Goal: Communication & Community: Answer question/provide support

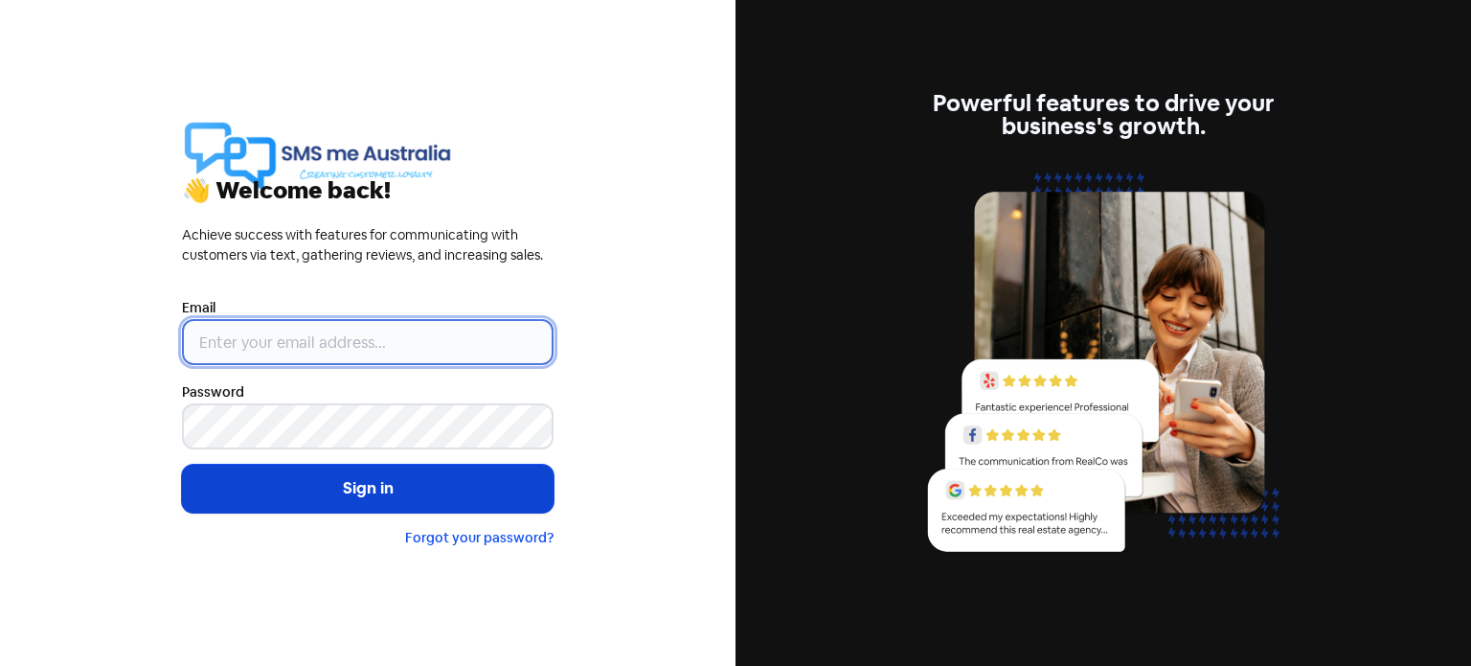
type input "[PERSON_NAME][EMAIL_ADDRESS][DOMAIN_NAME]"
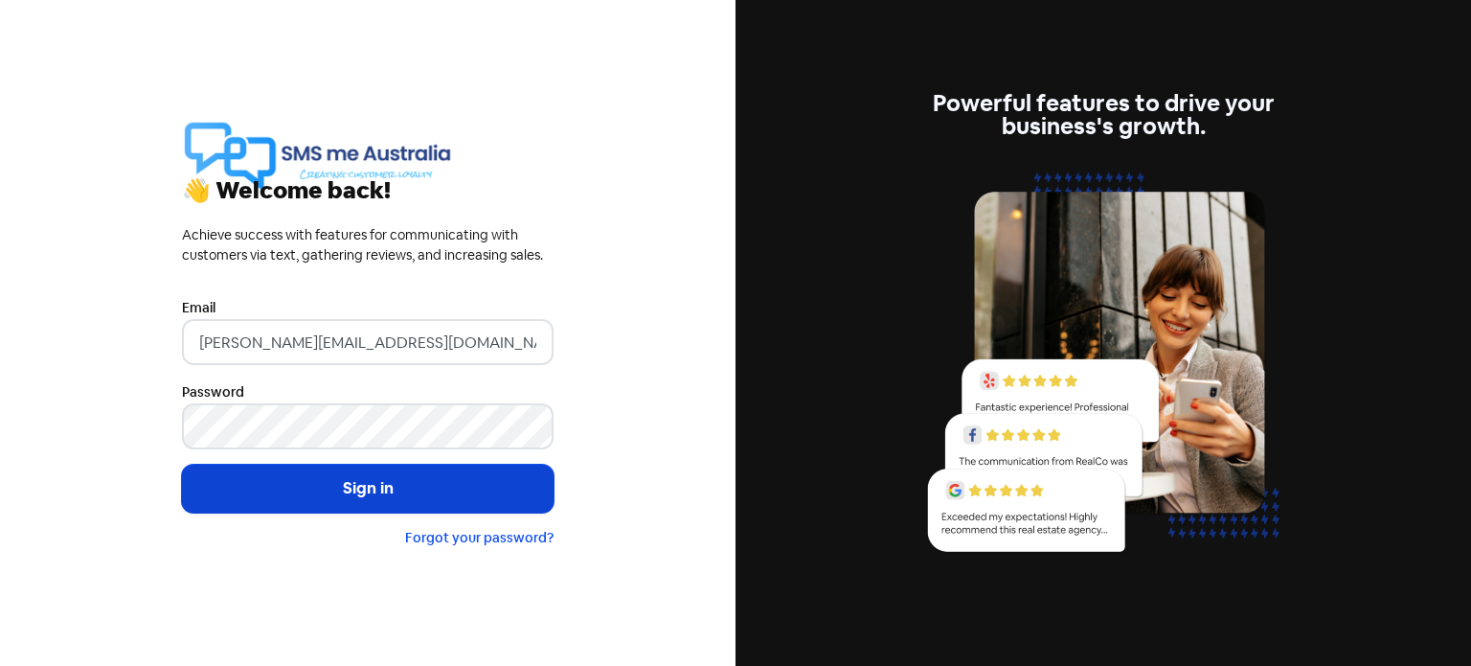
click at [372, 490] on button "Sign in" at bounding box center [368, 489] width 372 height 48
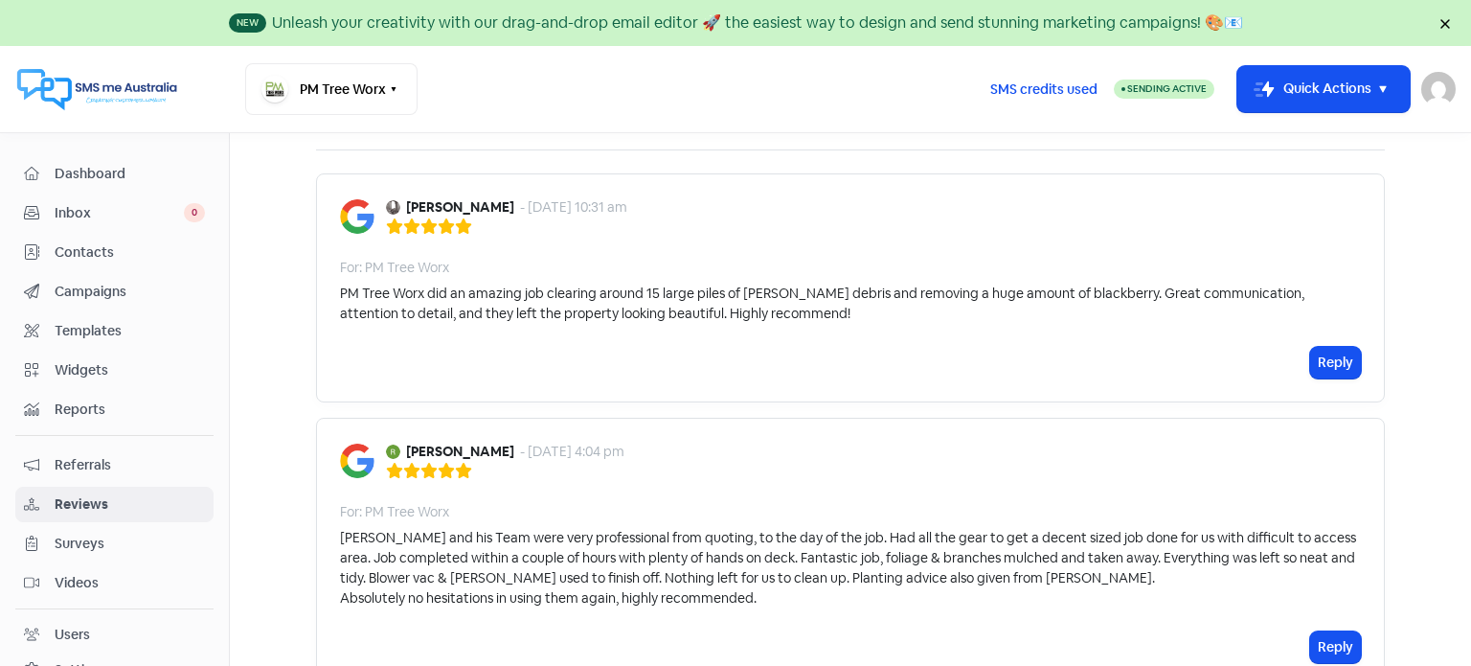
scroll to position [96, 0]
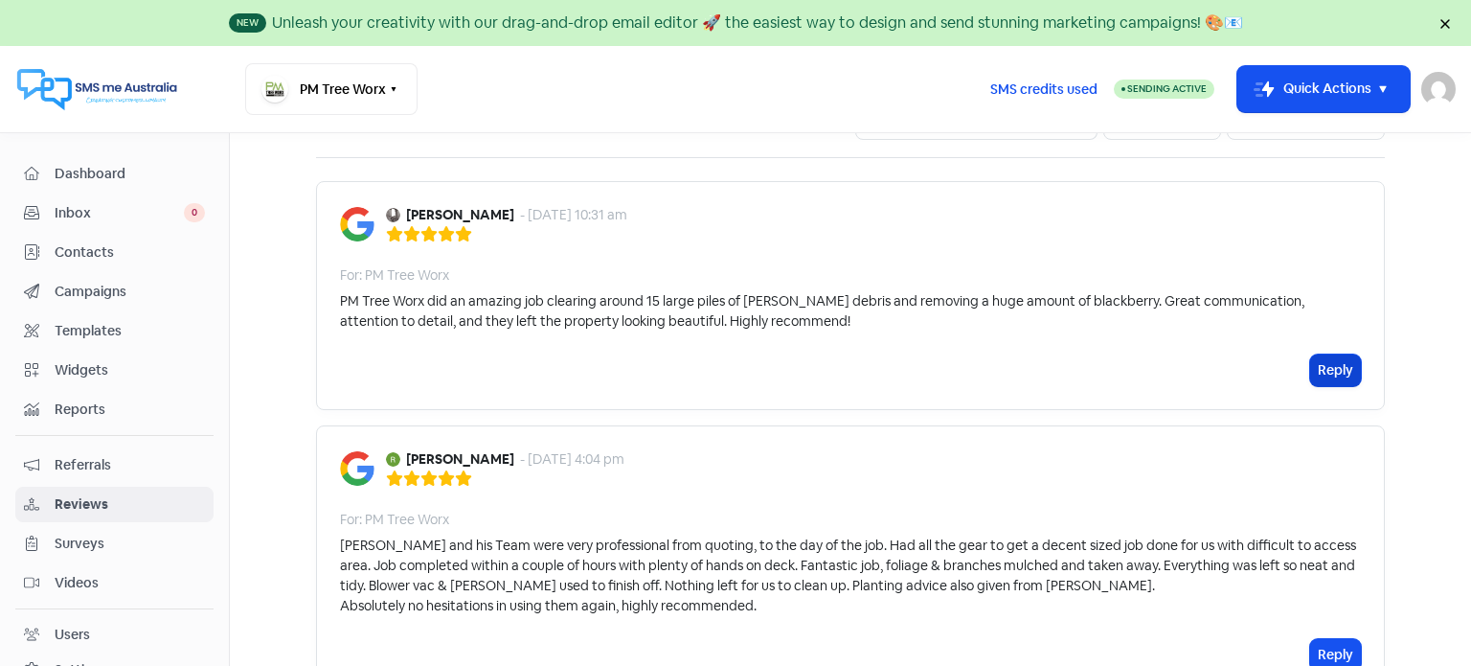
click at [1330, 367] on button "Reply" at bounding box center [1335, 370] width 51 height 32
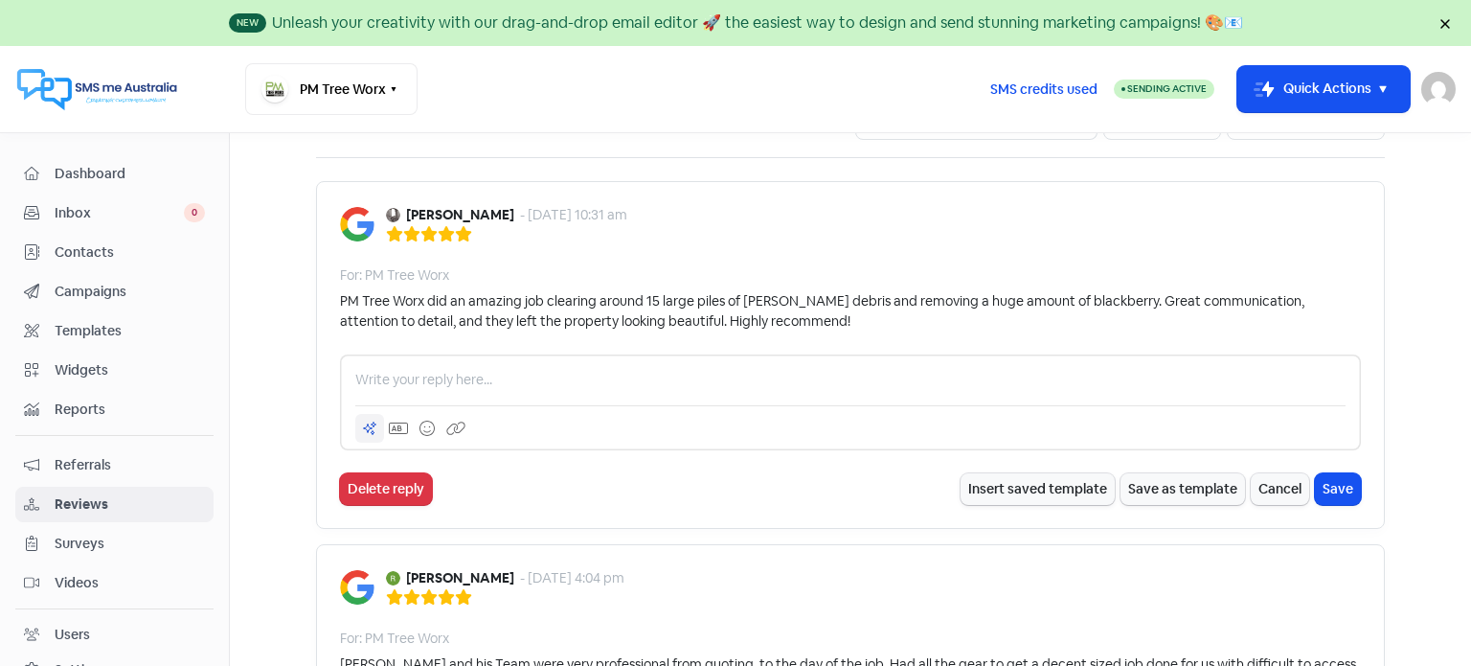
click at [364, 423] on icon at bounding box center [370, 428] width 12 height 12
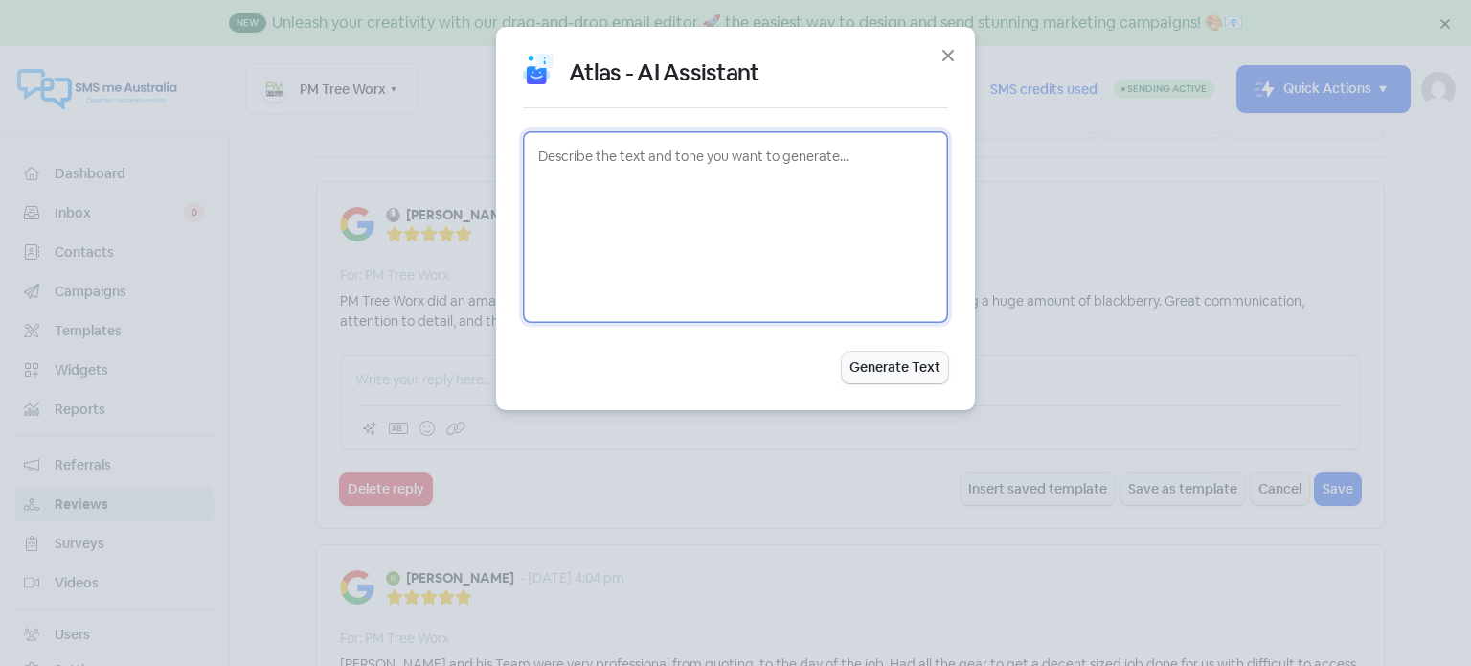
click at [574, 160] on textarea at bounding box center [735, 227] width 425 height 192
type textarea "thaank you for your faboulous review"
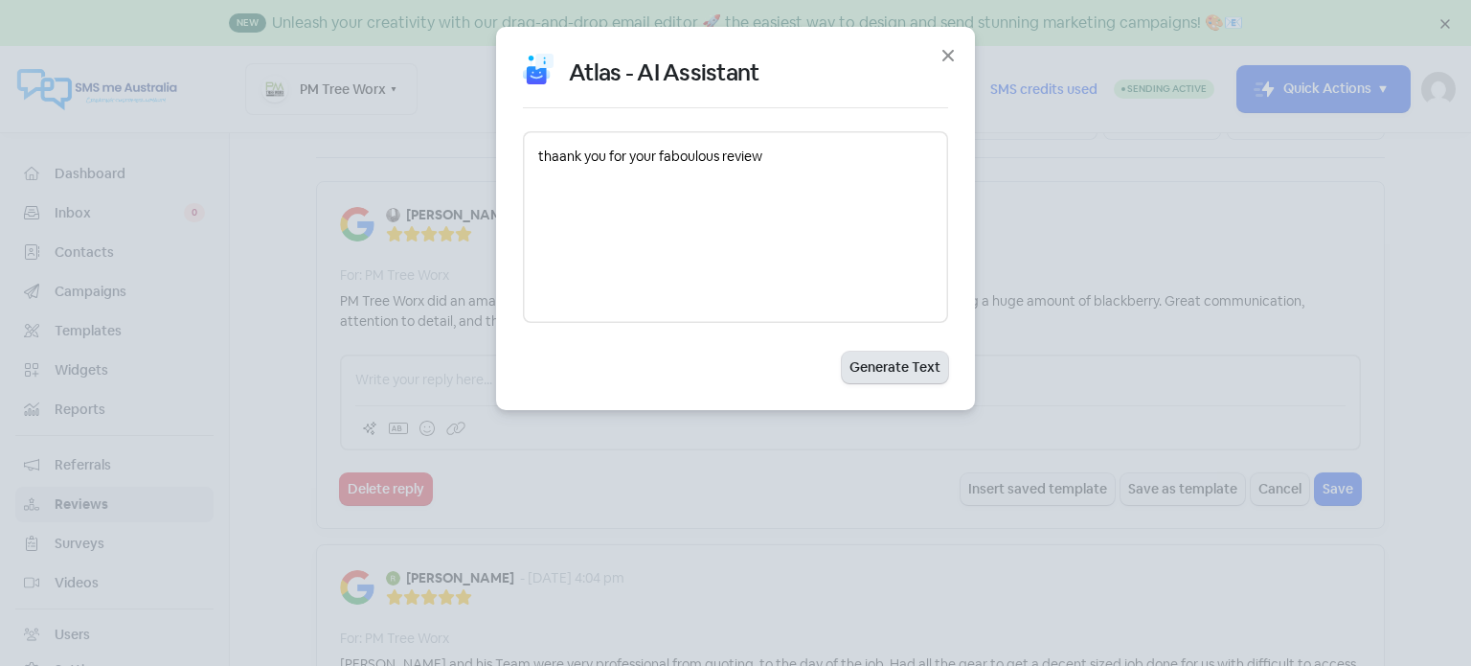
click at [905, 367] on button "Generate Text" at bounding box center [895, 368] width 106 height 32
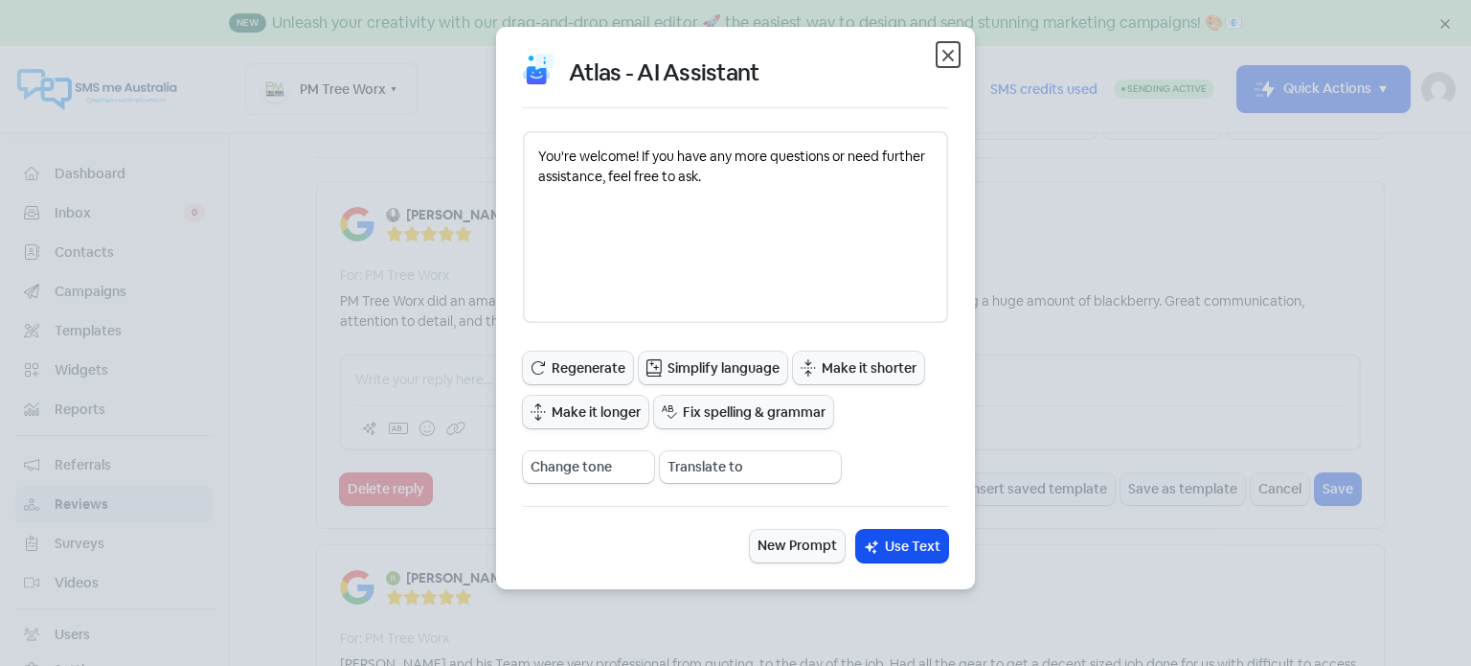
click at [944, 56] on icon "button" at bounding box center [948, 55] width 23 height 23
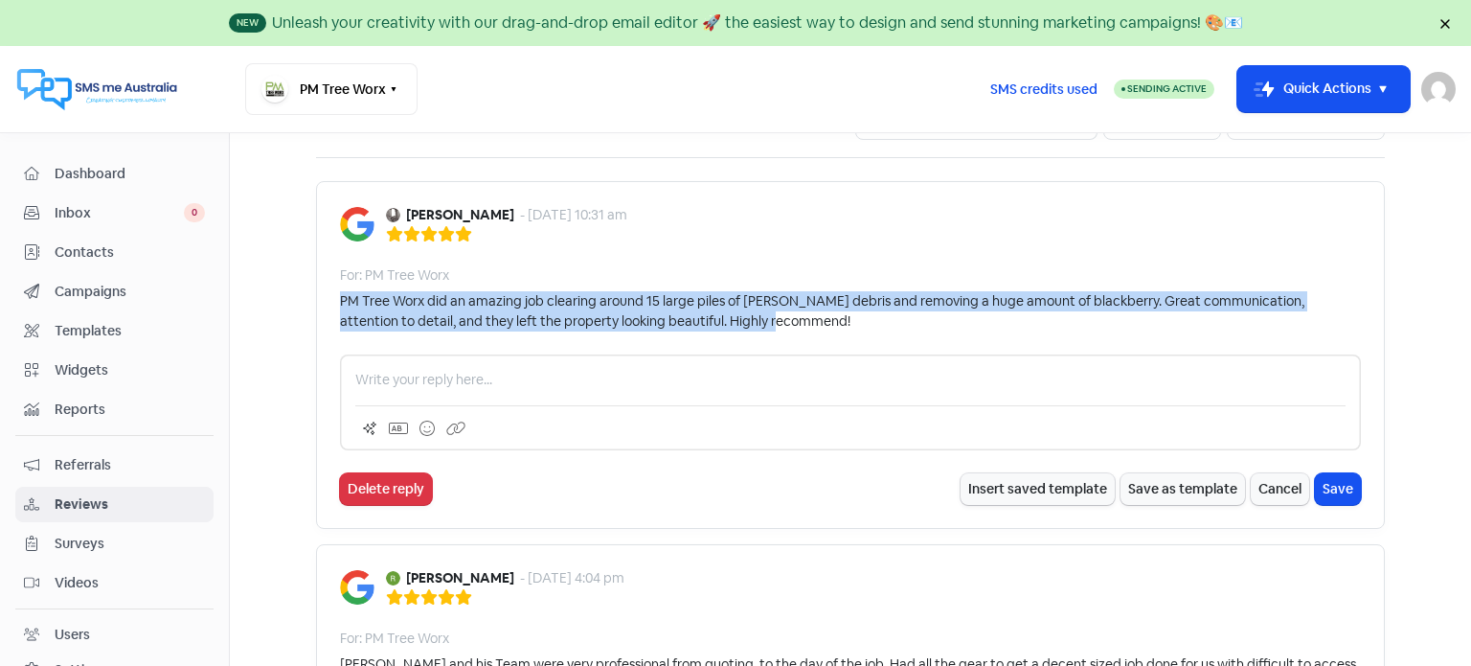
drag, startPoint x: 333, startPoint y: 295, endPoint x: 831, endPoint y: 320, distance: 498.7
click at [831, 320] on div "PM Tree Worx did an amazing job clearing around 15 large piles of bush debris a…" at bounding box center [850, 311] width 1021 height 40
copy div "PM Tree Worx did an amazing job clearing around 15 large piles of bush debris a…"
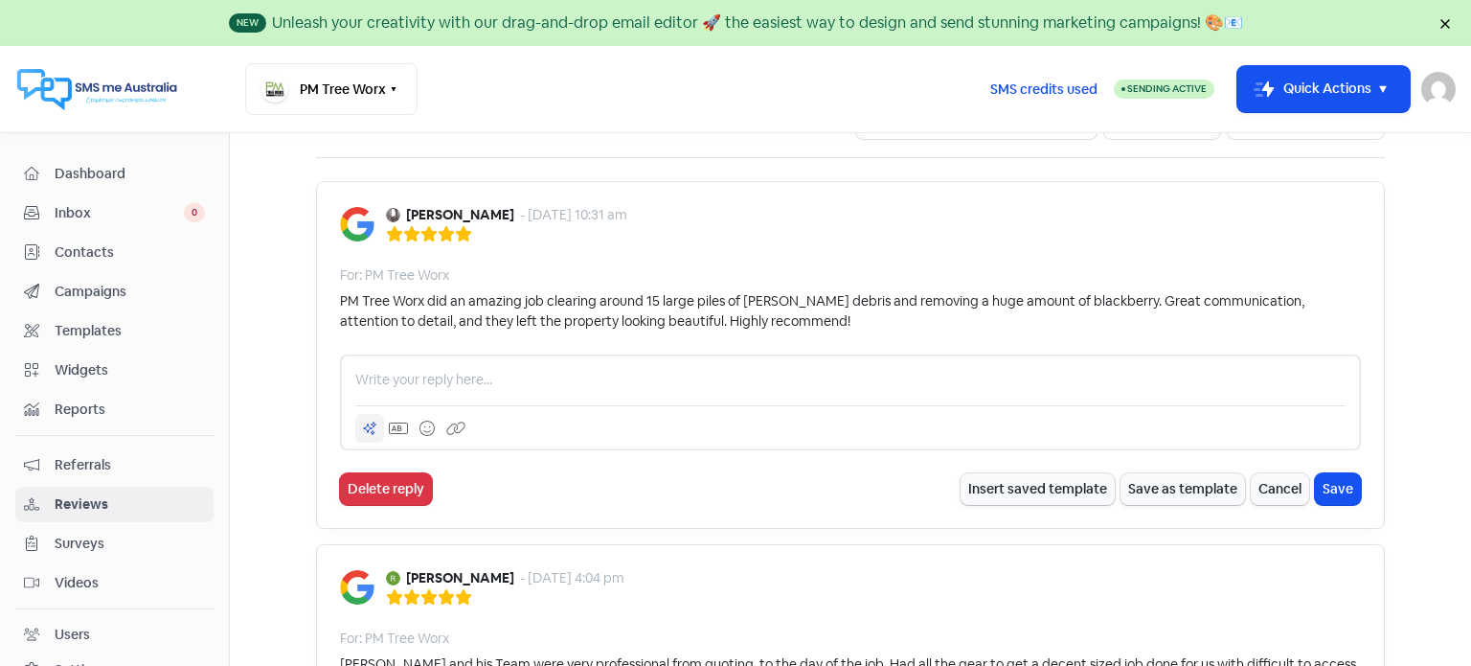
click at [373, 429] on div at bounding box center [369, 428] width 29 height 29
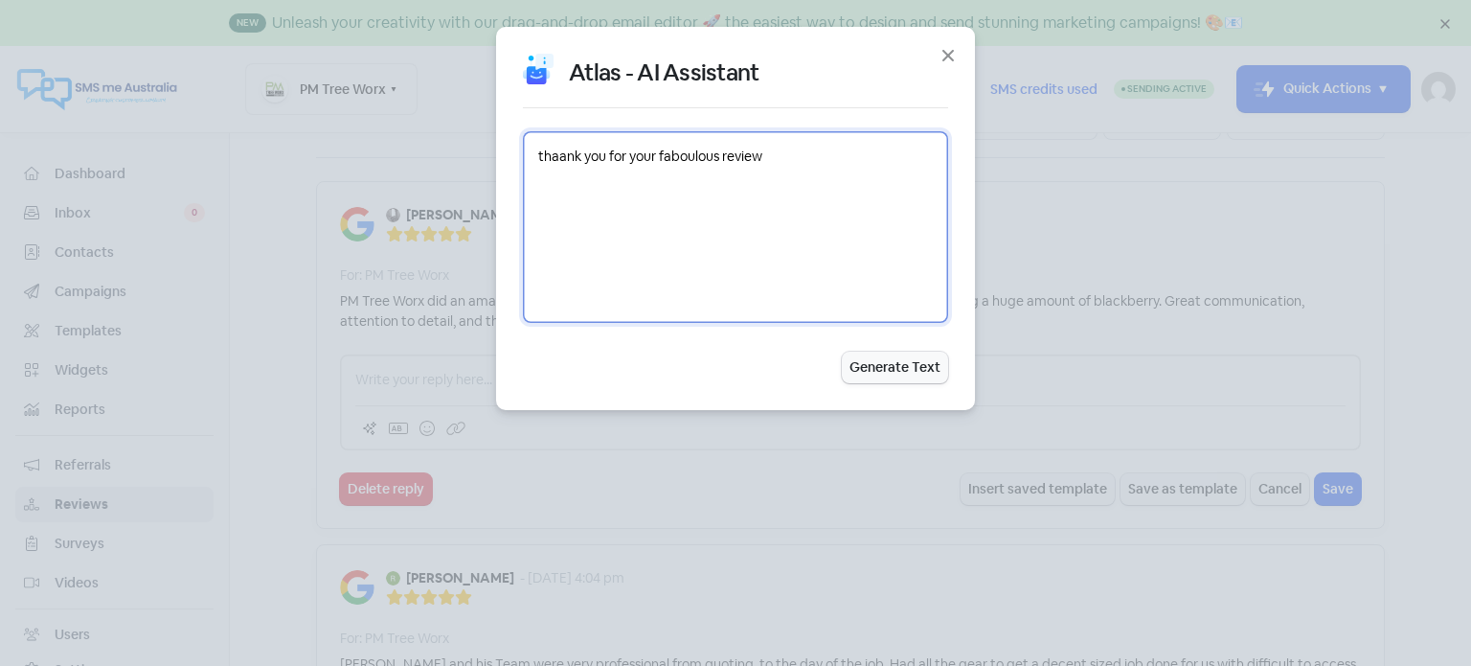
drag, startPoint x: 795, startPoint y: 162, endPoint x: 522, endPoint y: 163, distance: 273.0
click at [523, 163] on textarea "thaank you for your faboulous review" at bounding box center [735, 227] width 425 height 192
paste textarea "PM Tree Worx did an amazing job clearing around 15 large piles of bush debris a…"
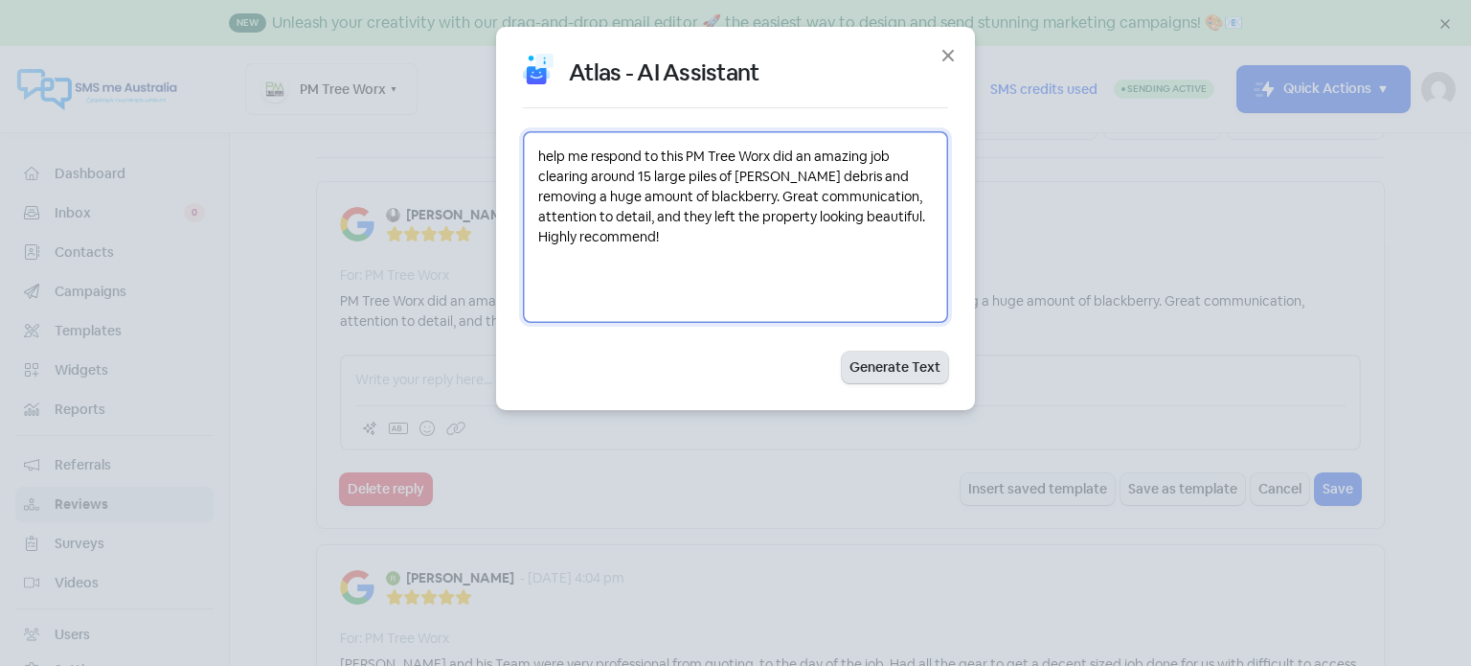
type textarea "help me respond to this PM Tree Worx did an amazing job clearing around 15 larg…"
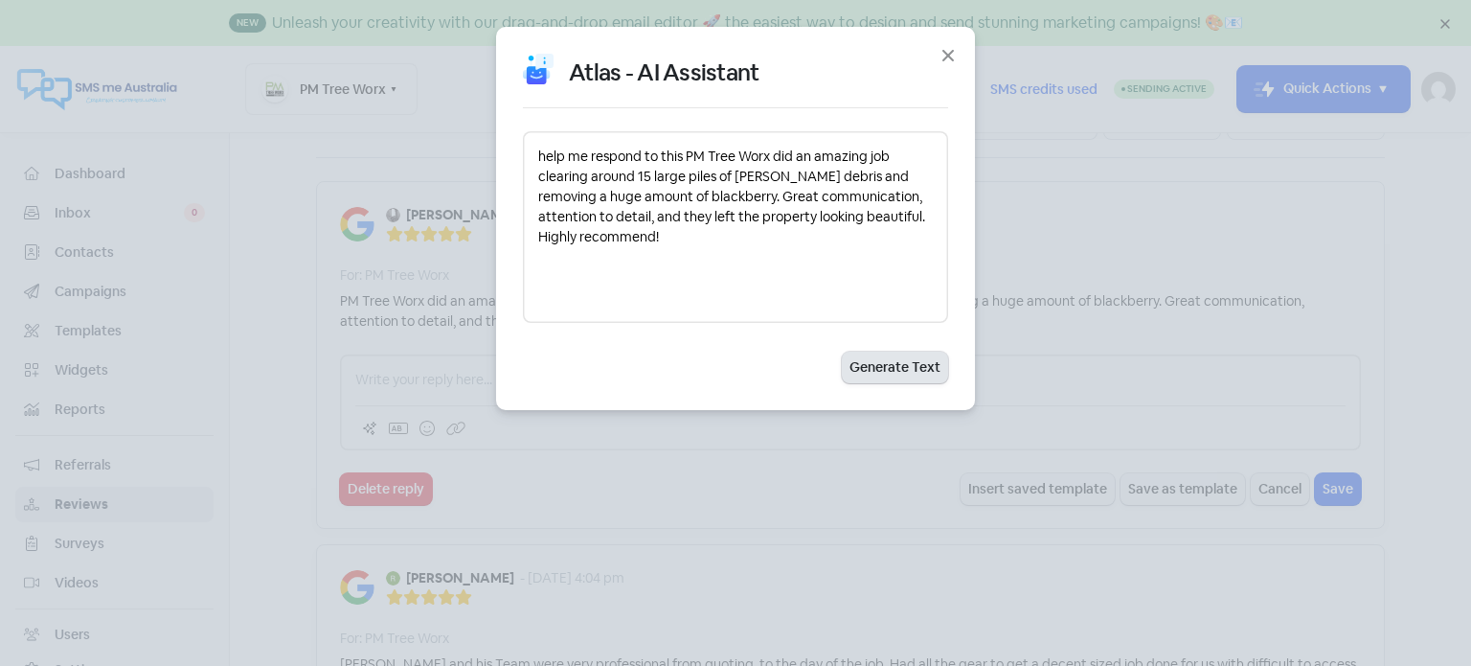
click at [913, 366] on button "Generate Text" at bounding box center [895, 368] width 106 height 32
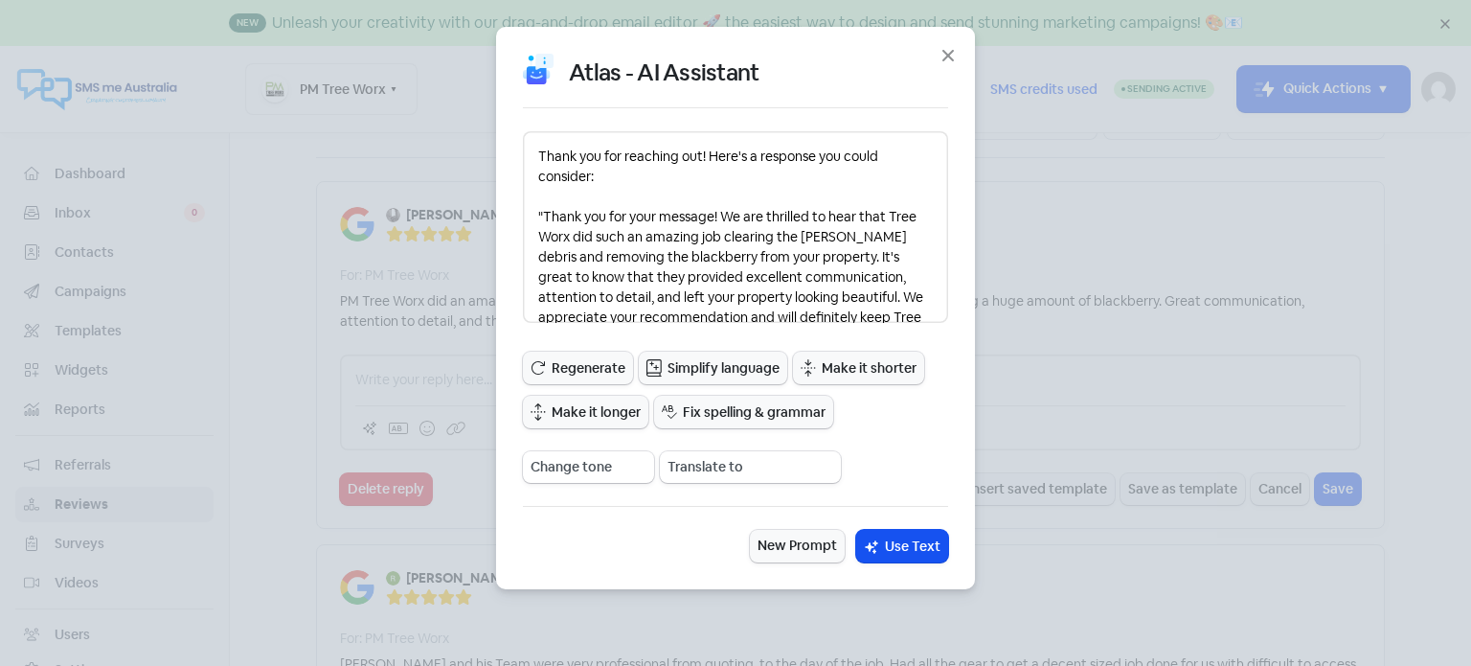
scroll to position [53, 0]
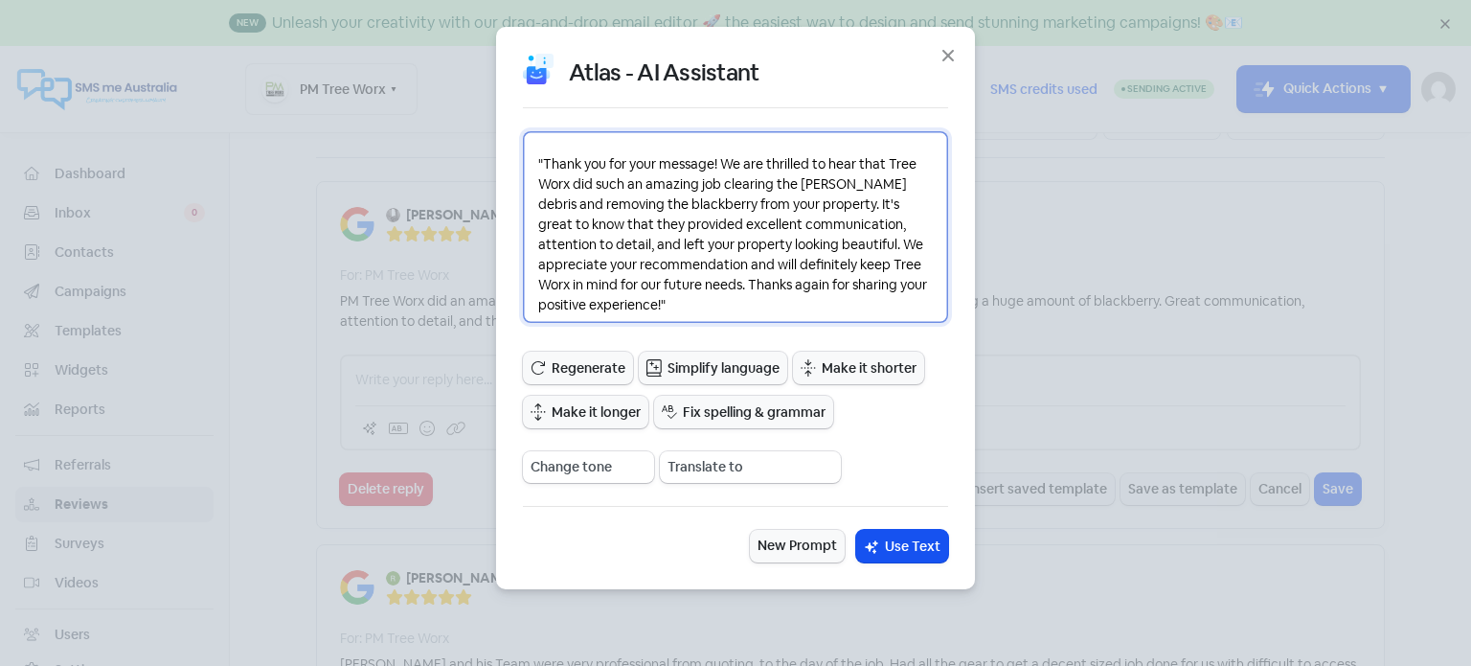
drag, startPoint x: 547, startPoint y: 164, endPoint x: 889, endPoint y: 298, distance: 367.3
click at [889, 298] on textarea "Thank you for reaching out! Here's a response you could consider: "Thank you fo…" at bounding box center [735, 227] width 425 height 192
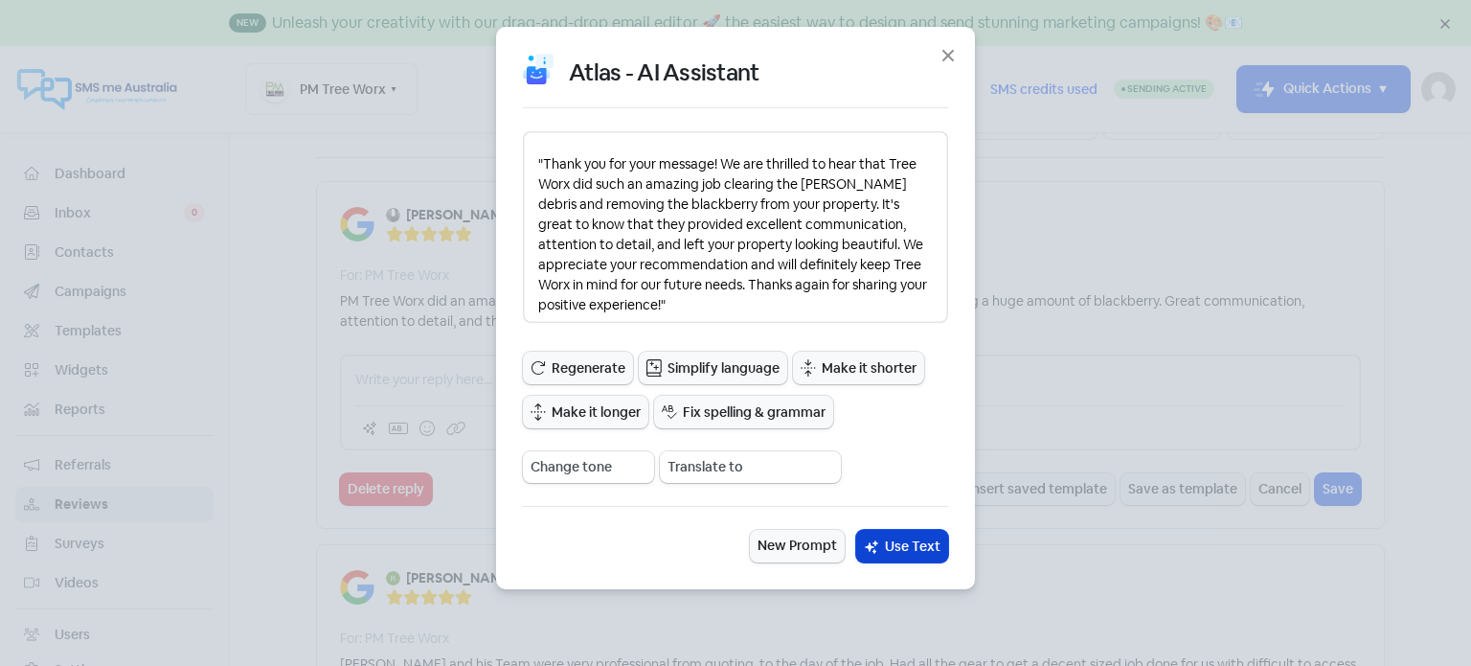
click at [918, 549] on span "Use Text" at bounding box center [913, 546] width 56 height 20
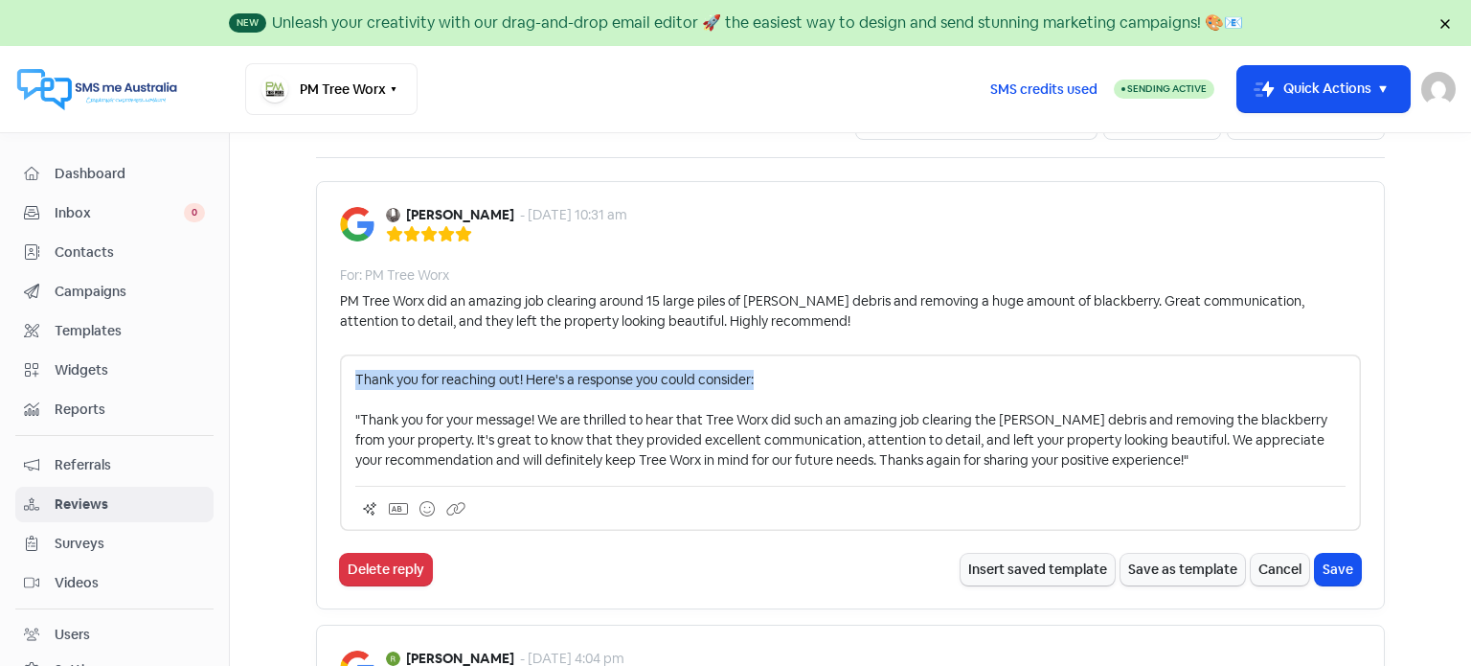
drag, startPoint x: 764, startPoint y: 382, endPoint x: 303, endPoint y: 386, distance: 461.7
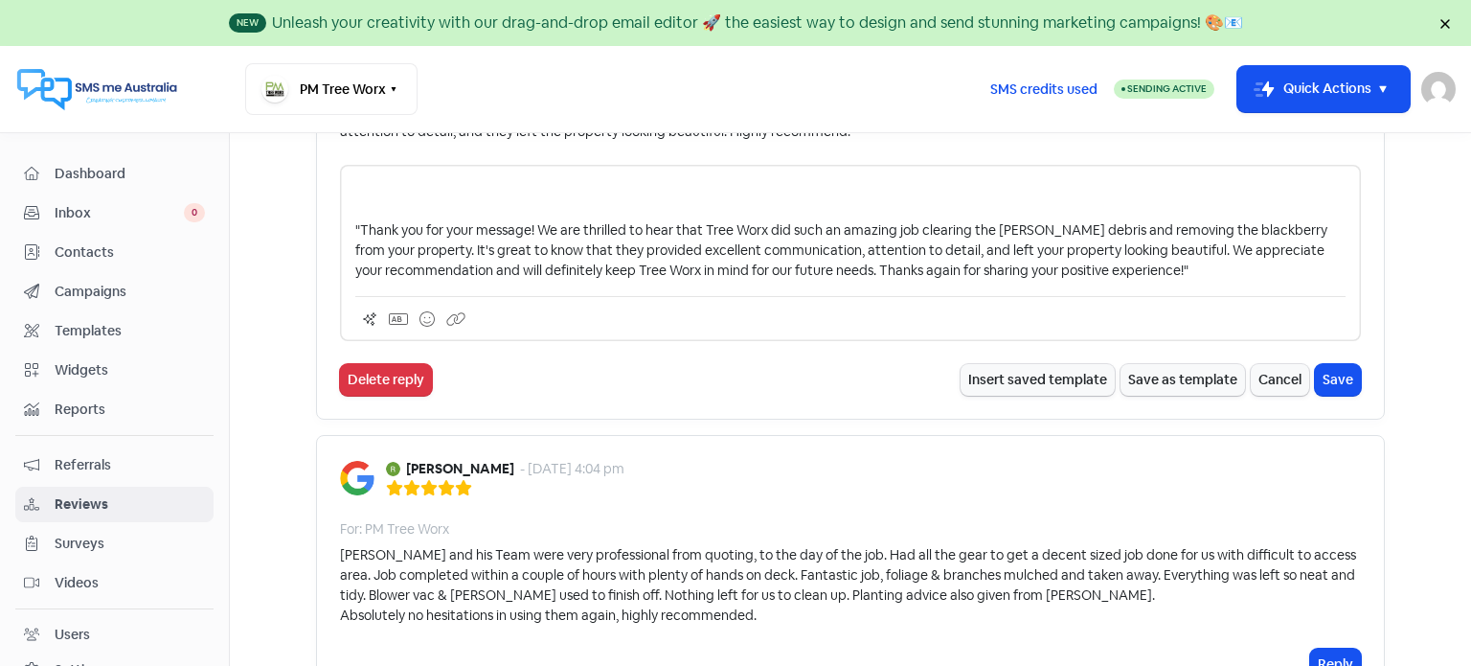
scroll to position [287, 0]
click at [357, 225] on p ""Thank you for your message! We are thrilled to hear that Tree Worx did such an…" at bounding box center [850, 228] width 990 height 101
click at [355, 226] on p ""Thank you for your message! We are thrilled to hear that Tree Worx did such an…" at bounding box center [850, 228] width 990 height 101
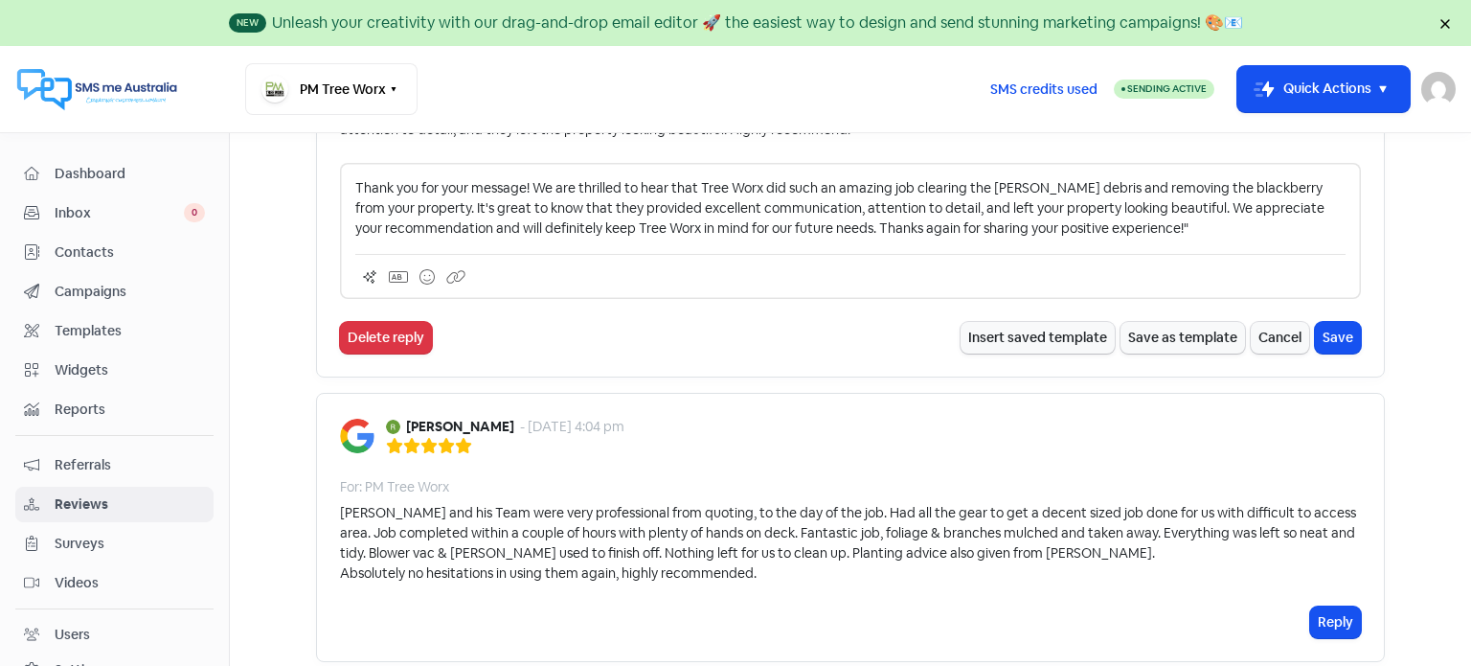
click at [783, 187] on p "Thank you for your message! We are thrilled to hear that Tree Worx did such an …" at bounding box center [850, 208] width 990 height 60
drag, startPoint x: 843, startPoint y: 229, endPoint x: 459, endPoint y: 240, distance: 384.3
click at [459, 240] on div "Thank you for your message! We are thrilled to hear that our team did such an a…" at bounding box center [850, 231] width 1021 height 136
click at [529, 184] on p "Thank you for your message! We are thrilled to hear that our team did such an a…" at bounding box center [850, 208] width 990 height 60
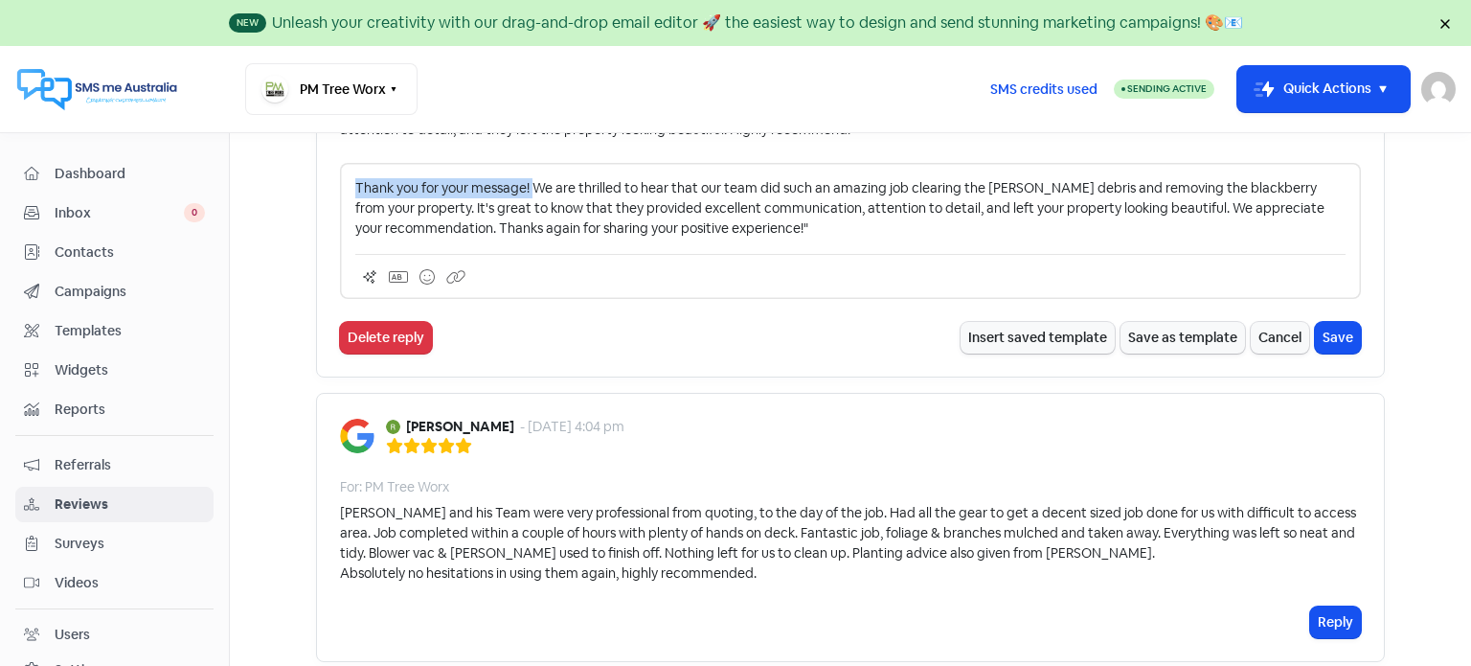
drag, startPoint x: 529, startPoint y: 184, endPoint x: 351, endPoint y: 186, distance: 178.2
click at [355, 186] on p "Thank you for your message! We are thrilled to hear that our team did such an a…" at bounding box center [850, 208] width 990 height 60
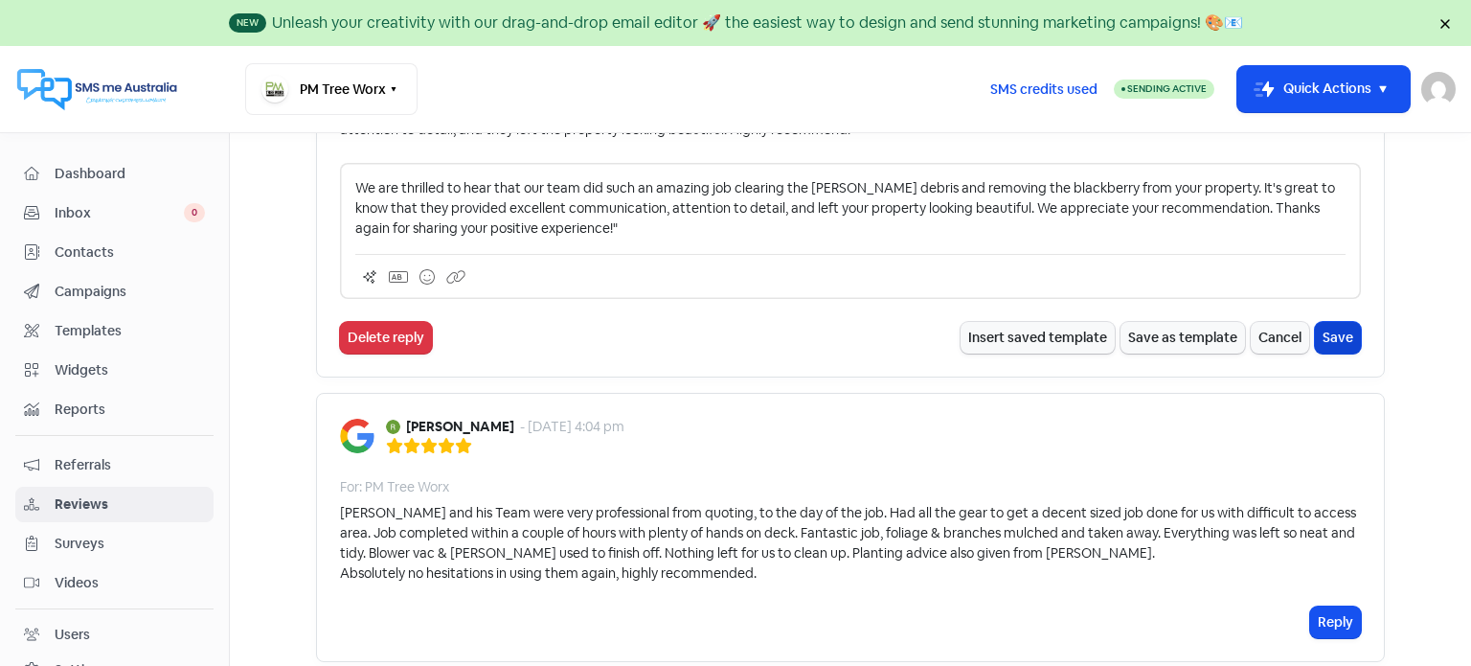
click at [1339, 336] on button "Save" at bounding box center [1338, 338] width 46 height 32
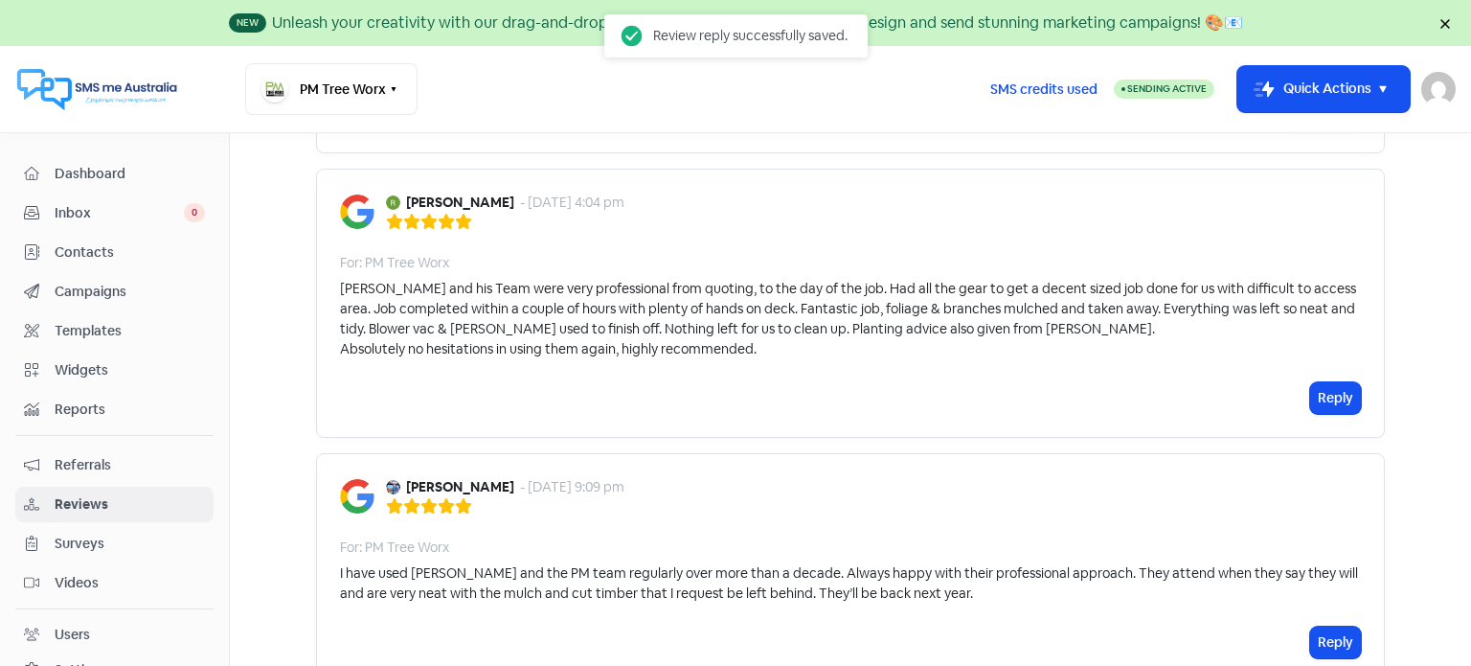
scroll to position [479, 0]
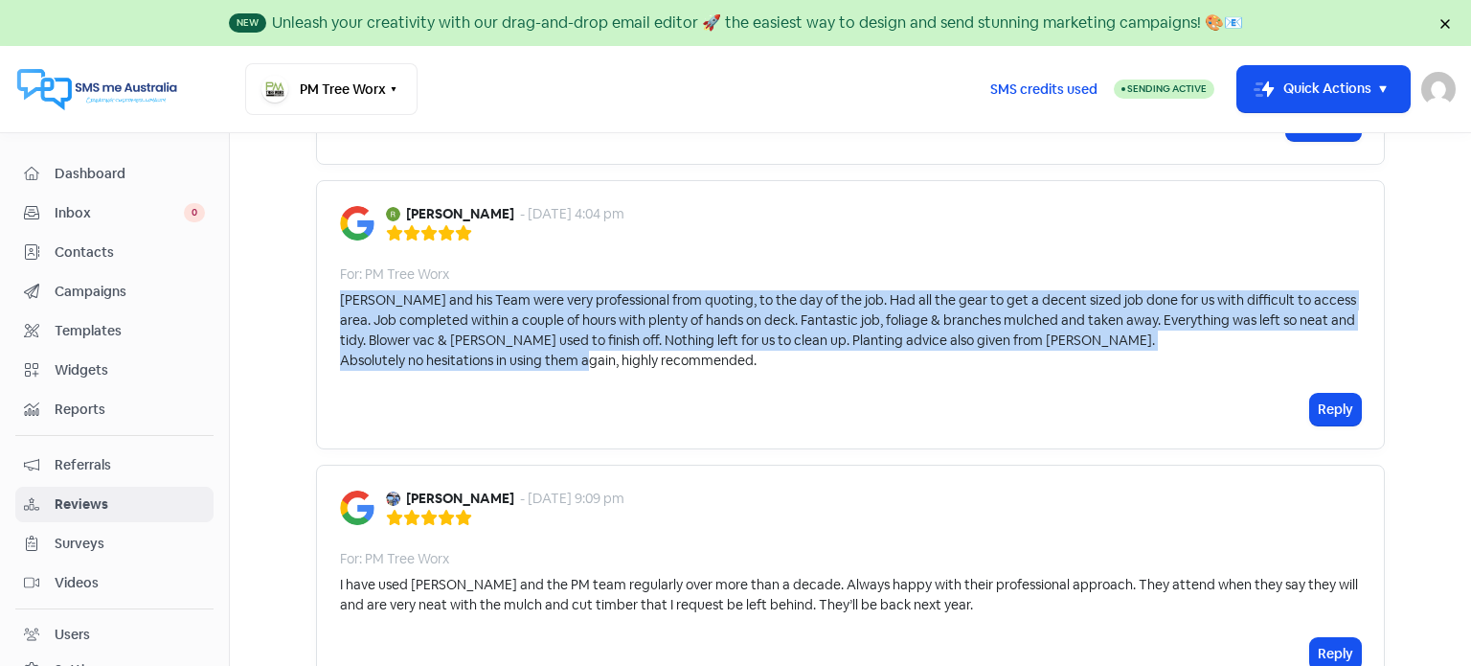
drag, startPoint x: 331, startPoint y: 297, endPoint x: 940, endPoint y: 360, distance: 611.5
click at [940, 360] on div "Rachelle McLay - 25 Jul 2025, 4:04 pm For: PM Tree Worx David and his Team were…" at bounding box center [850, 314] width 1069 height 269
copy div "David and his Team were very professional from quoting, to the day of the job. …"
click at [1333, 415] on button "Reply" at bounding box center [1335, 410] width 51 height 32
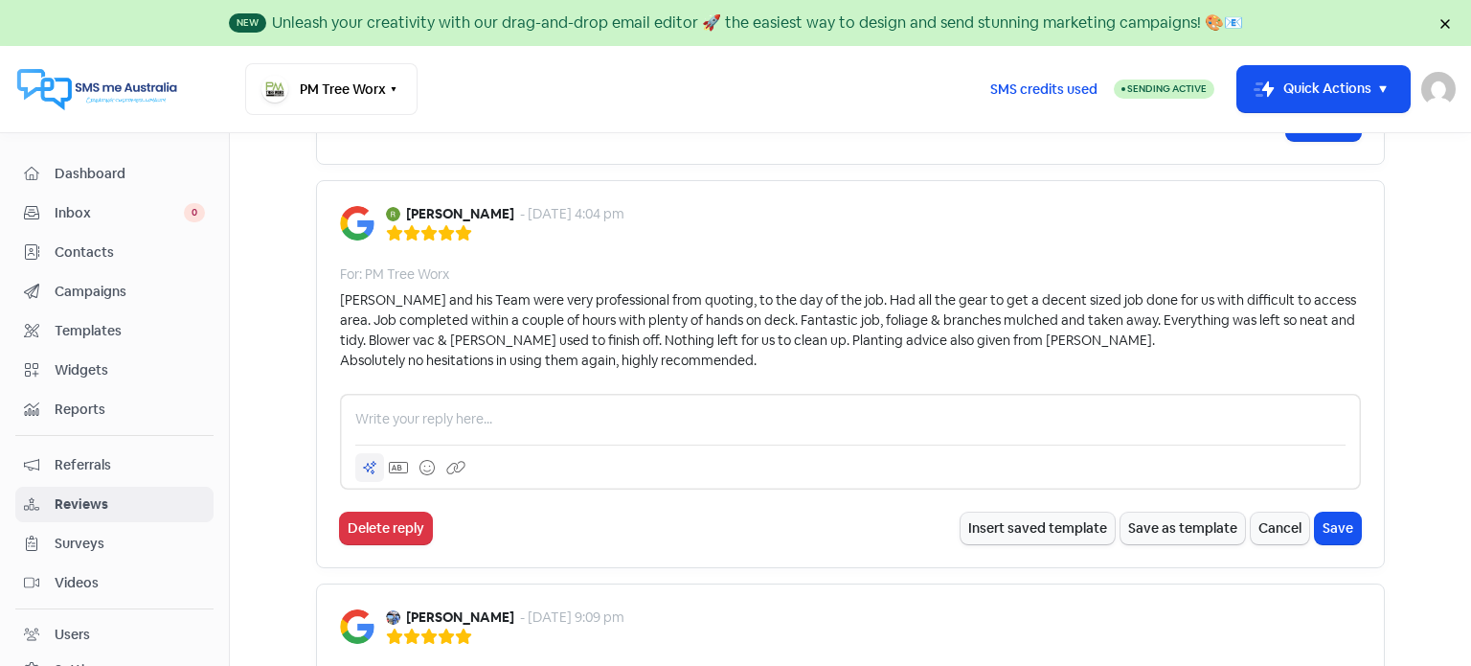
click at [363, 463] on icon at bounding box center [369, 467] width 15 height 15
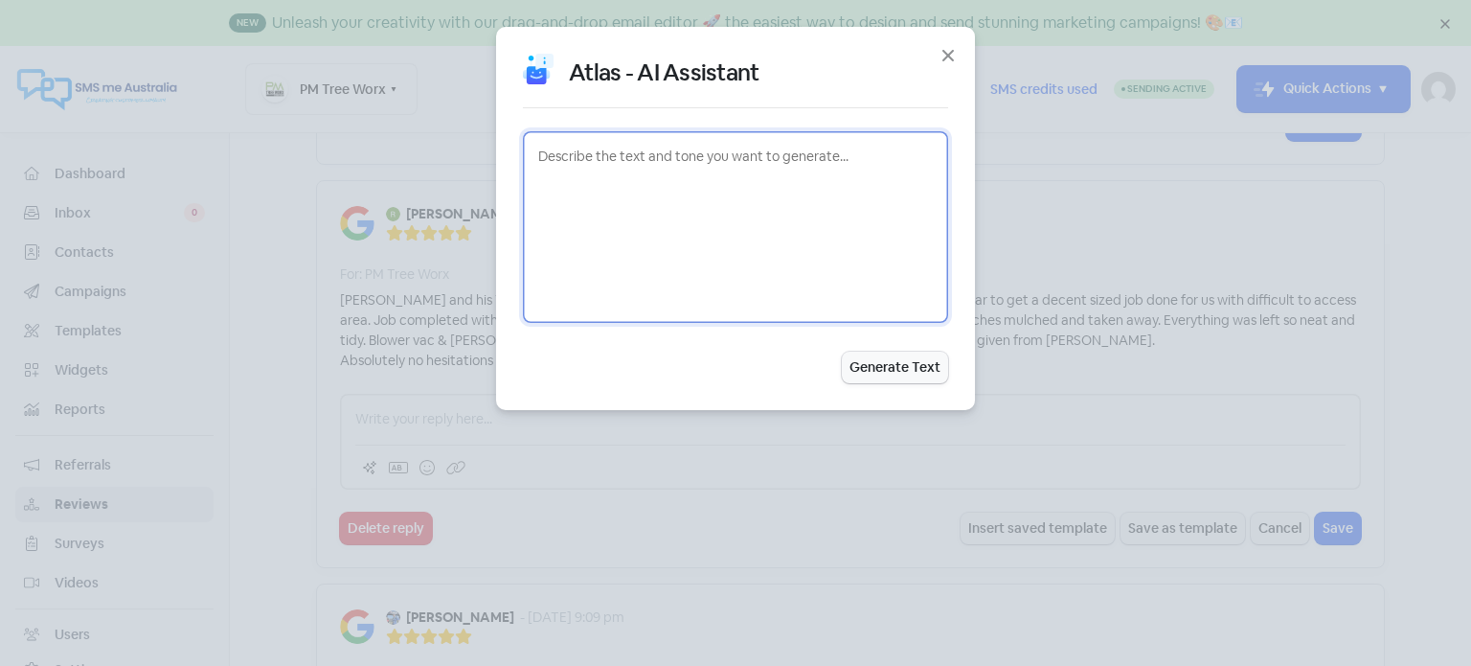
click at [579, 161] on textarea at bounding box center [735, 227] width 425 height 192
paste textarea "David and his Team were very professional from quoting, to the day of the job. …"
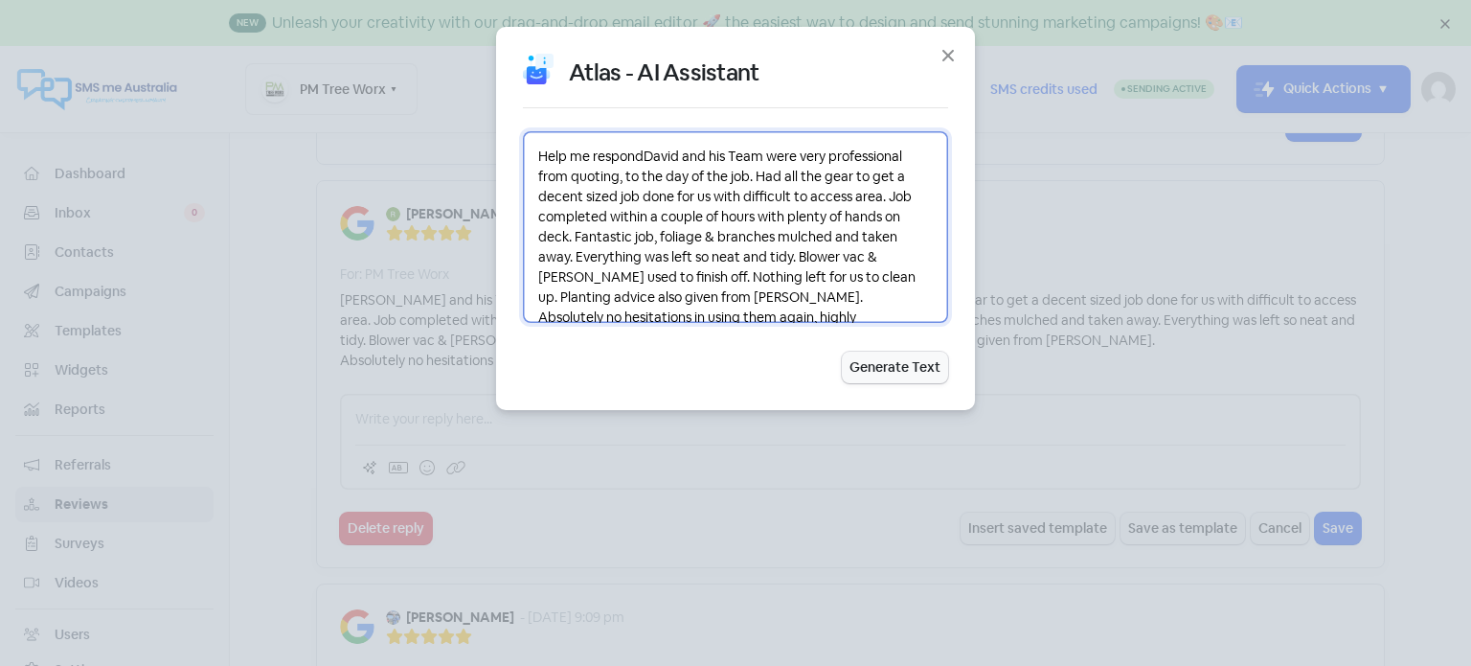
scroll to position [23, 0]
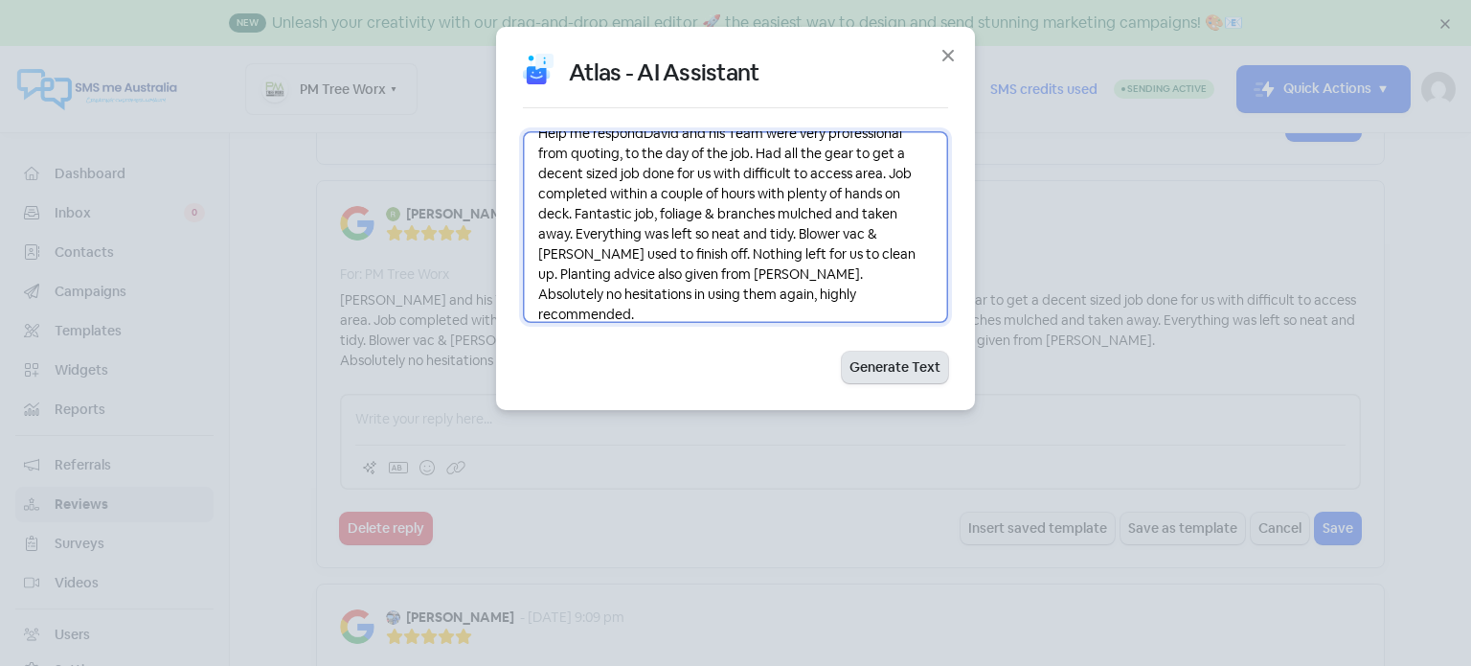
type textarea "Help me respondDavid and his Team were very professional from quoting, to the d…"
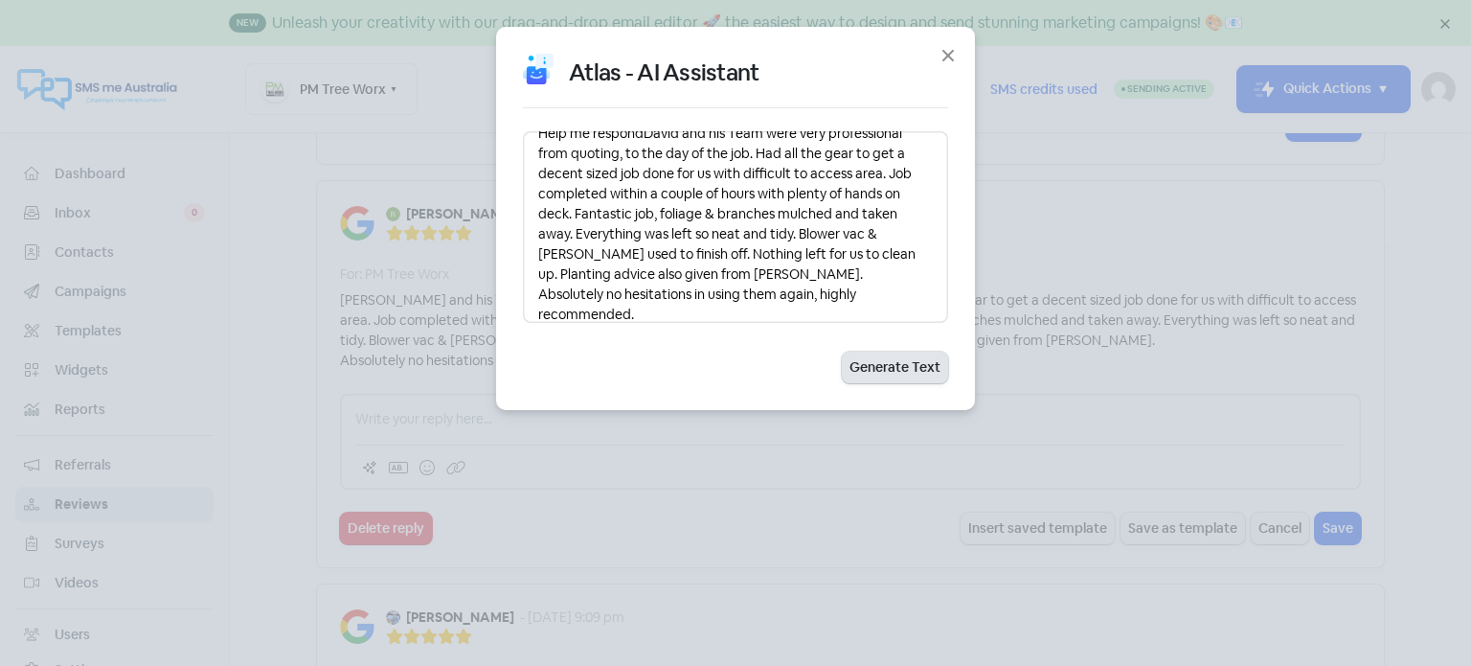
click at [878, 369] on button "Generate Text" at bounding box center [895, 368] width 106 height 32
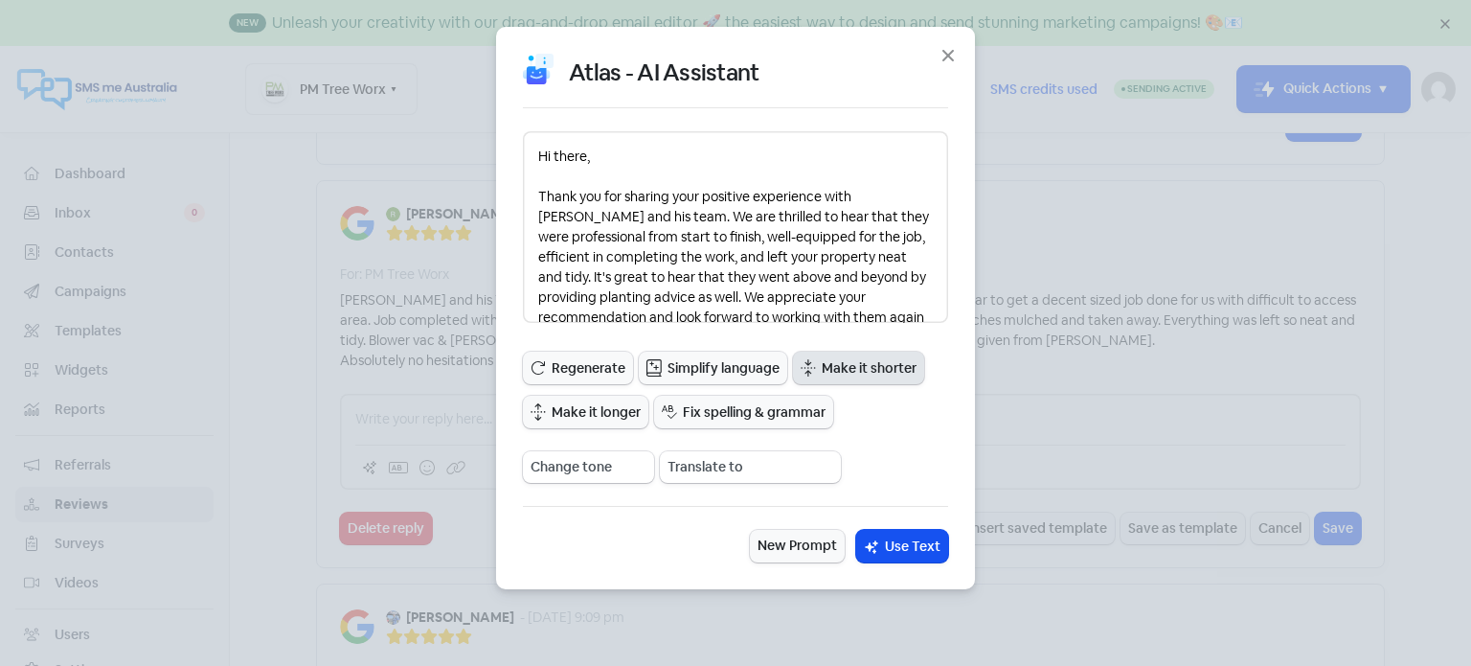
click at [842, 371] on span "Make it shorter" at bounding box center [869, 368] width 95 height 20
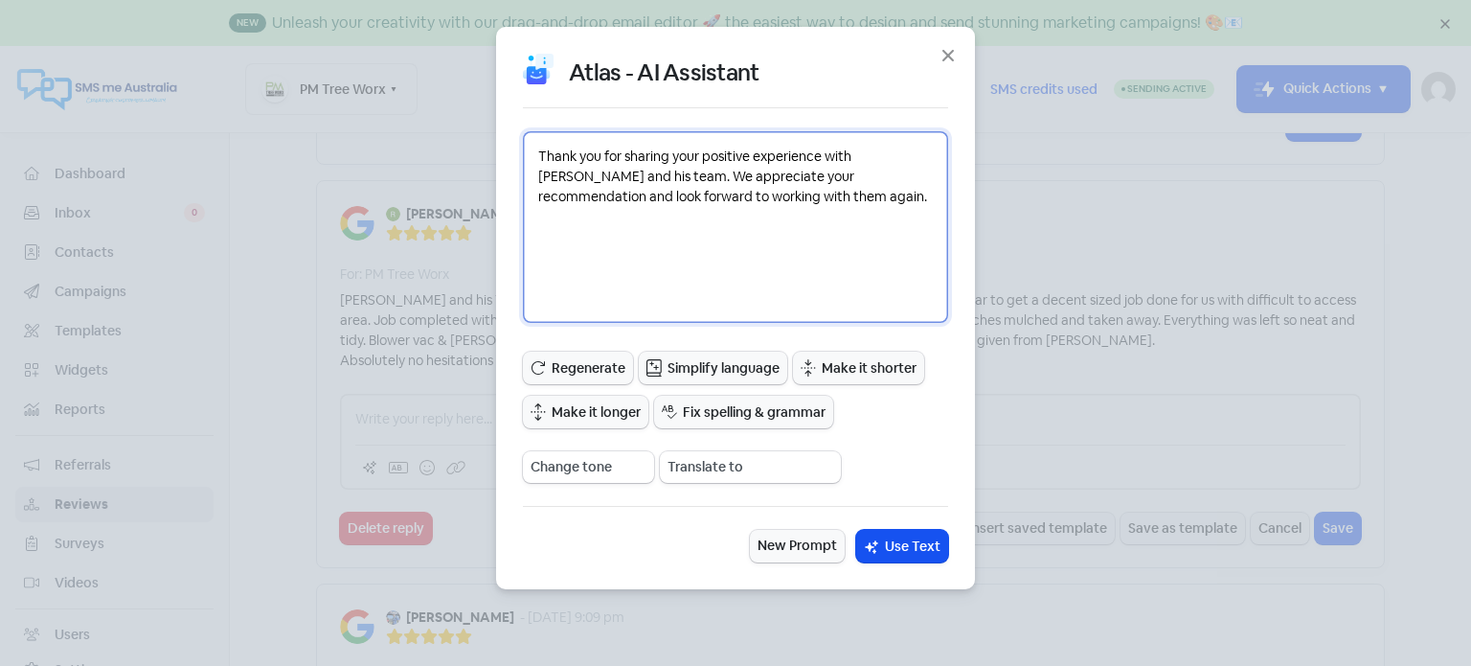
drag, startPoint x: 538, startPoint y: 155, endPoint x: 816, endPoint y: 194, distance: 280.5
click at [816, 194] on textarea "Thank you for sharing your positive experience with David and his team. We appr…" at bounding box center [735, 227] width 425 height 192
click at [807, 207] on textarea "Thank you for sharing your positive experience with David and his team. We appr…" at bounding box center [735, 227] width 425 height 192
click at [590, 175] on textarea "Thank you for sharing your positive experience with David and his team. We appr…" at bounding box center [735, 227] width 425 height 192
type textarea "Thank you for sharing your positive experience with David and his crew. We appr…"
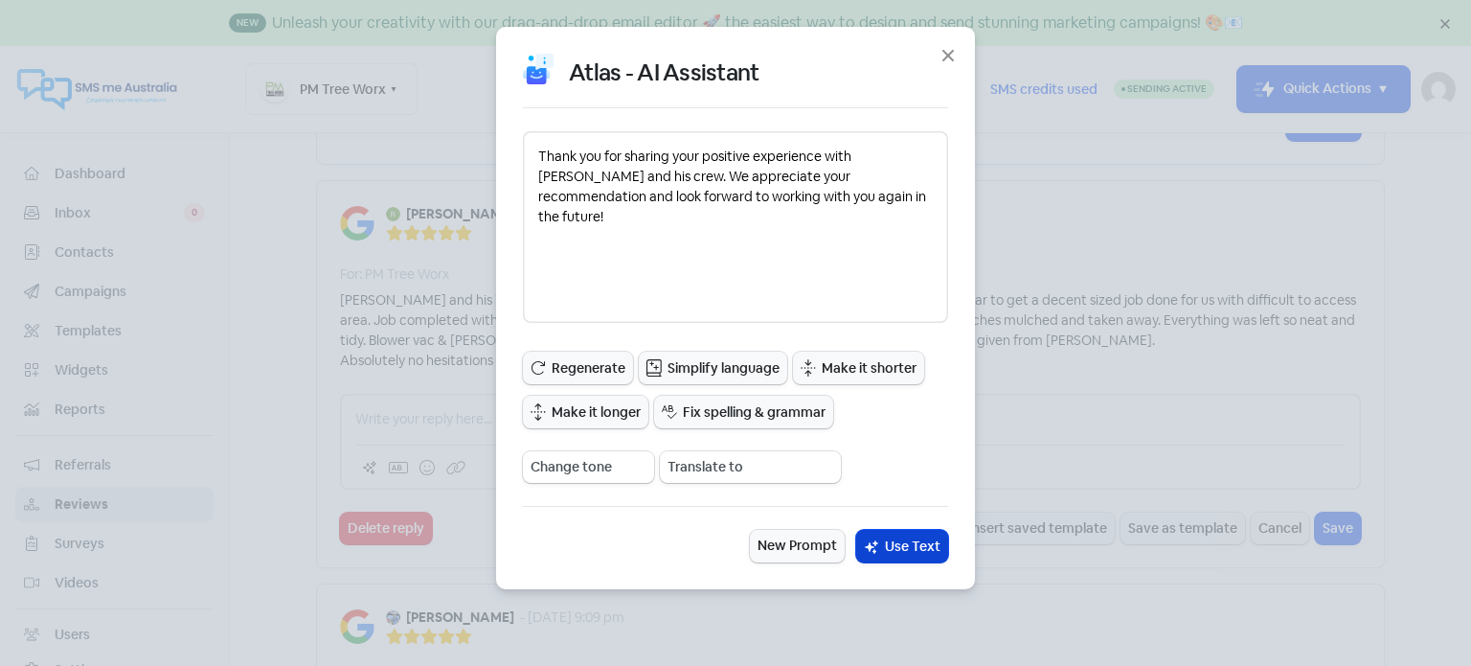
click at [913, 551] on span "Use Text" at bounding box center [913, 546] width 56 height 20
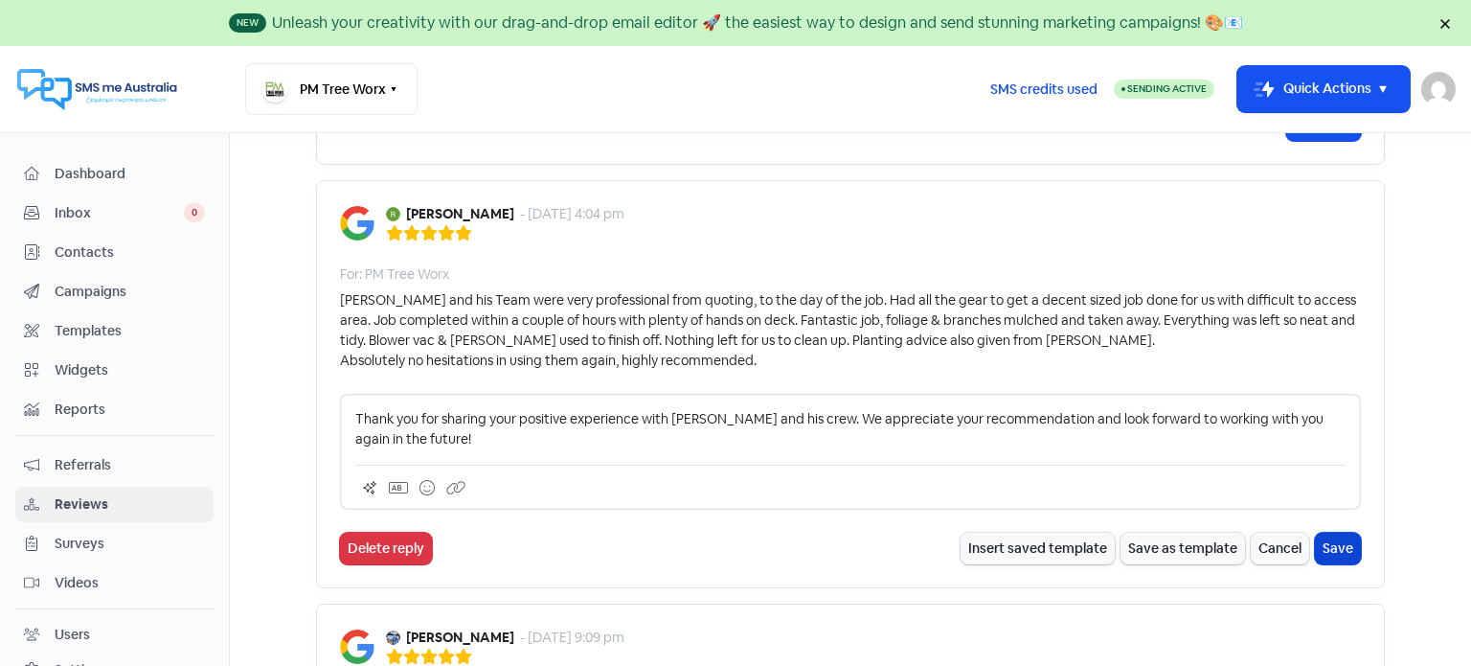
click at [1324, 536] on button "Save" at bounding box center [1338, 549] width 46 height 32
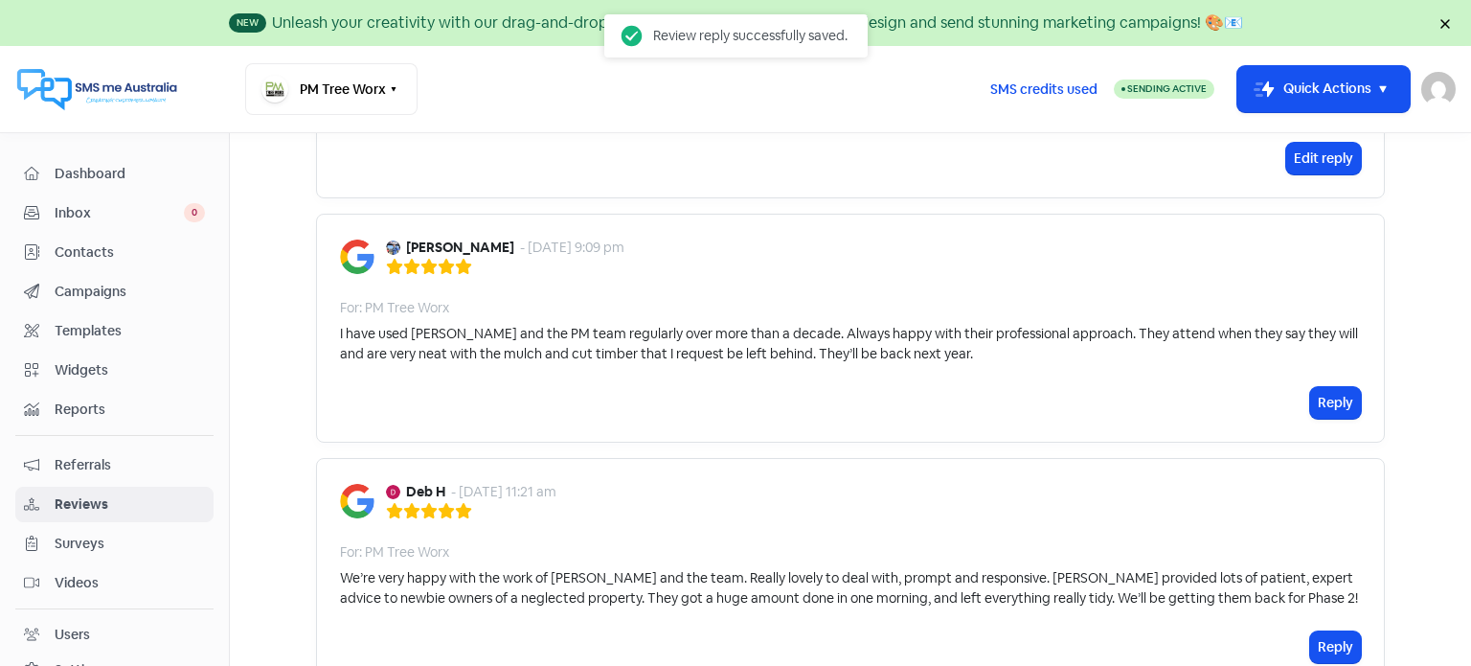
scroll to position [958, 0]
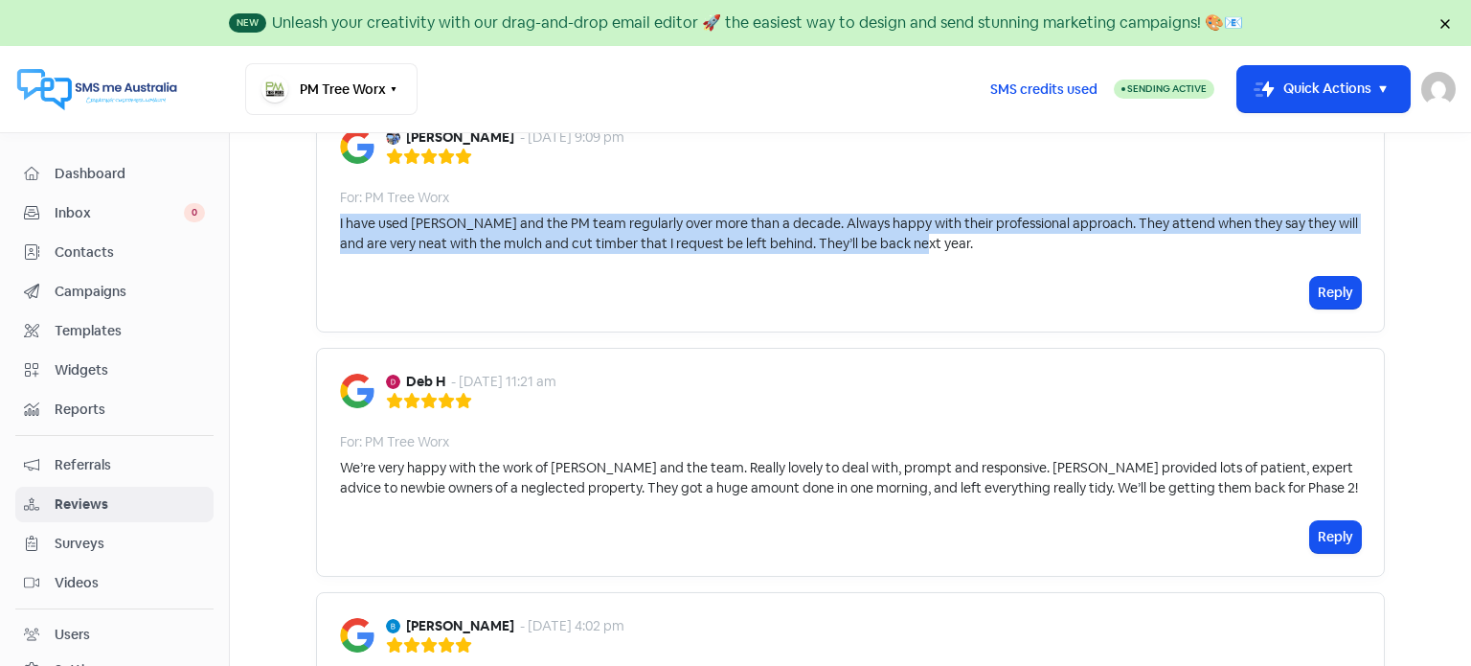
drag, startPoint x: 333, startPoint y: 222, endPoint x: 1192, endPoint y: 251, distance: 858.7
click at [1192, 251] on div "I have used David and the PM team regularly over more than a decade. Always hap…" at bounding box center [850, 234] width 1021 height 40
click at [1320, 289] on button "Reply" at bounding box center [1335, 293] width 51 height 32
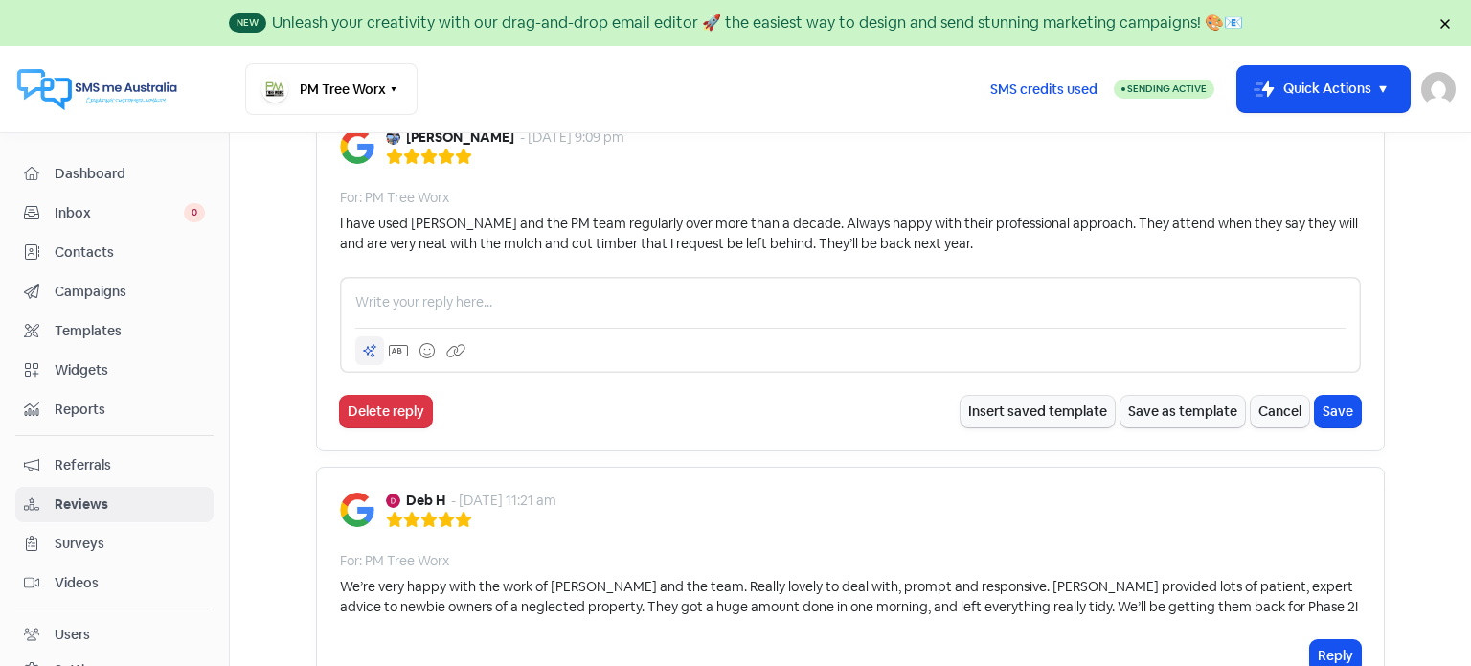
click at [364, 348] on icon at bounding box center [370, 351] width 12 height 12
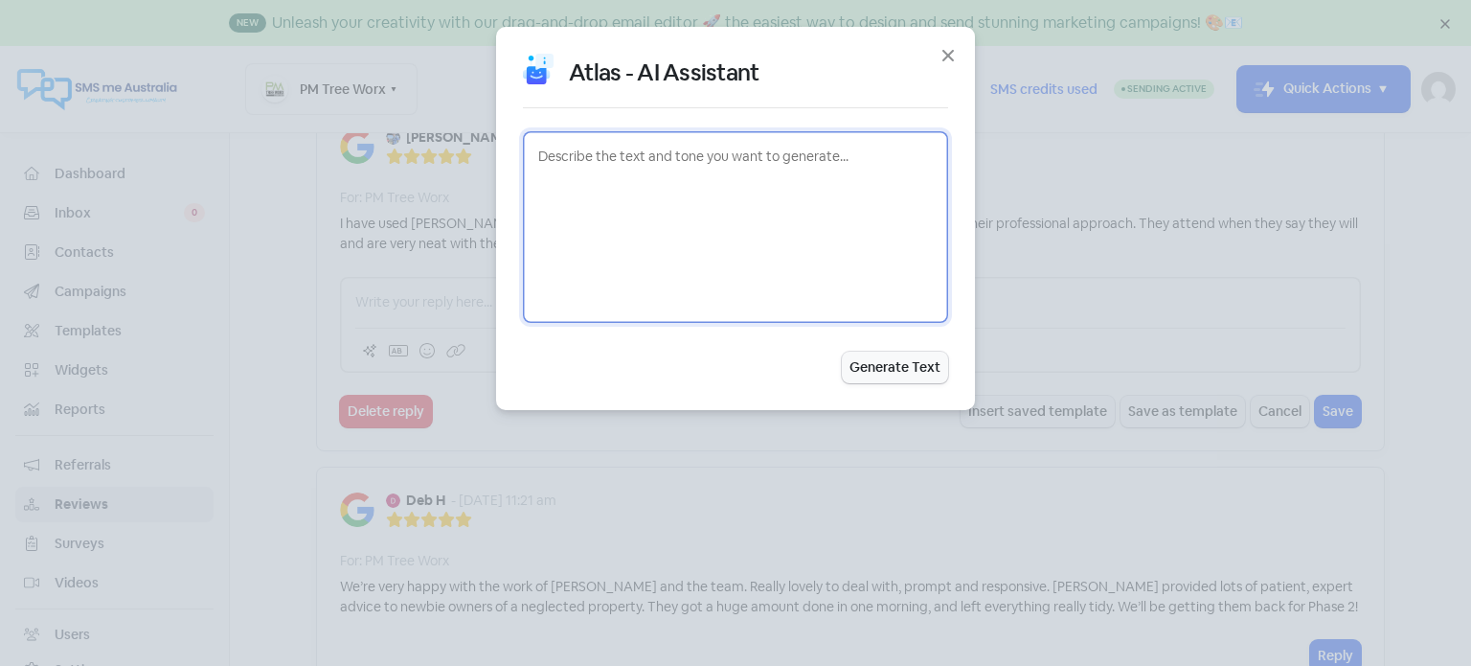
click at [548, 166] on textarea at bounding box center [735, 227] width 425 height 192
paste textarea "David and his Team were very professional from quoting, to the day of the job. …"
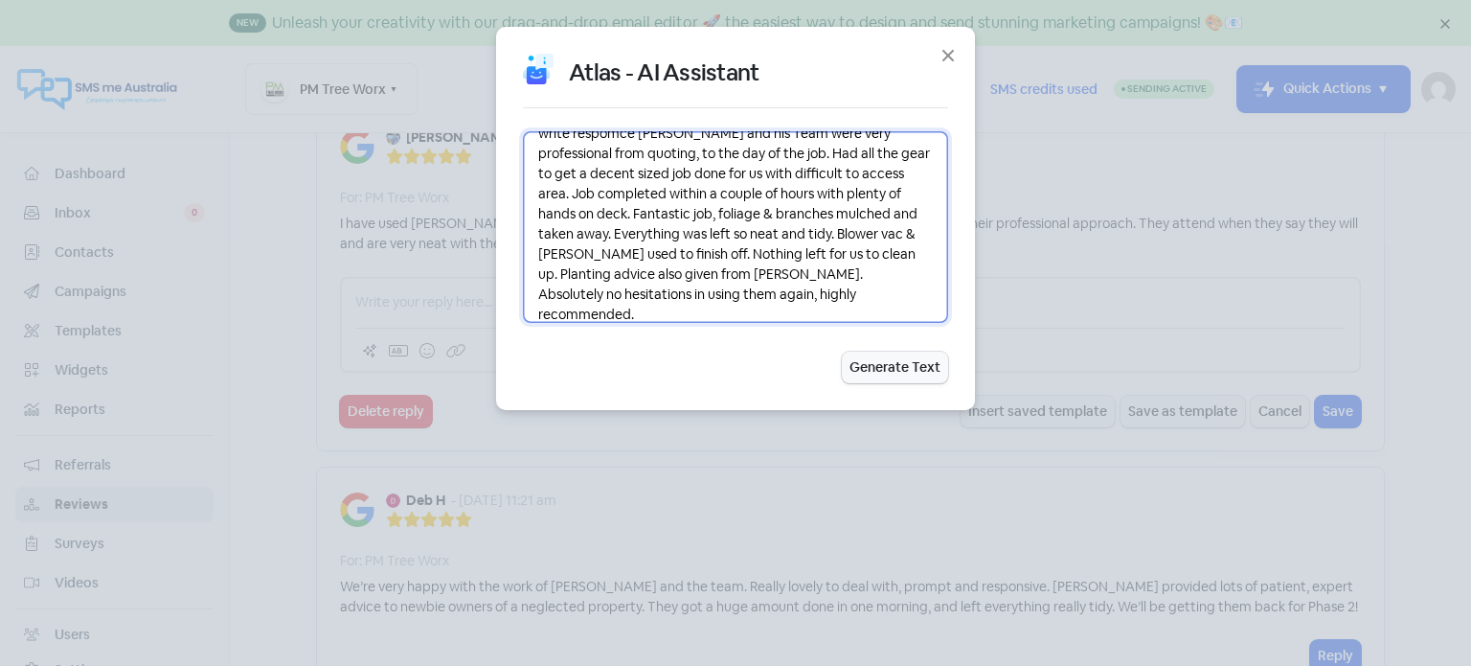
scroll to position [43, 0]
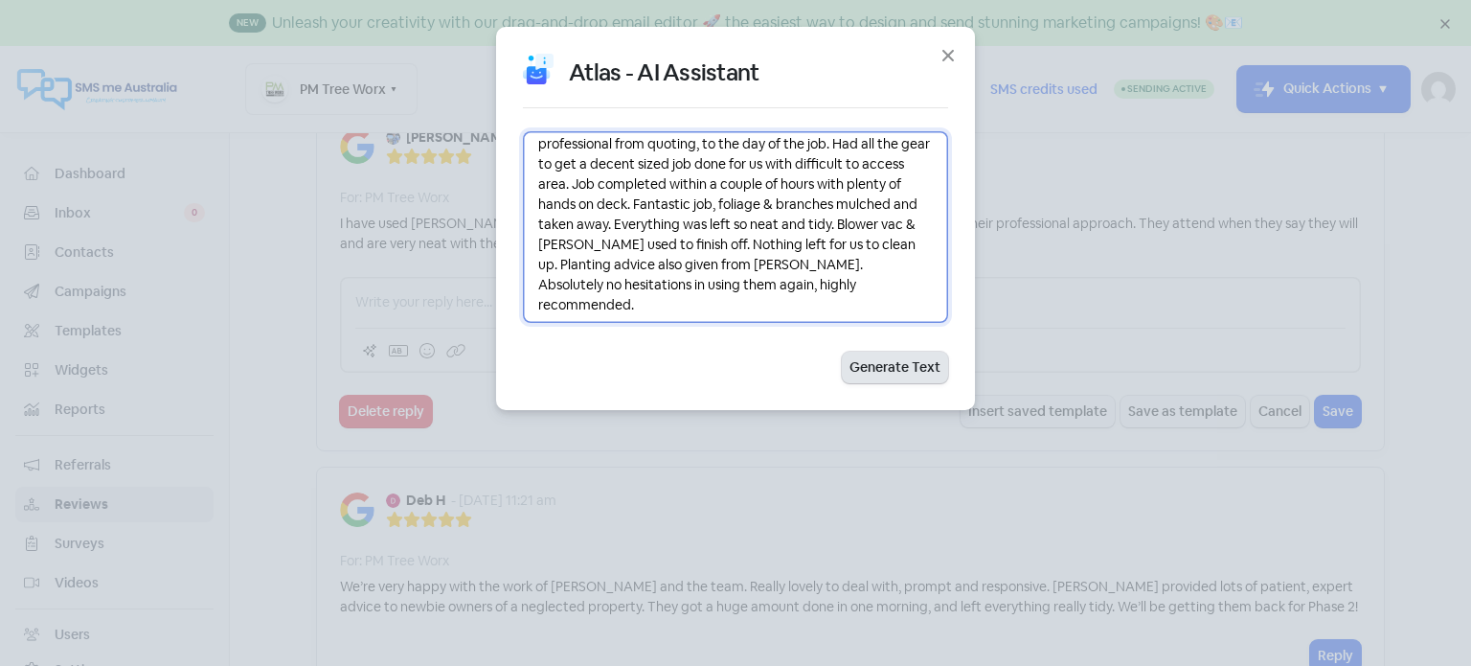
type textarea "write respomce David and his Team were very professional from quoting, to the d…"
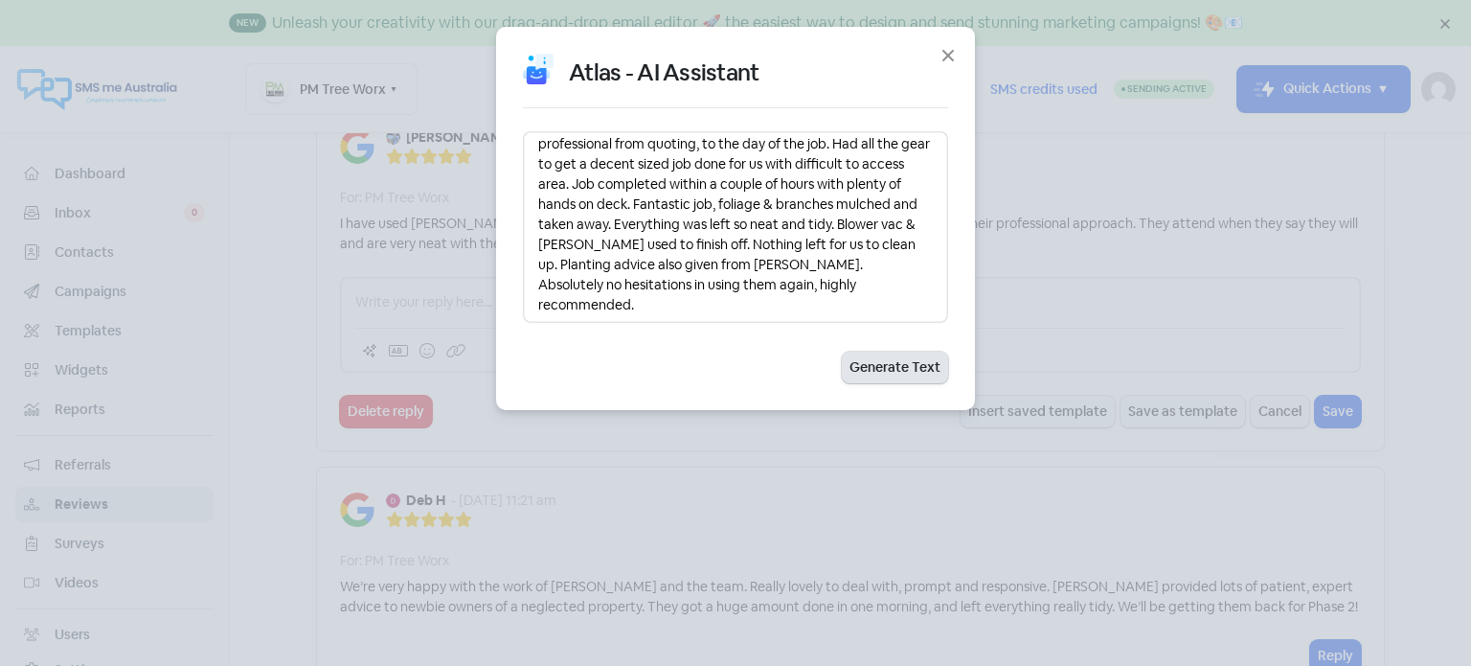
click at [895, 374] on button "Generate Text" at bounding box center [895, 368] width 106 height 32
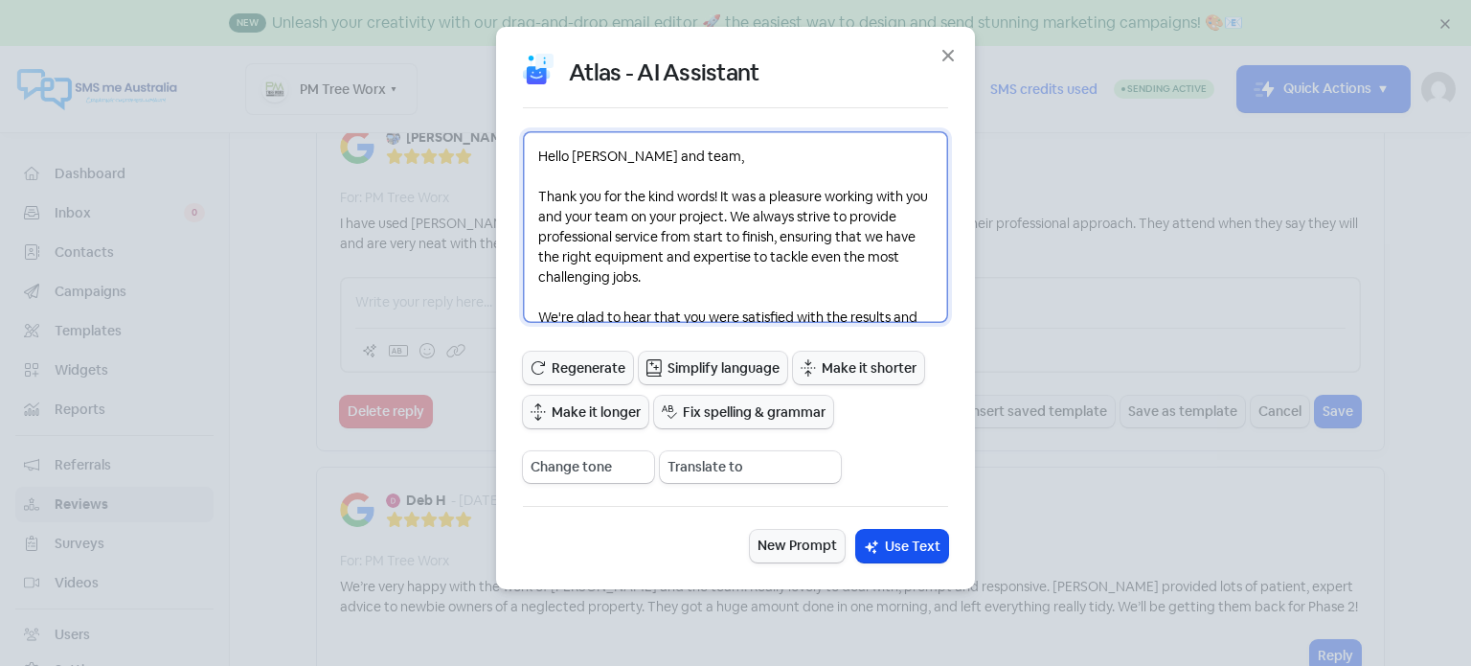
drag, startPoint x: 682, startPoint y: 152, endPoint x: 534, endPoint y: 160, distance: 147.7
click at [534, 160] on textarea "Hello David and team, Thank you for the kind words! It was a pleasure working w…" at bounding box center [735, 227] width 425 height 192
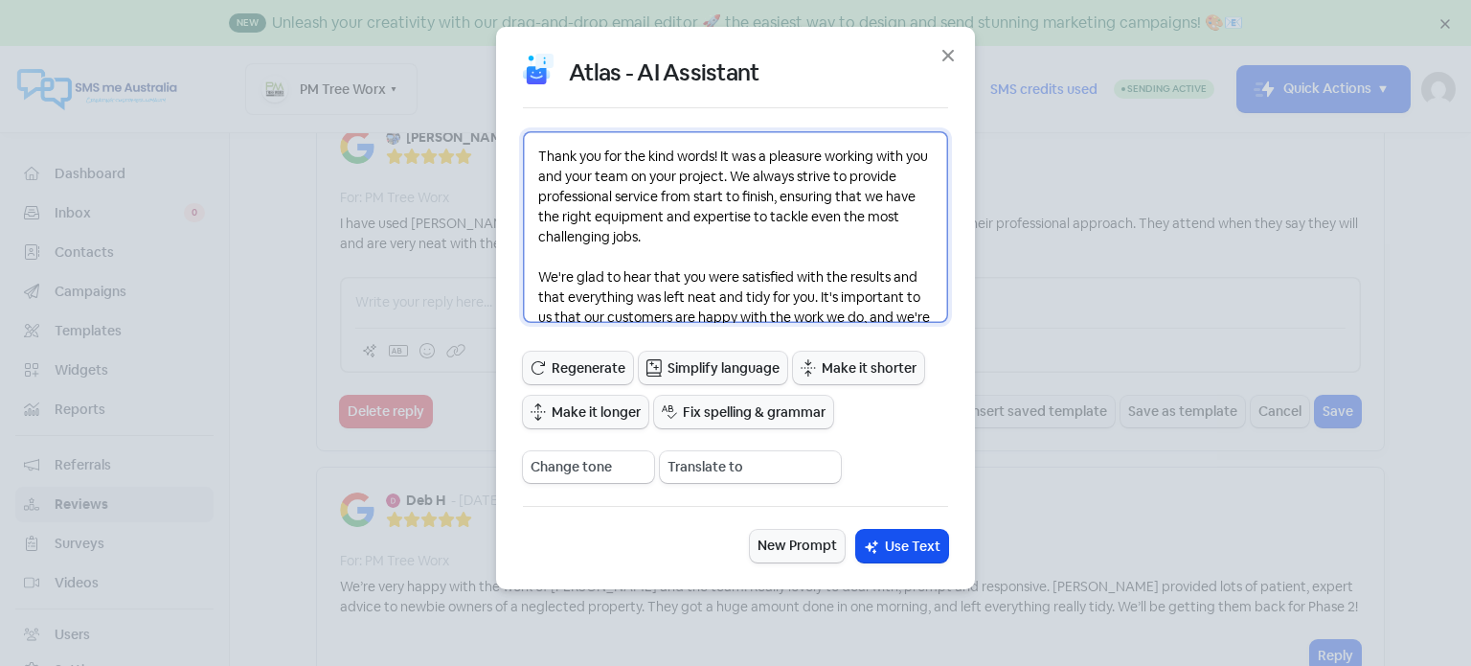
click at [539, 191] on textarea "Thank you for the kind words! It was a pleasure working with you and your team …" at bounding box center [735, 227] width 425 height 192
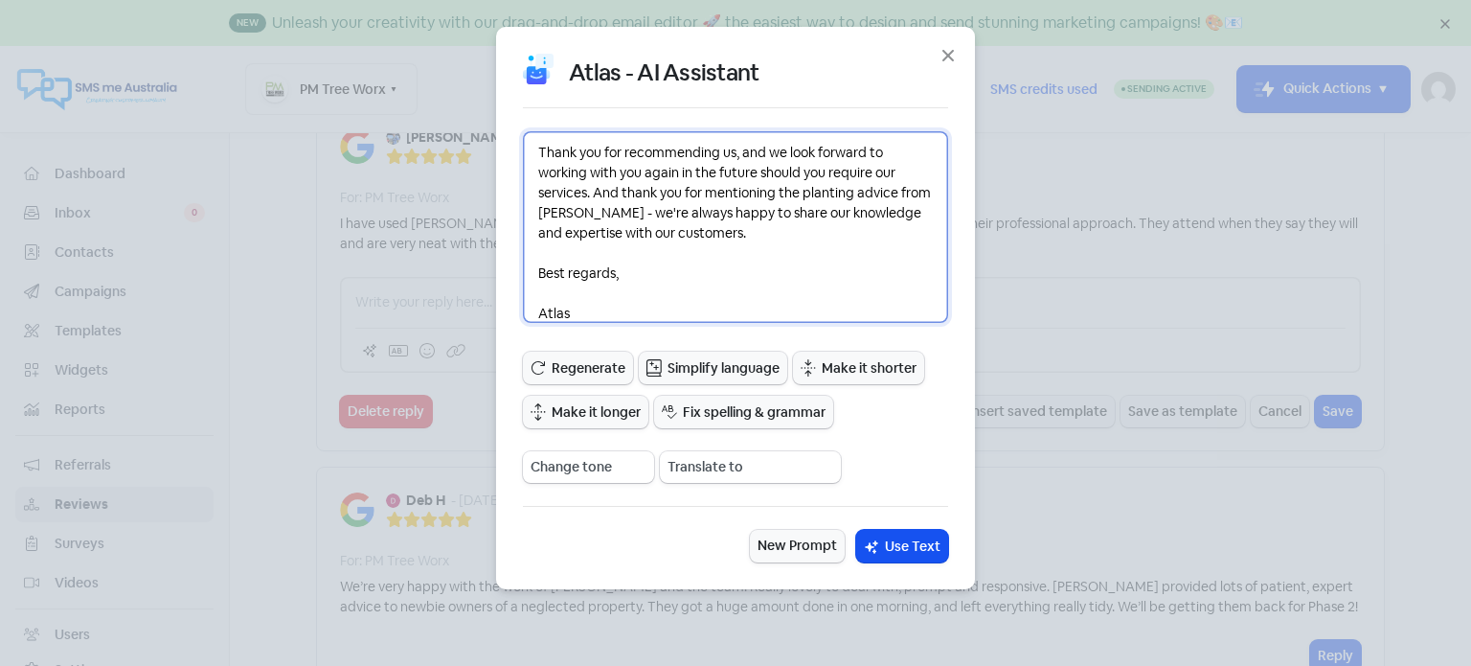
scroll to position [253, 0]
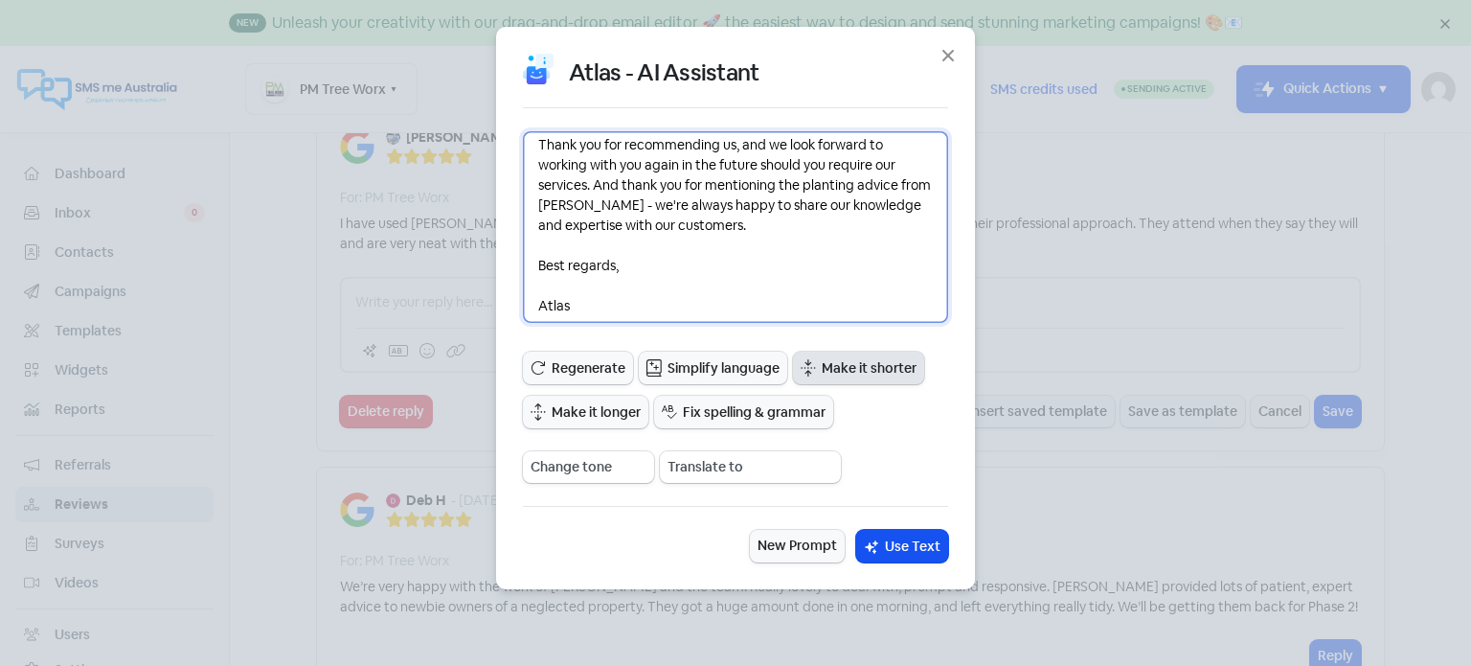
type textarea "Thank you for the kind words! It was a pleasure working with you and your team …"
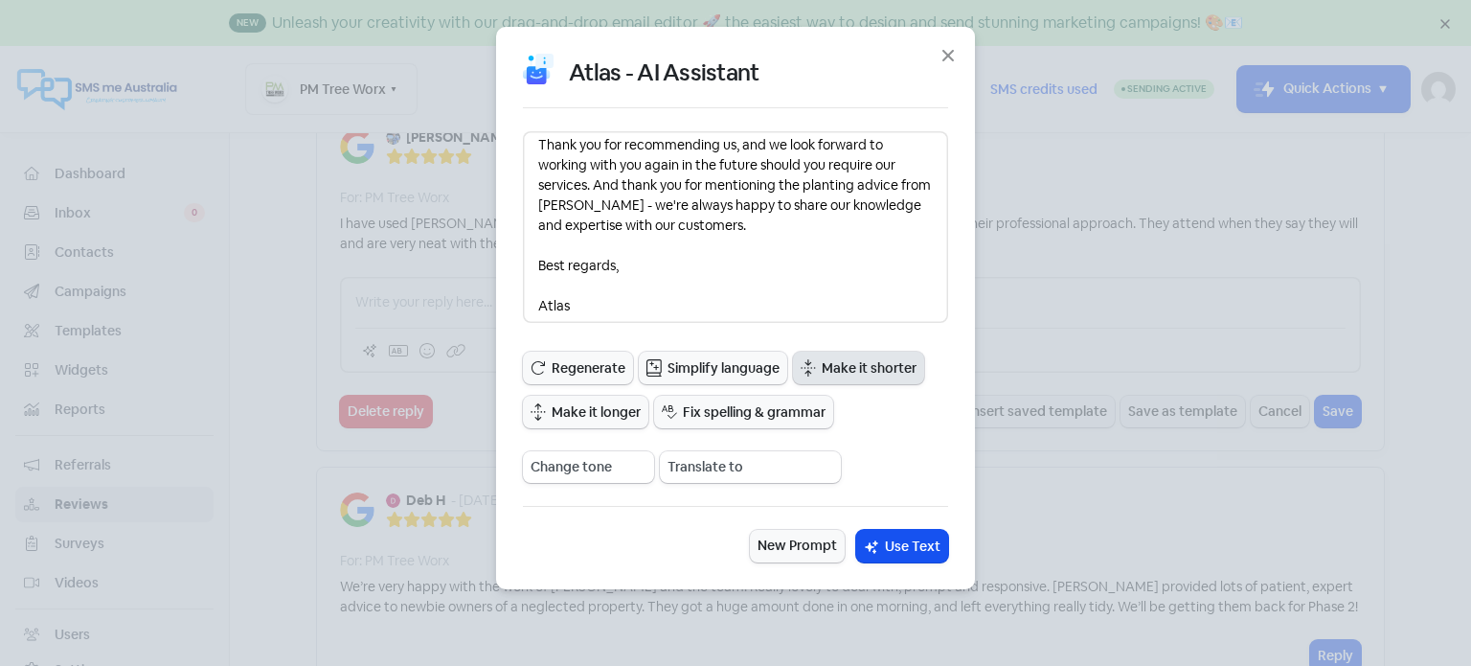
click at [862, 364] on span "Make it shorter" at bounding box center [869, 368] width 95 height 20
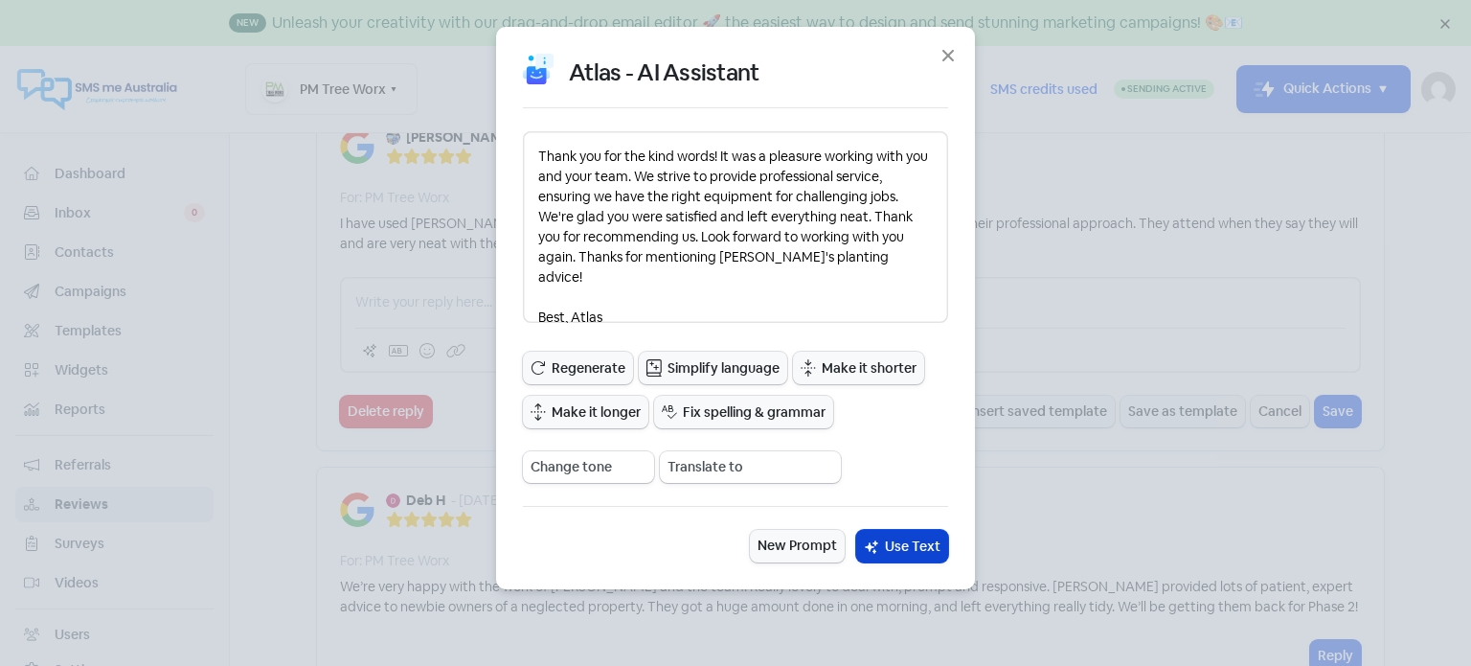
click at [920, 551] on span "Use Text" at bounding box center [913, 546] width 56 height 20
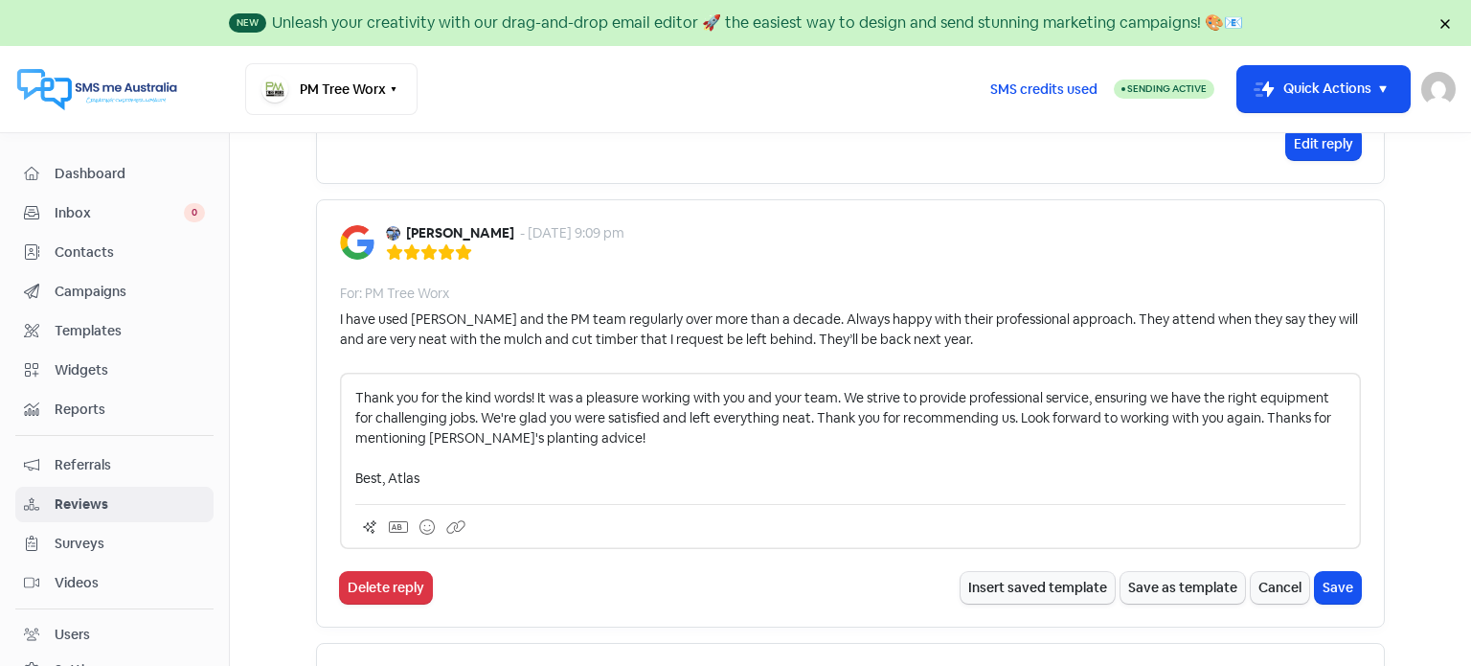
scroll to position [958, 0]
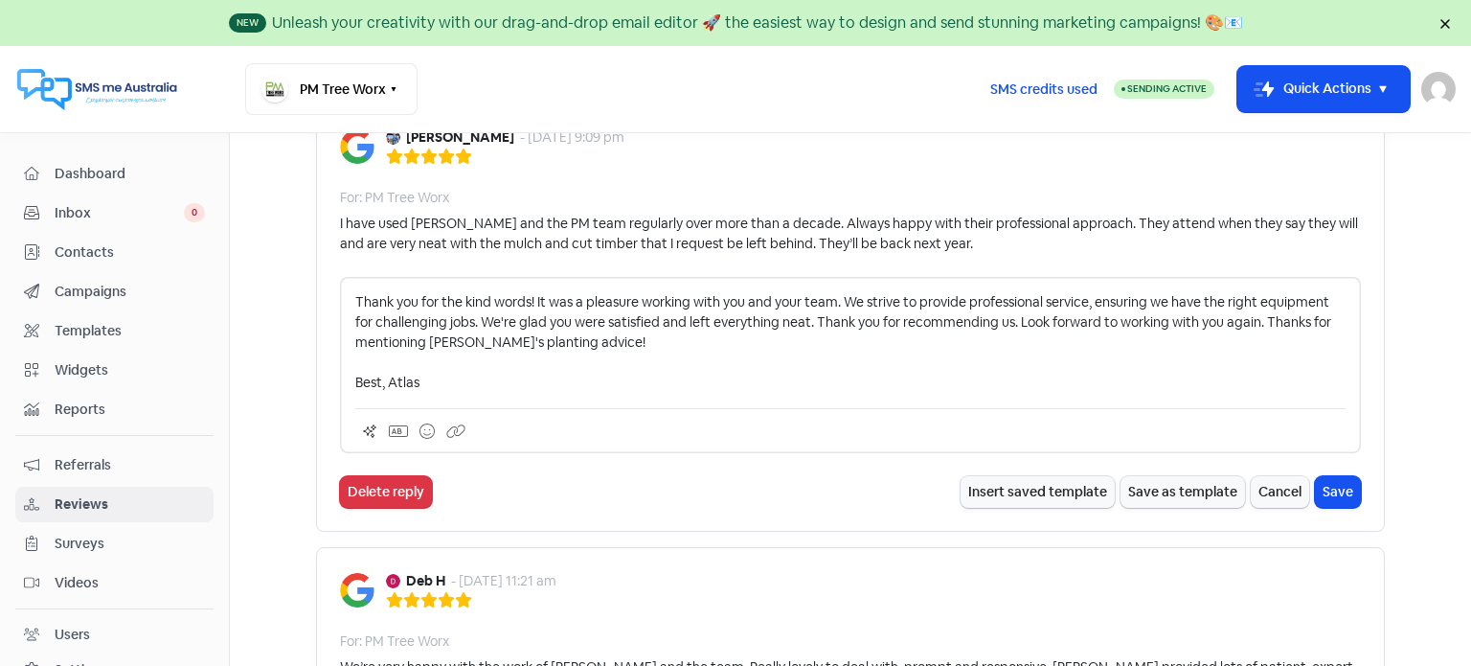
click at [566, 345] on p "Thank you for the kind words! It was a pleasure working with you and your team.…" at bounding box center [850, 342] width 990 height 101
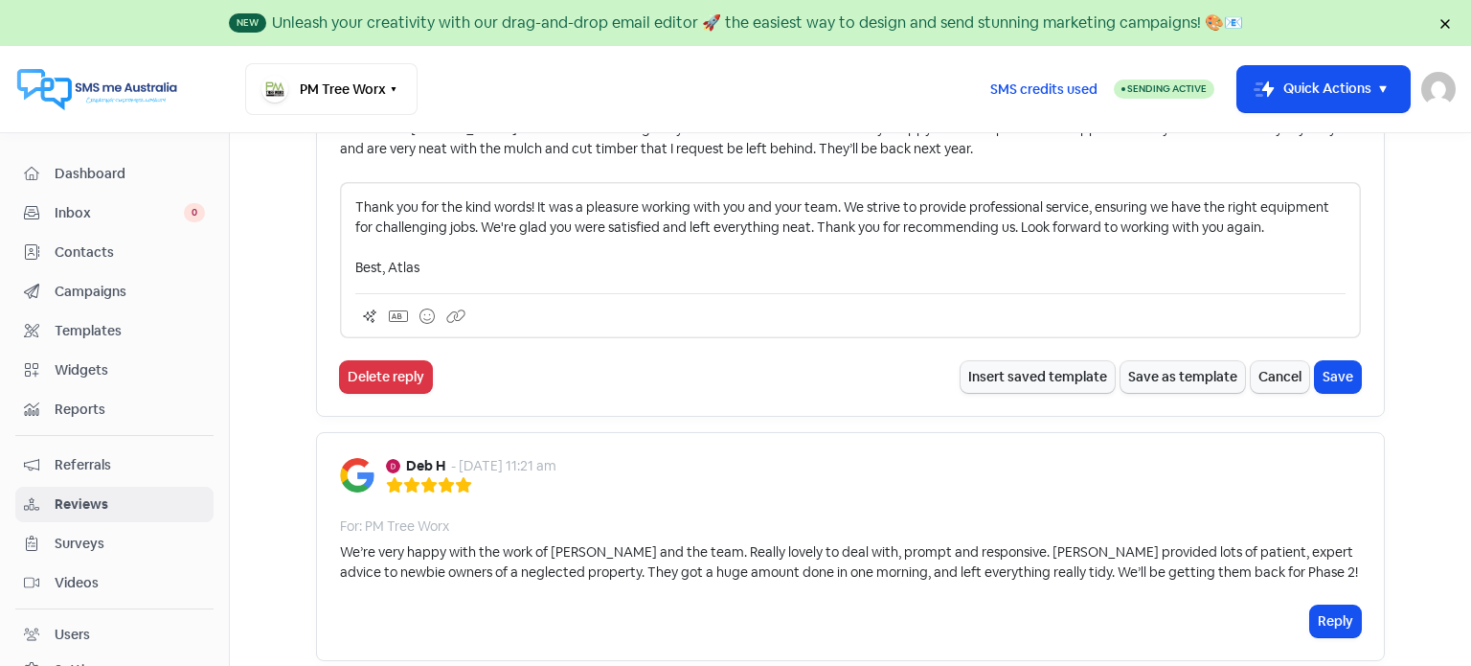
scroll to position [1054, 0]
click at [1330, 376] on button "Save" at bounding box center [1338, 376] width 46 height 32
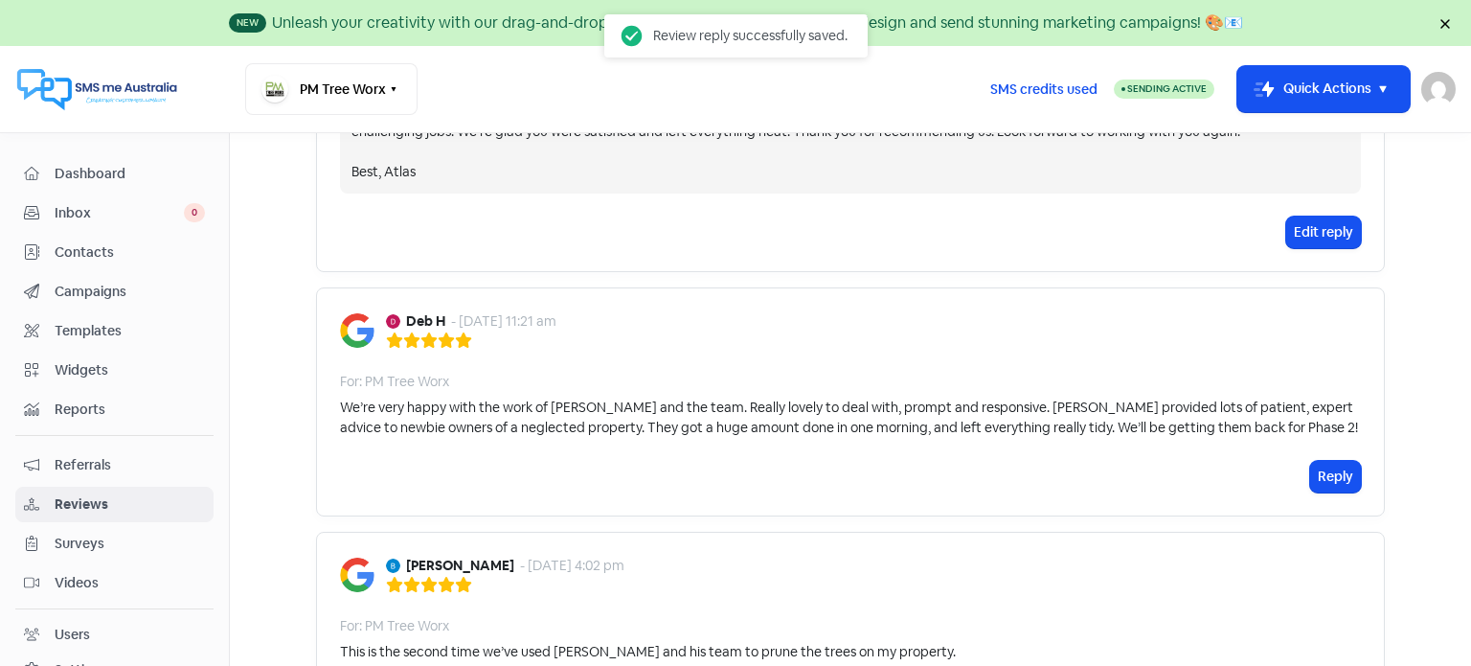
scroll to position [1245, 0]
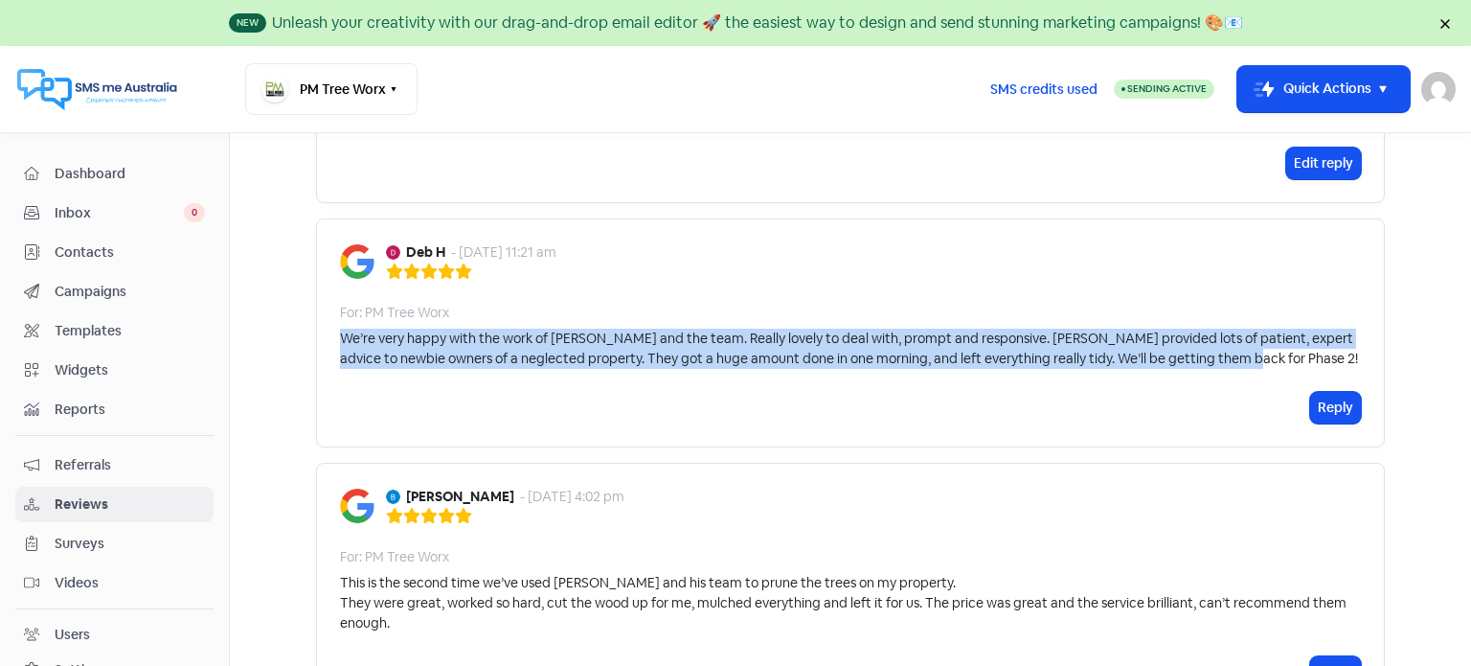
drag, startPoint x: 333, startPoint y: 335, endPoint x: 1246, endPoint y: 349, distance: 913.0
click at [1246, 349] on div "We’re very happy with the work of David and the team. Really lovely to deal wit…" at bounding box center [850, 349] width 1021 height 40
click at [1323, 406] on button "Reply" at bounding box center [1335, 408] width 51 height 32
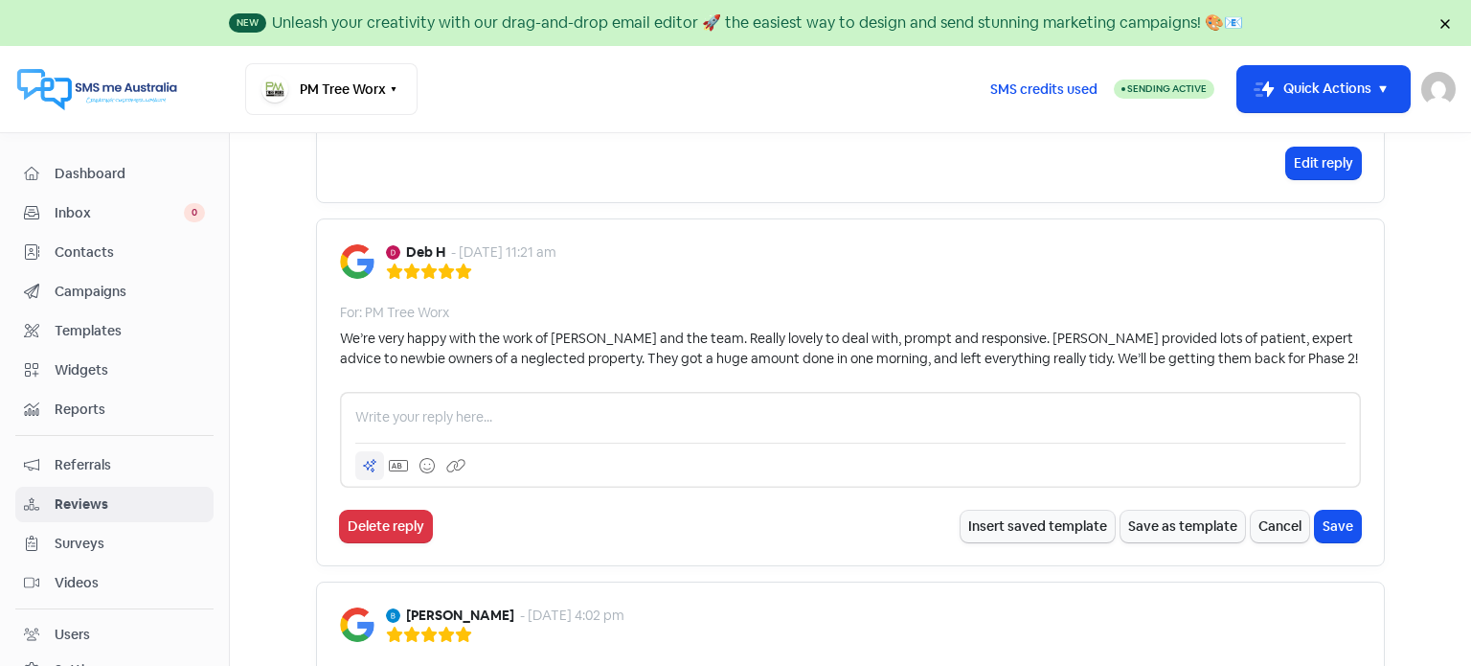
click at [364, 463] on icon at bounding box center [370, 466] width 12 height 12
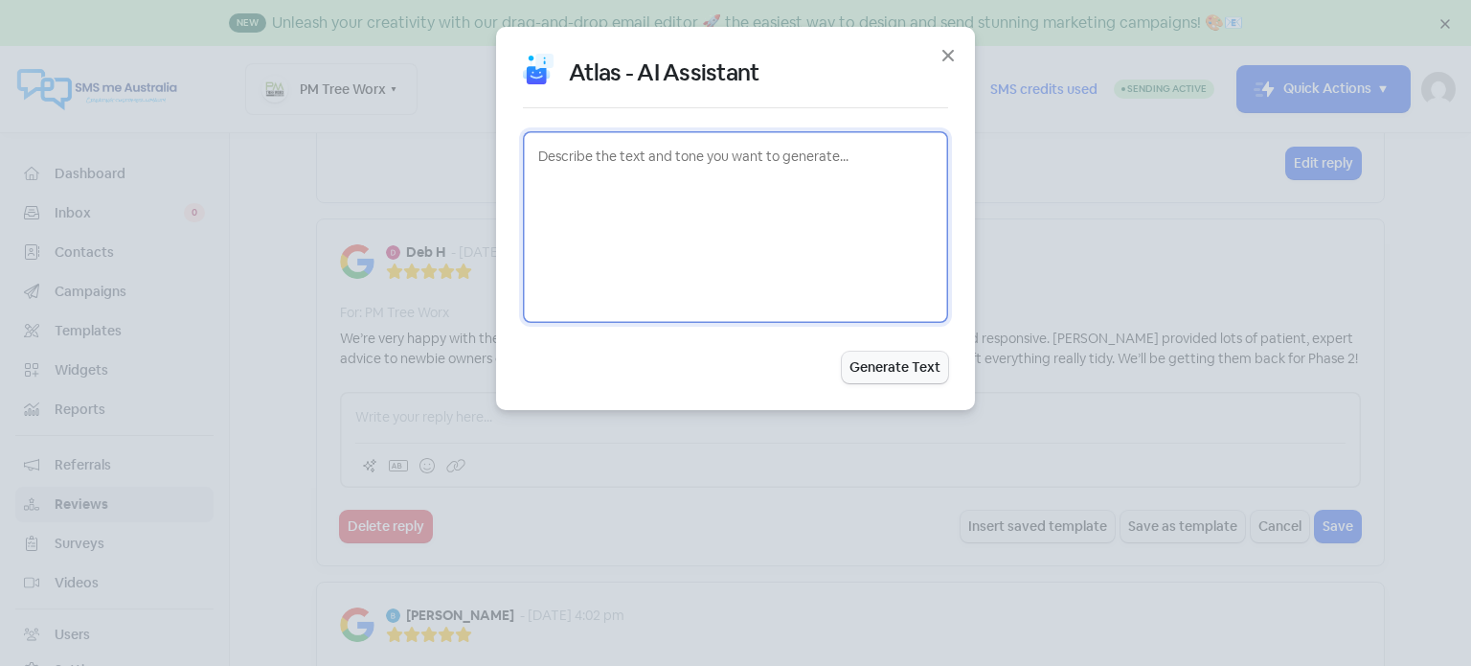
click at [545, 158] on textarea at bounding box center [735, 227] width 425 height 192
paste textarea "David and his Team were very professional from quoting, to the day of the job. …"
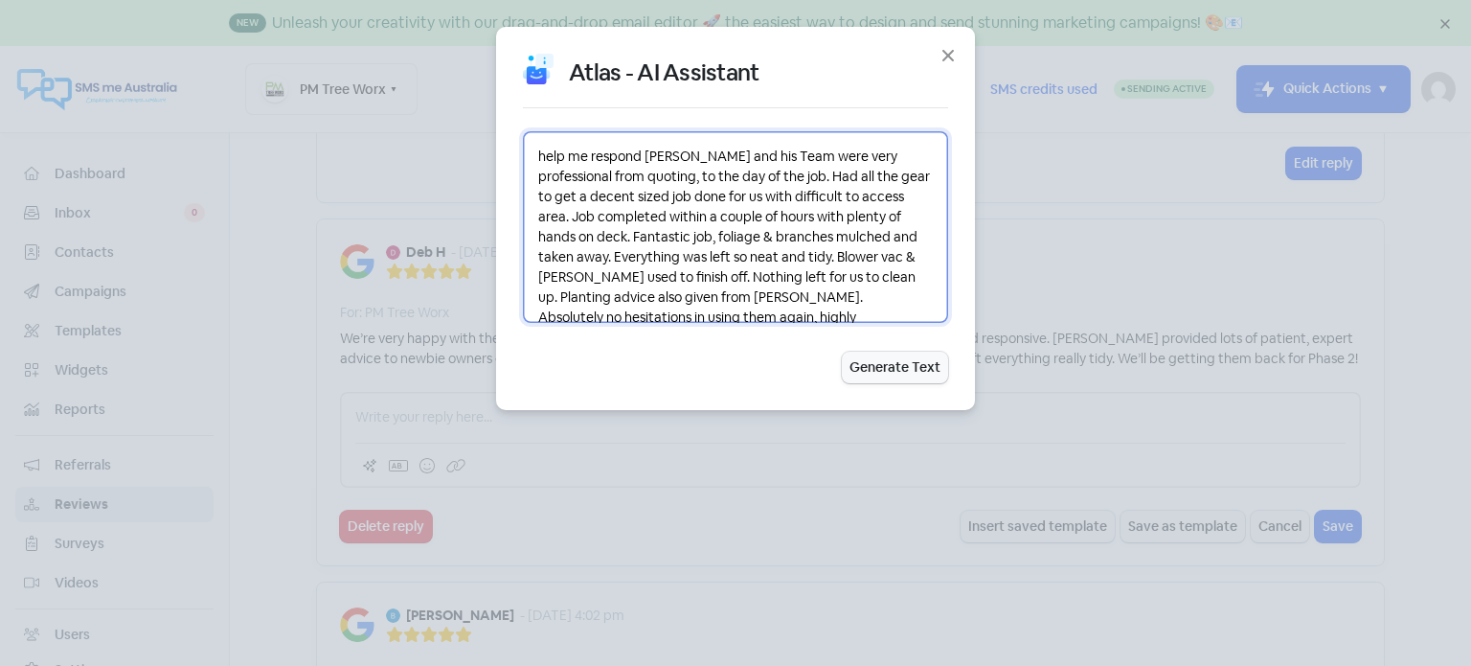
scroll to position [23, 0]
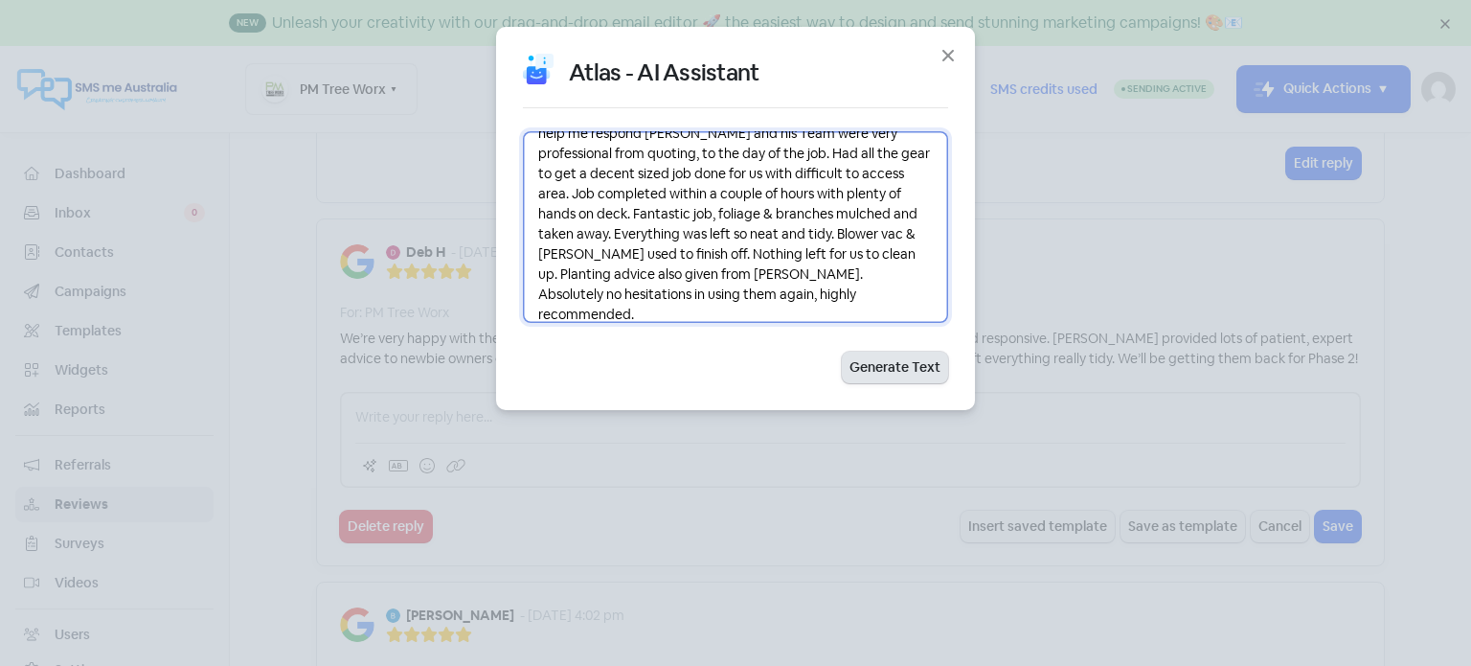
type textarea "help me respond David and his Team were very professional from quoting, to the …"
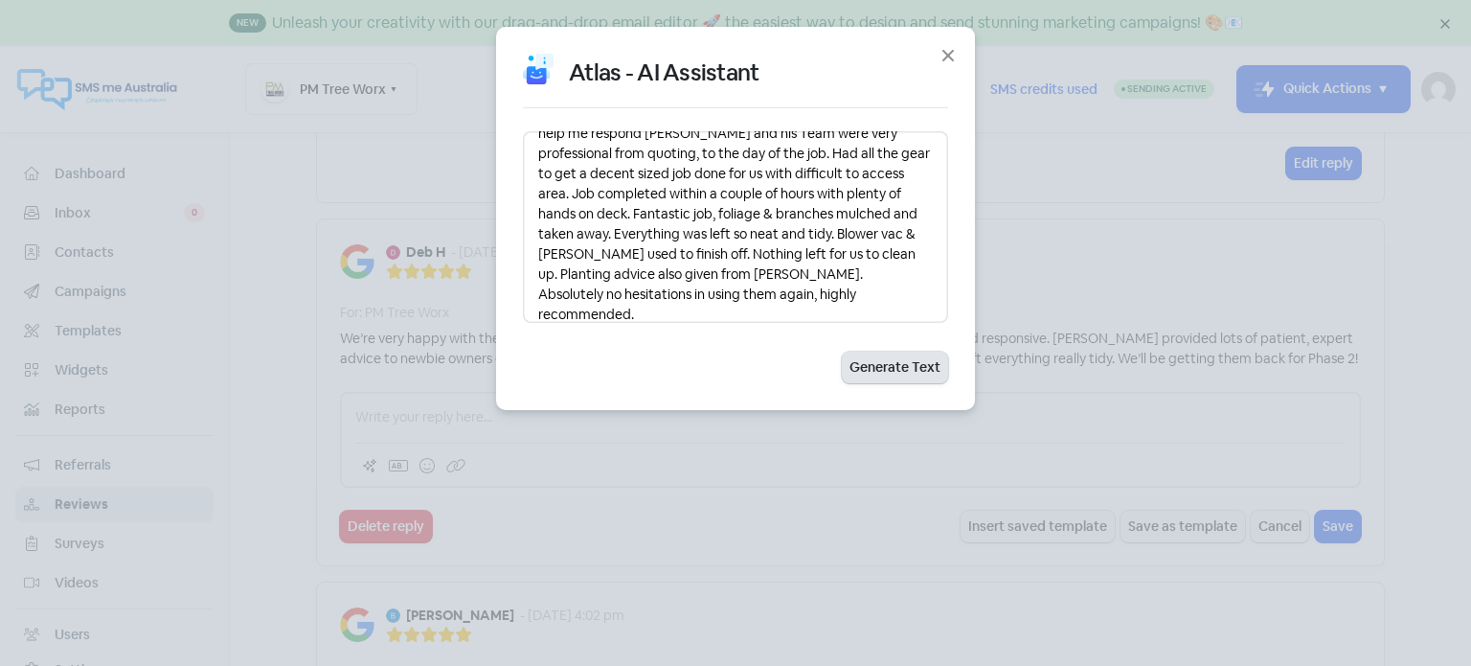
click at [887, 360] on button "Generate Text" at bounding box center [895, 368] width 106 height 32
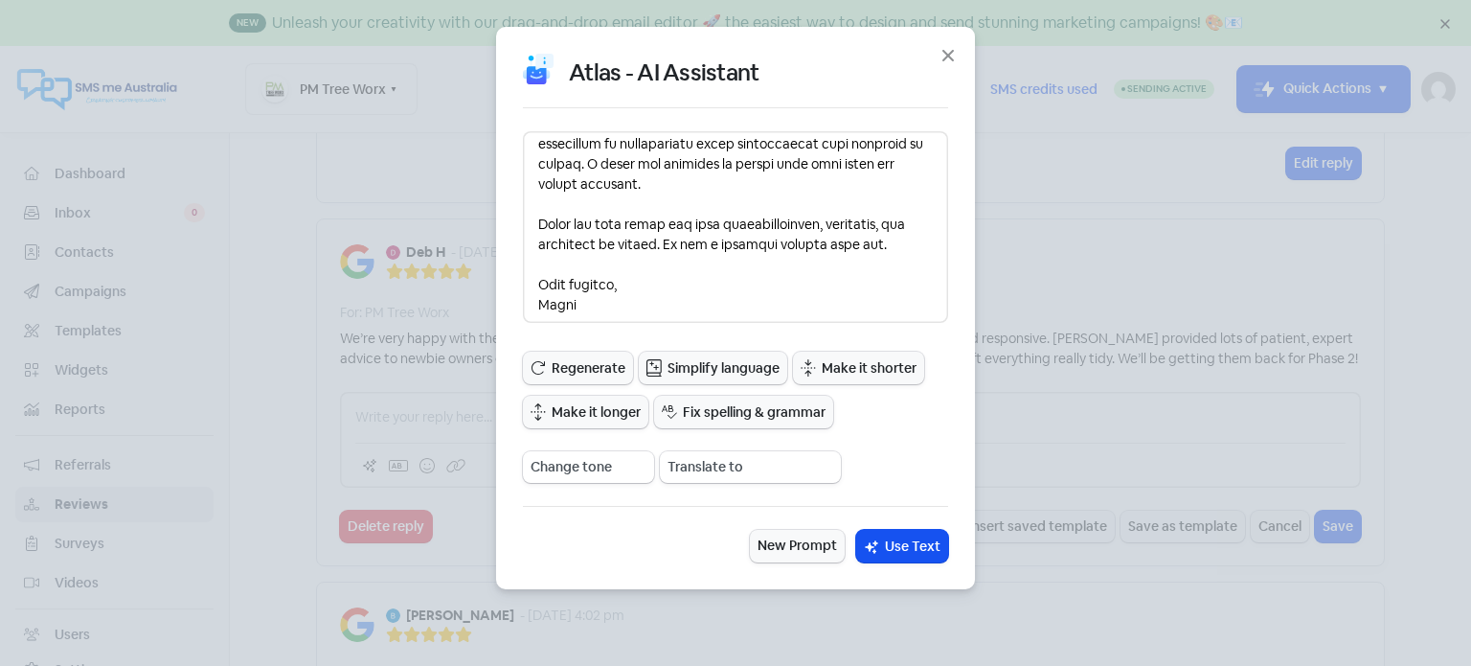
scroll to position [57, 0]
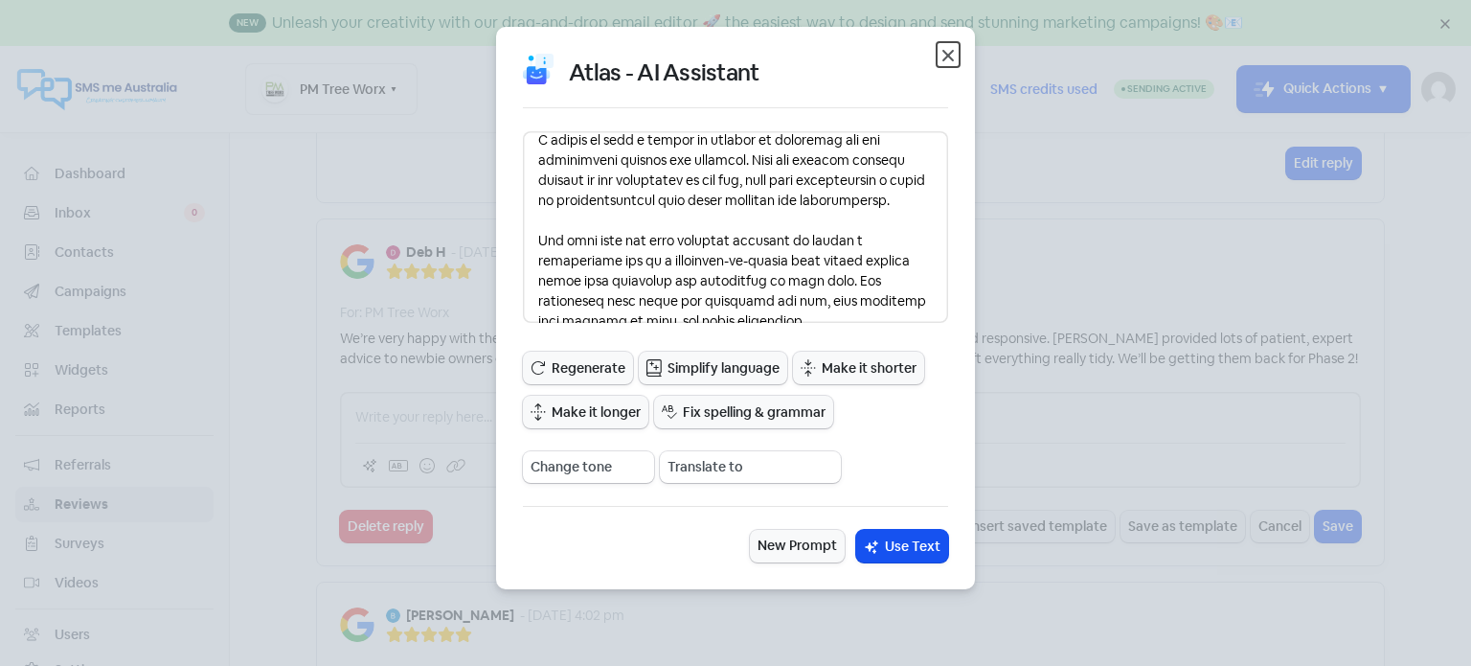
click at [949, 60] on icon "button" at bounding box center [948, 55] width 23 height 23
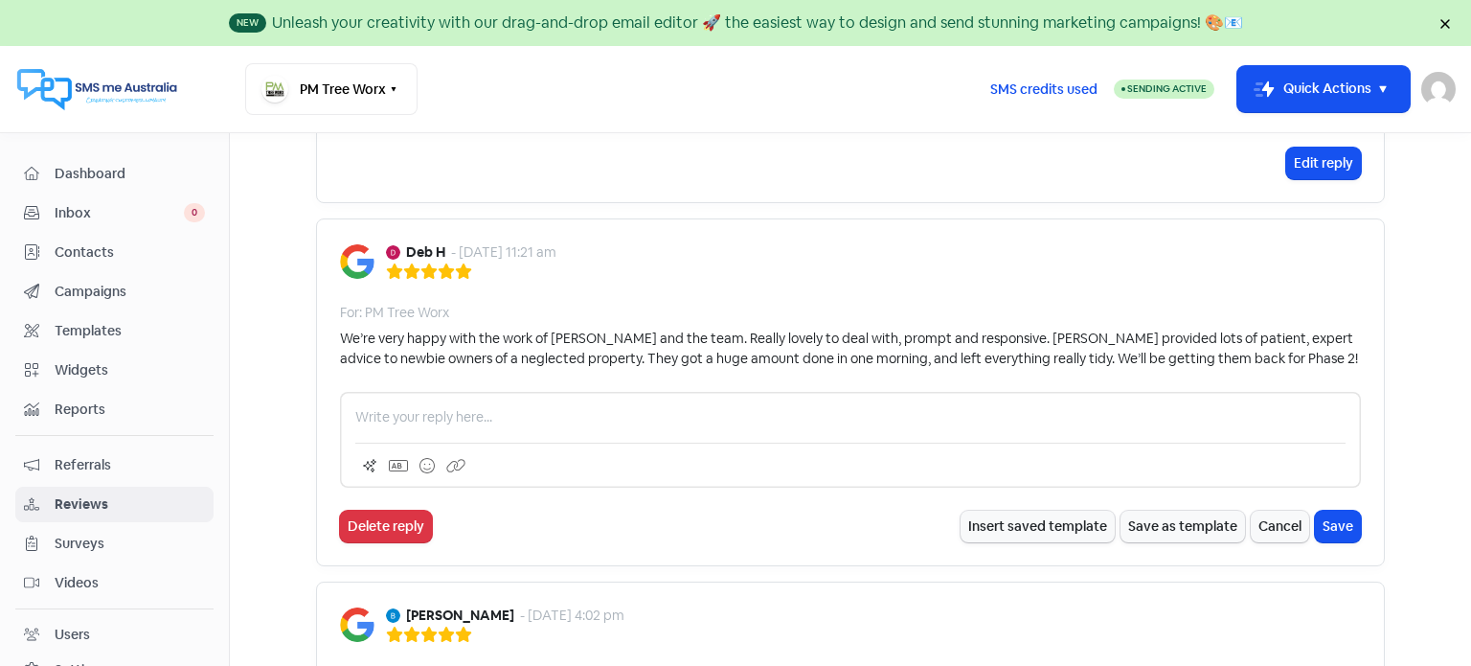
click at [838, 407] on p at bounding box center [850, 417] width 990 height 20
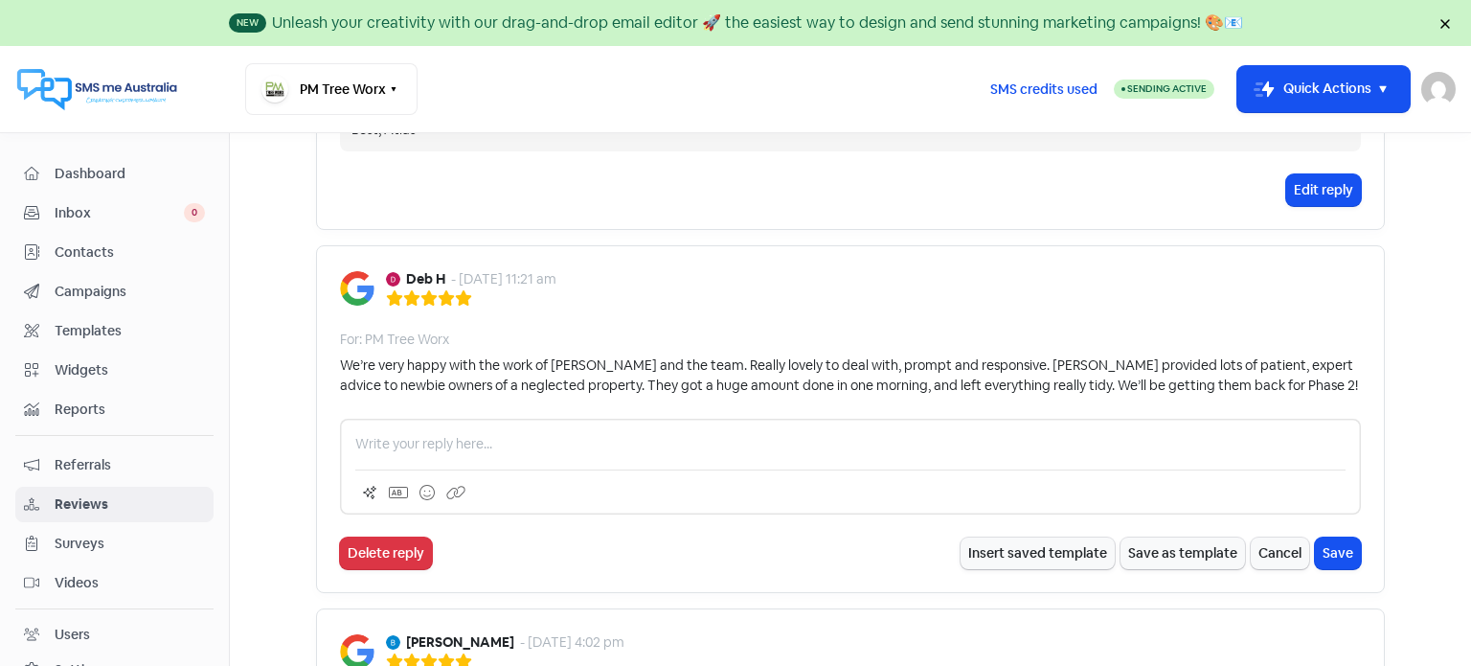
scroll to position [1149, 0]
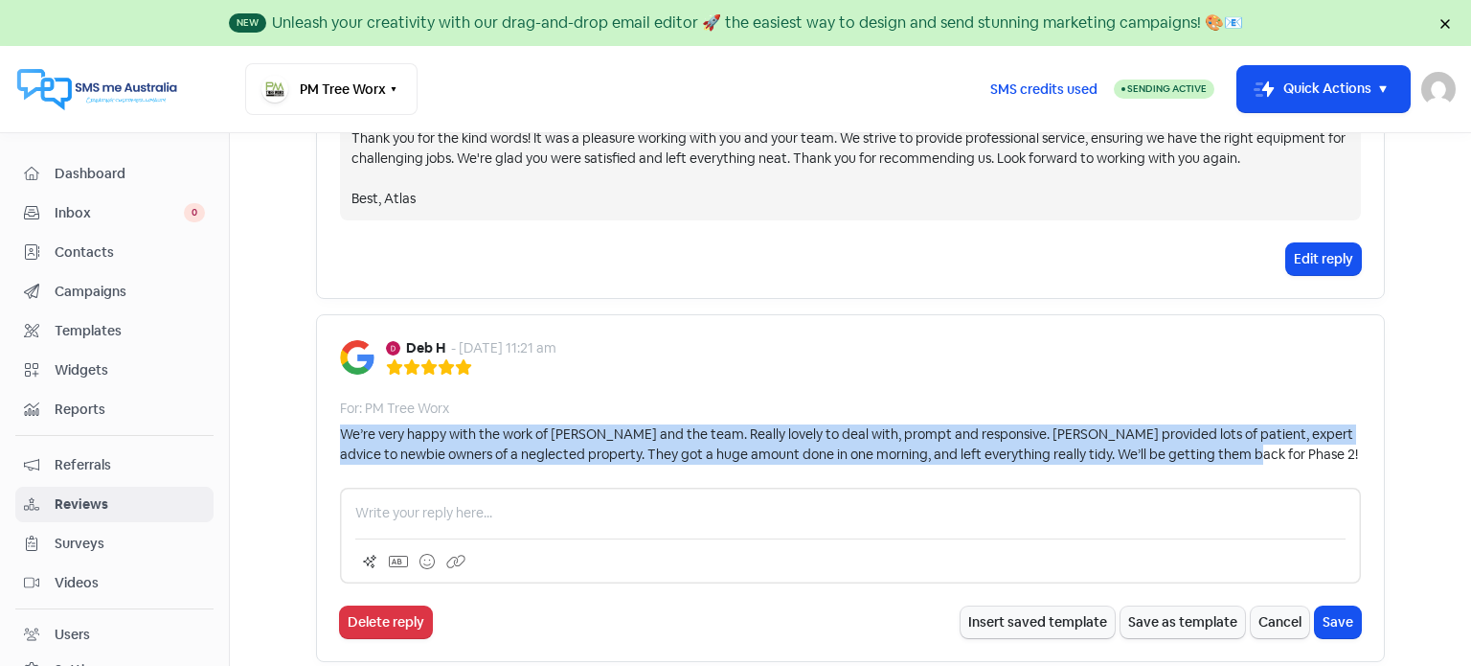
drag, startPoint x: 332, startPoint y: 436, endPoint x: 1290, endPoint y: 451, distance: 958.0
click at [1290, 451] on div "We’re very happy with the work of David and the team. Really lovely to deal wit…" at bounding box center [850, 444] width 1021 height 40
copy div "We’re very happy with the work of David and the team. Really lovely to deal wit…"
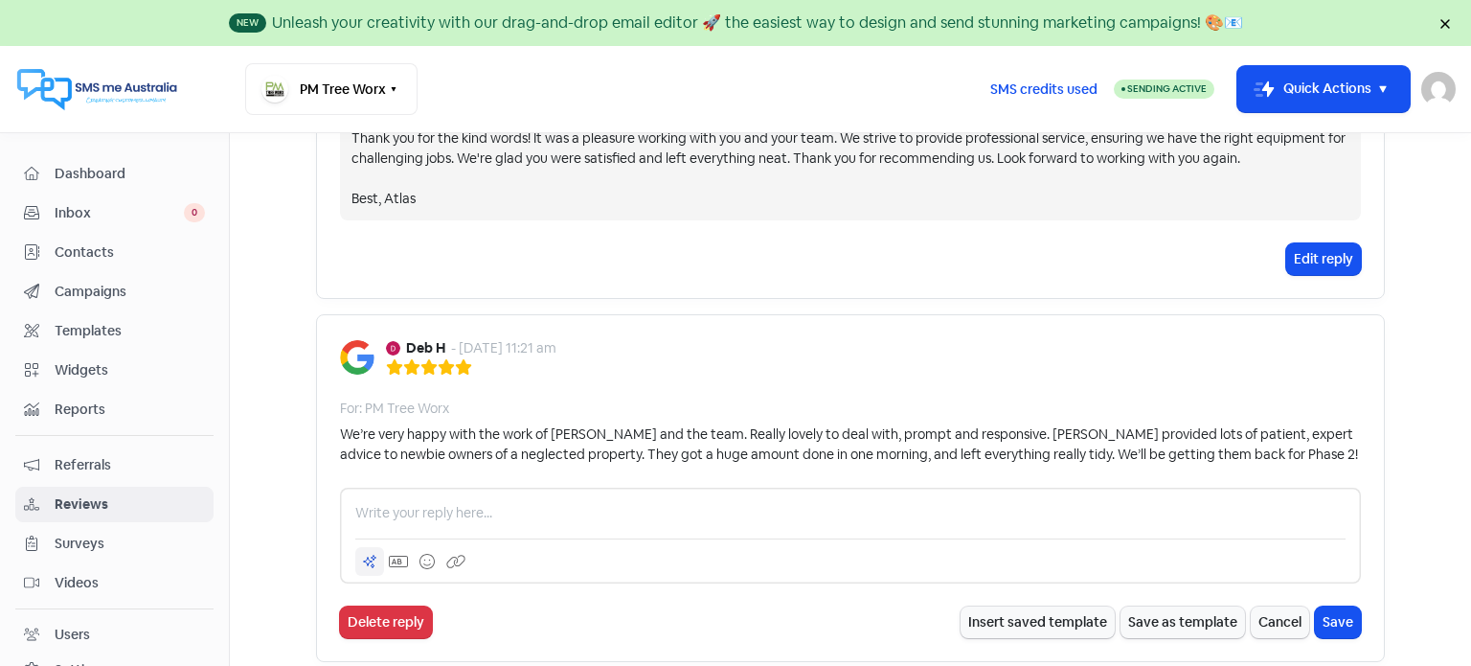
click at [362, 557] on icon at bounding box center [369, 561] width 15 height 15
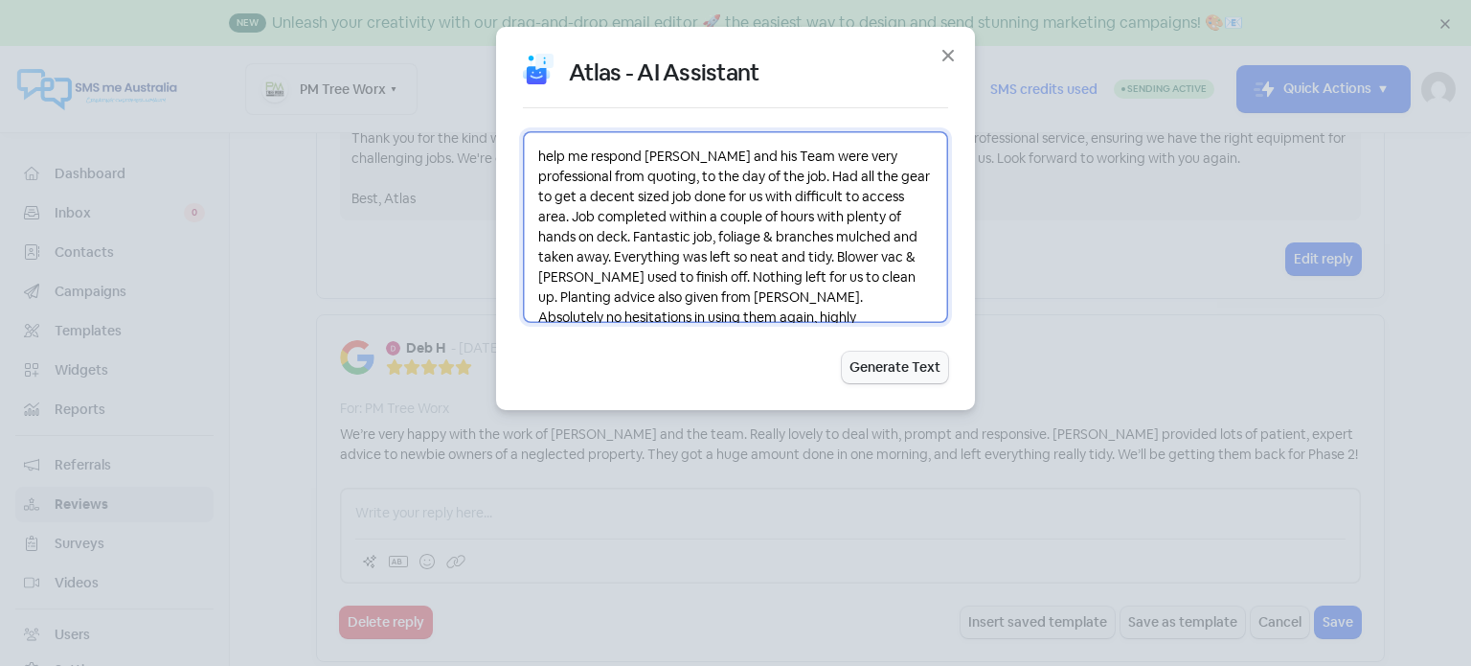
scroll to position [33, 0]
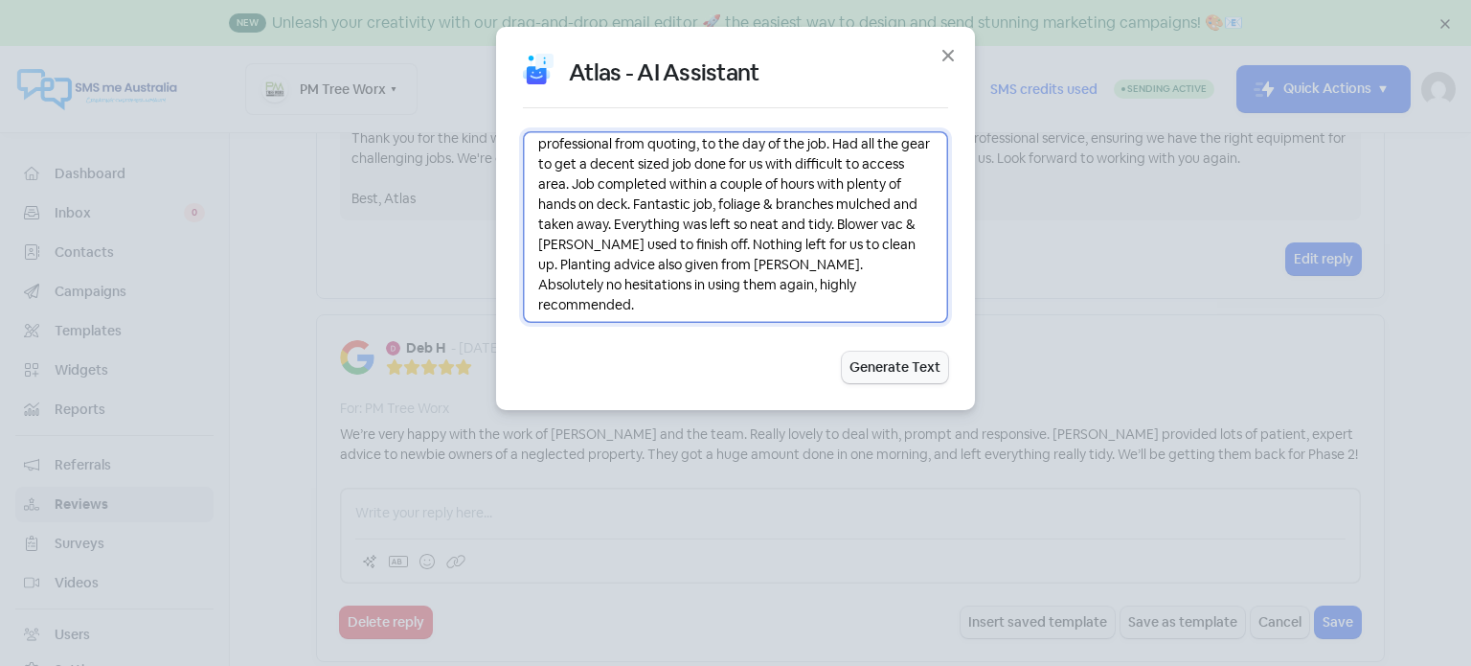
drag, startPoint x: 536, startPoint y: 154, endPoint x: 925, endPoint y: 271, distance: 406.1
click at [879, 318] on textarea "help me respond David and his Team were very professional from quoting, to the …" at bounding box center [735, 227] width 425 height 192
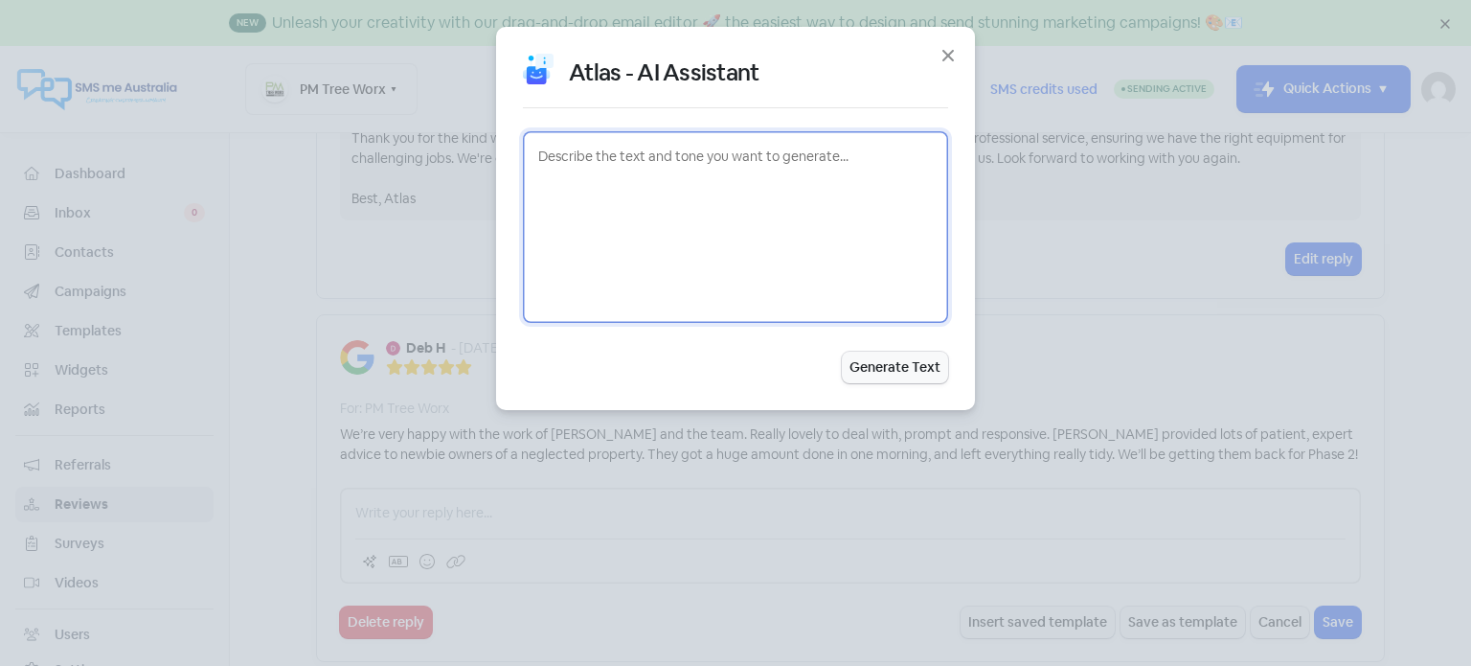
scroll to position [0, 0]
paste textarea "We’re very happy with the work of David and the team. Really lovely to deal wit…"
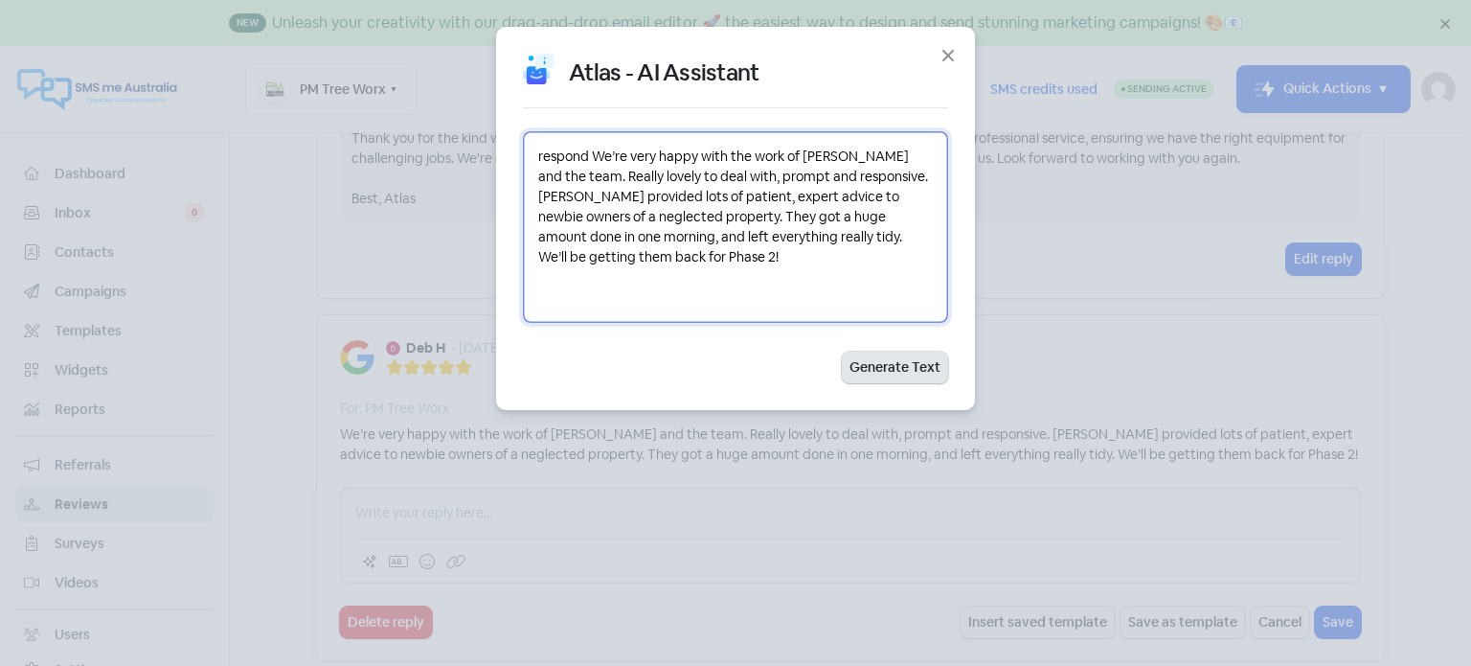
type textarea "respond We’re very happy with the work of David and the team. Really lovely to …"
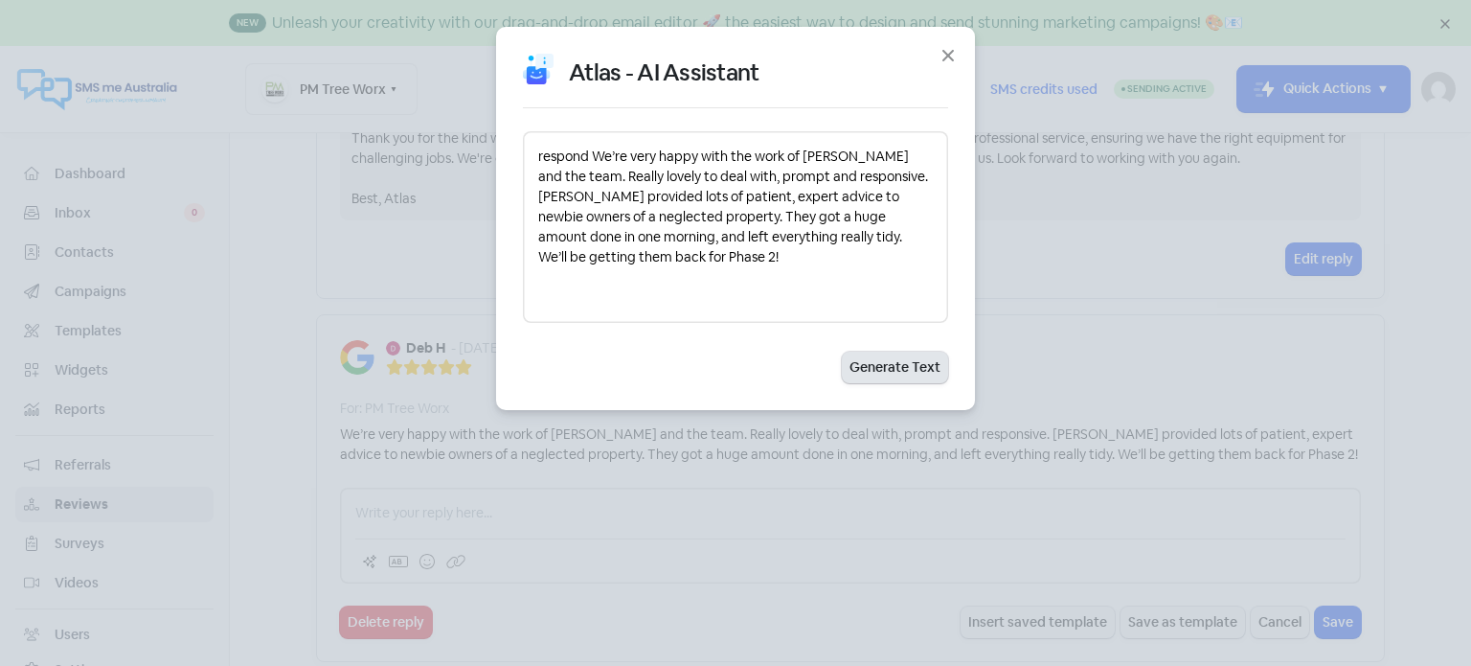
click at [889, 366] on button "Generate Text" at bounding box center [895, 368] width 106 height 32
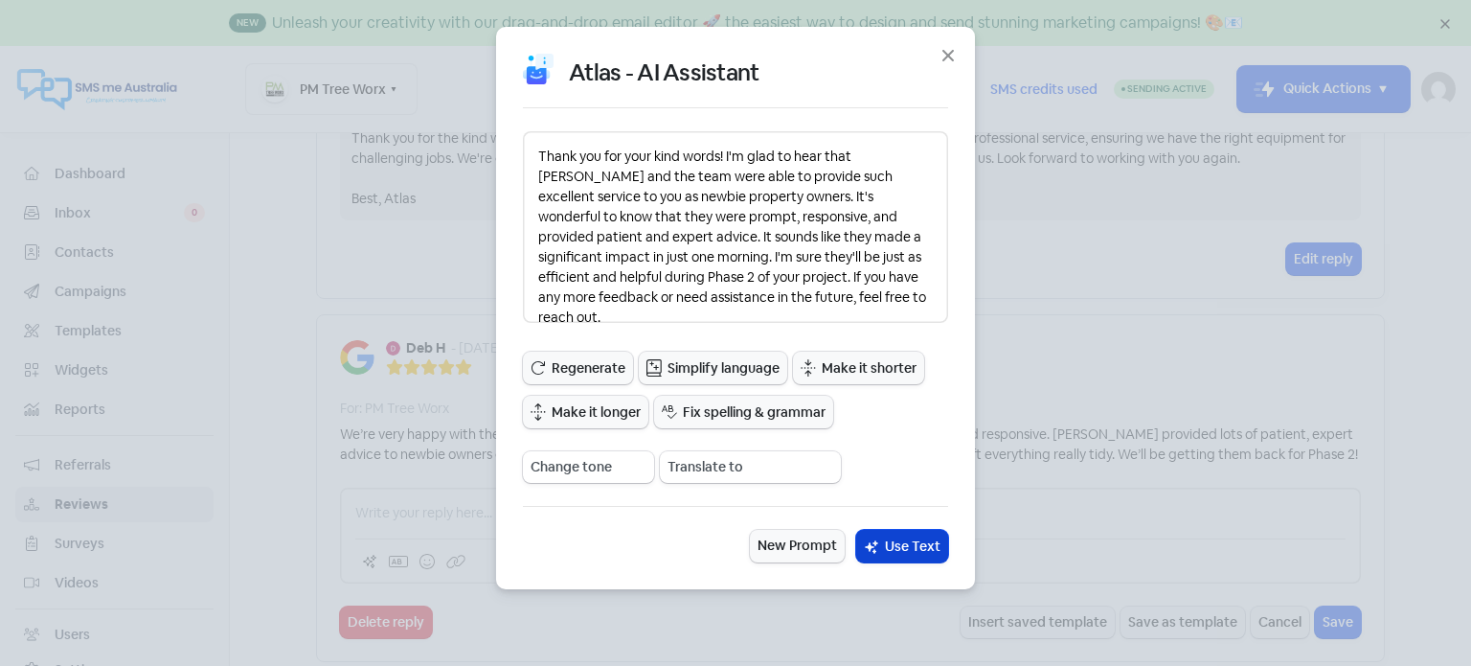
click at [914, 547] on span "Use Text" at bounding box center [913, 546] width 56 height 20
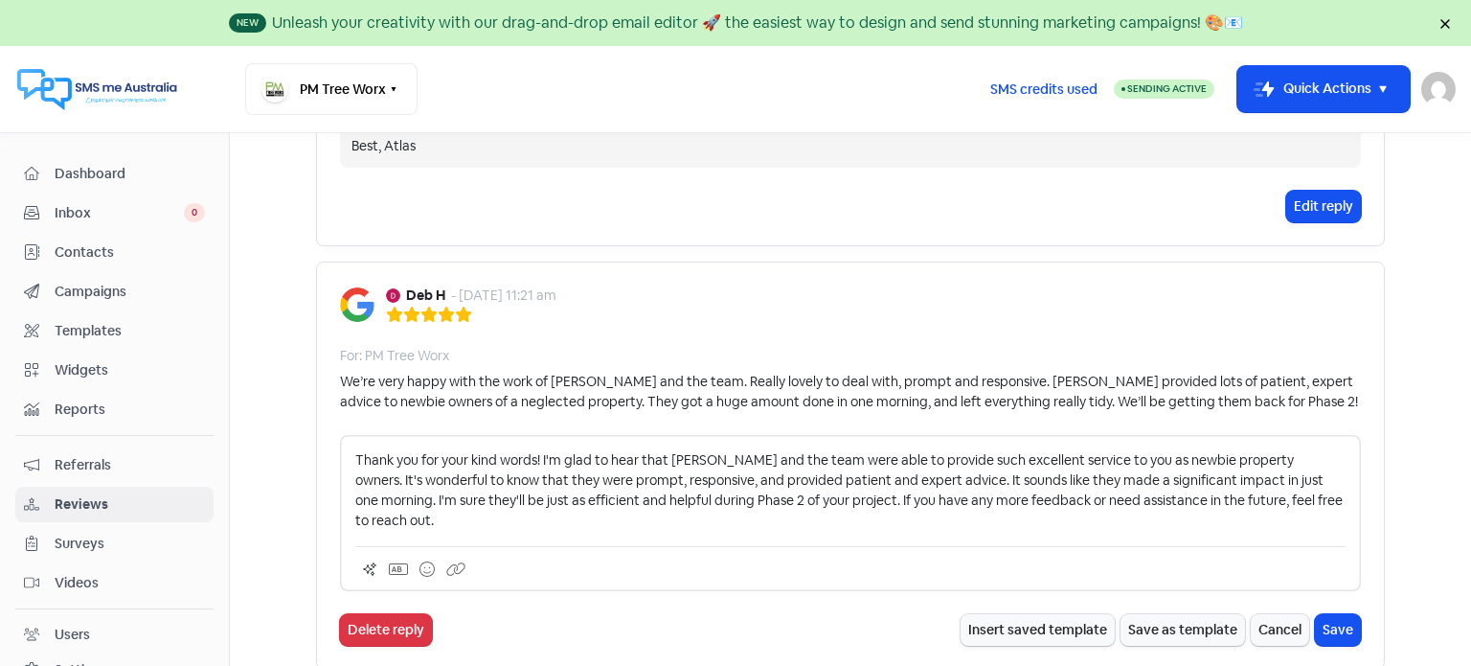
scroll to position [1245, 0]
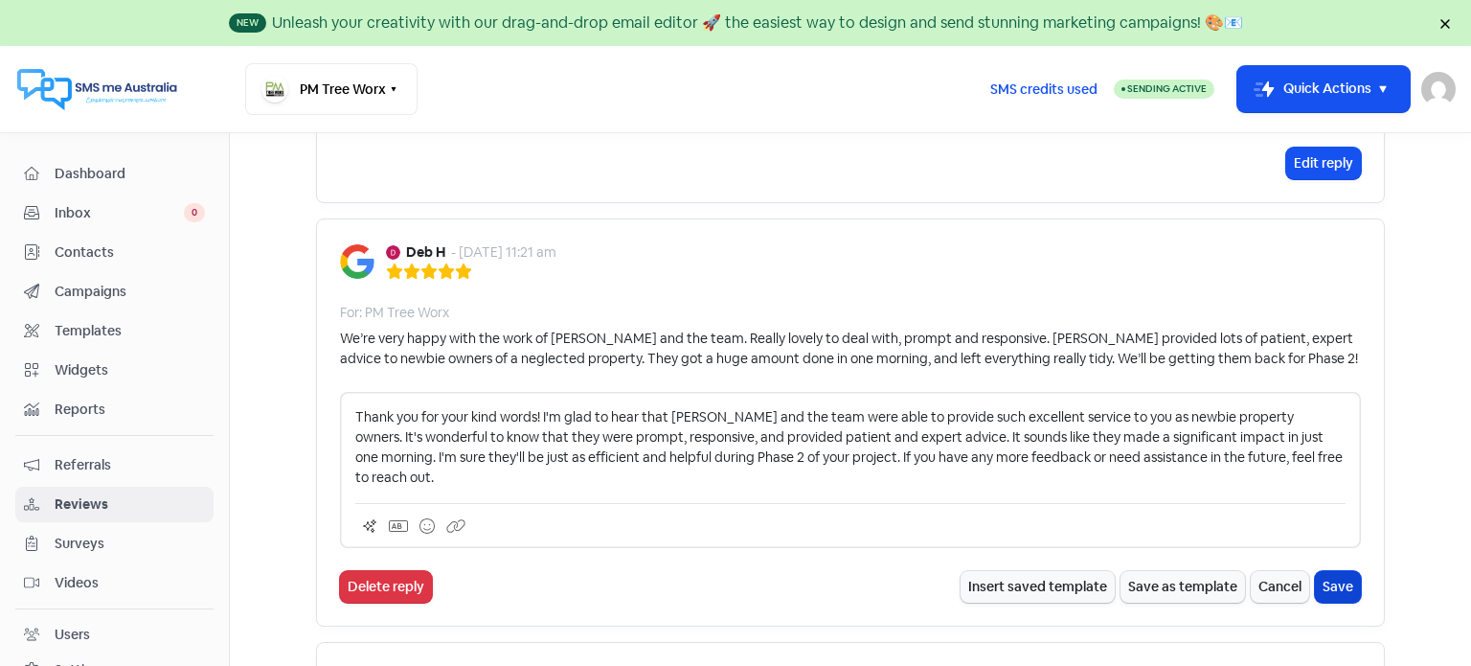
click at [1339, 571] on button "Save" at bounding box center [1338, 587] width 46 height 32
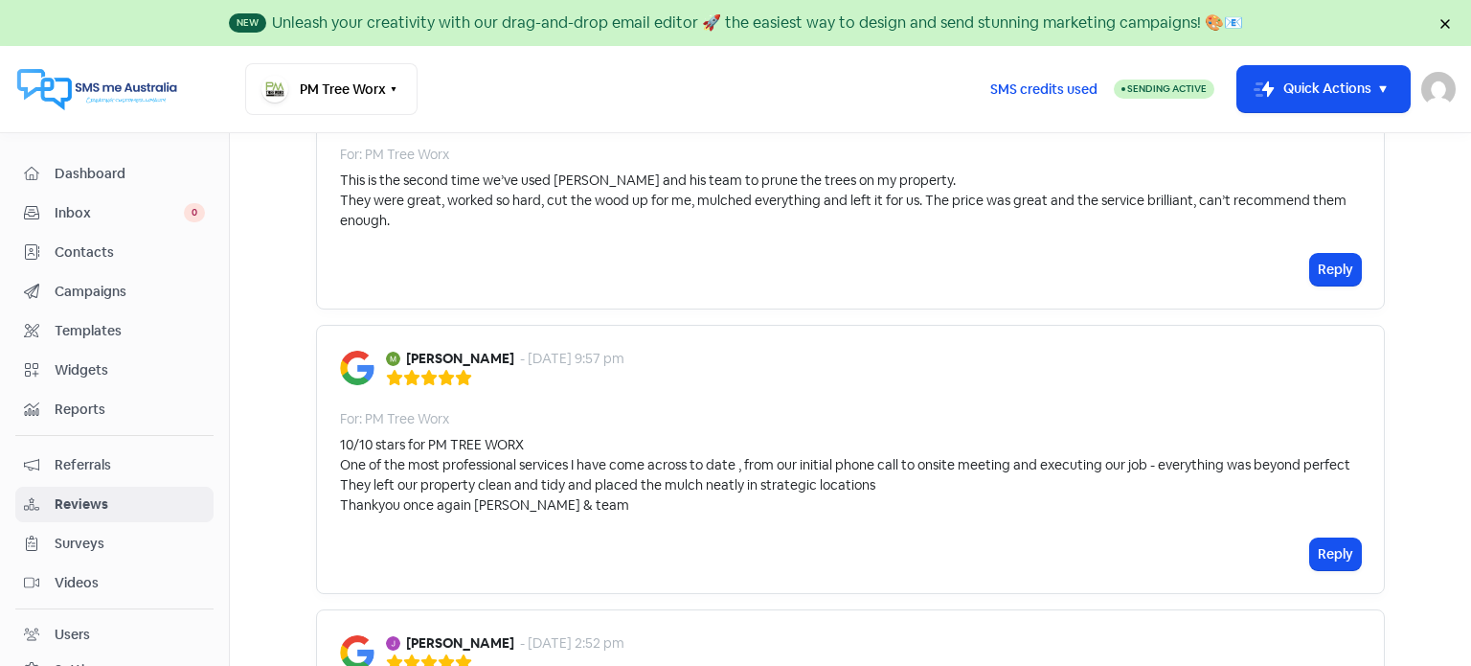
scroll to position [1724, 0]
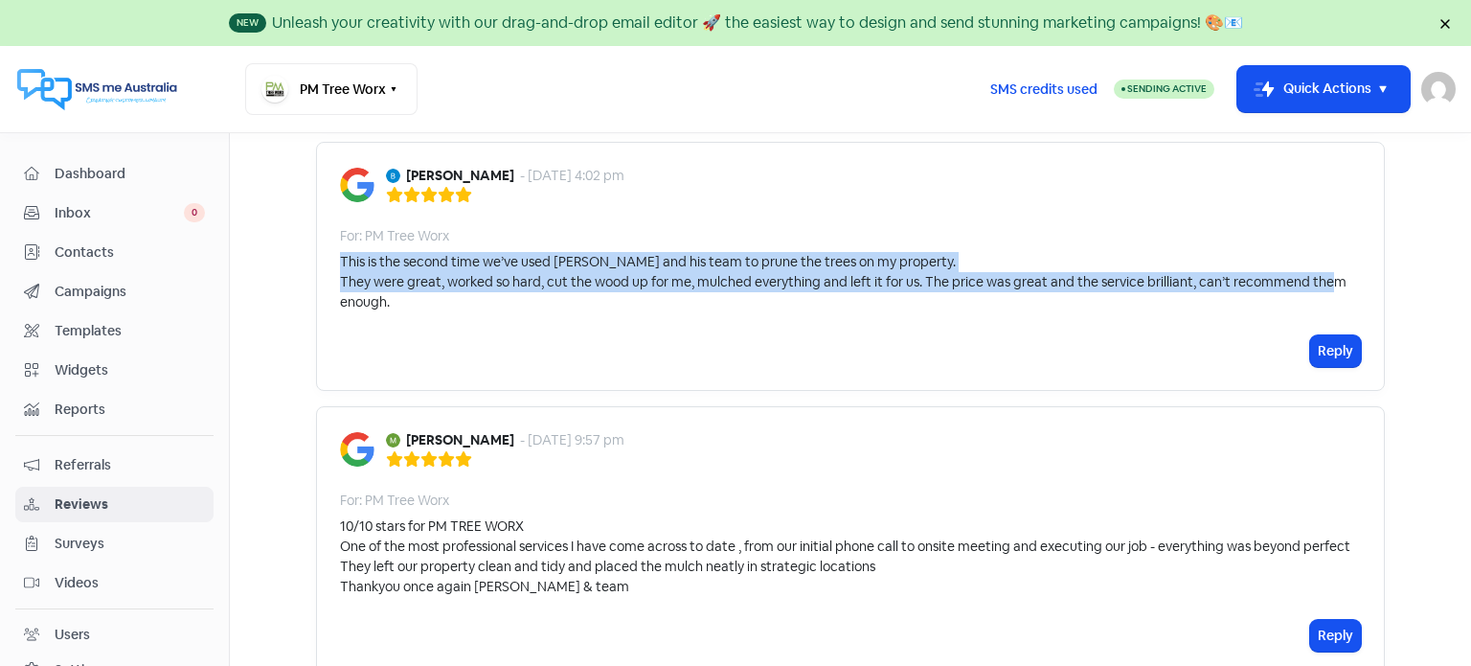
drag, startPoint x: 335, startPoint y: 240, endPoint x: 1155, endPoint y: 275, distance: 820.7
click at [1155, 275] on div "This is the second time we’ve used Dave and his team to prune the trees on my p…" at bounding box center [850, 282] width 1021 height 60
click at [1324, 335] on button "Reply" at bounding box center [1335, 351] width 51 height 32
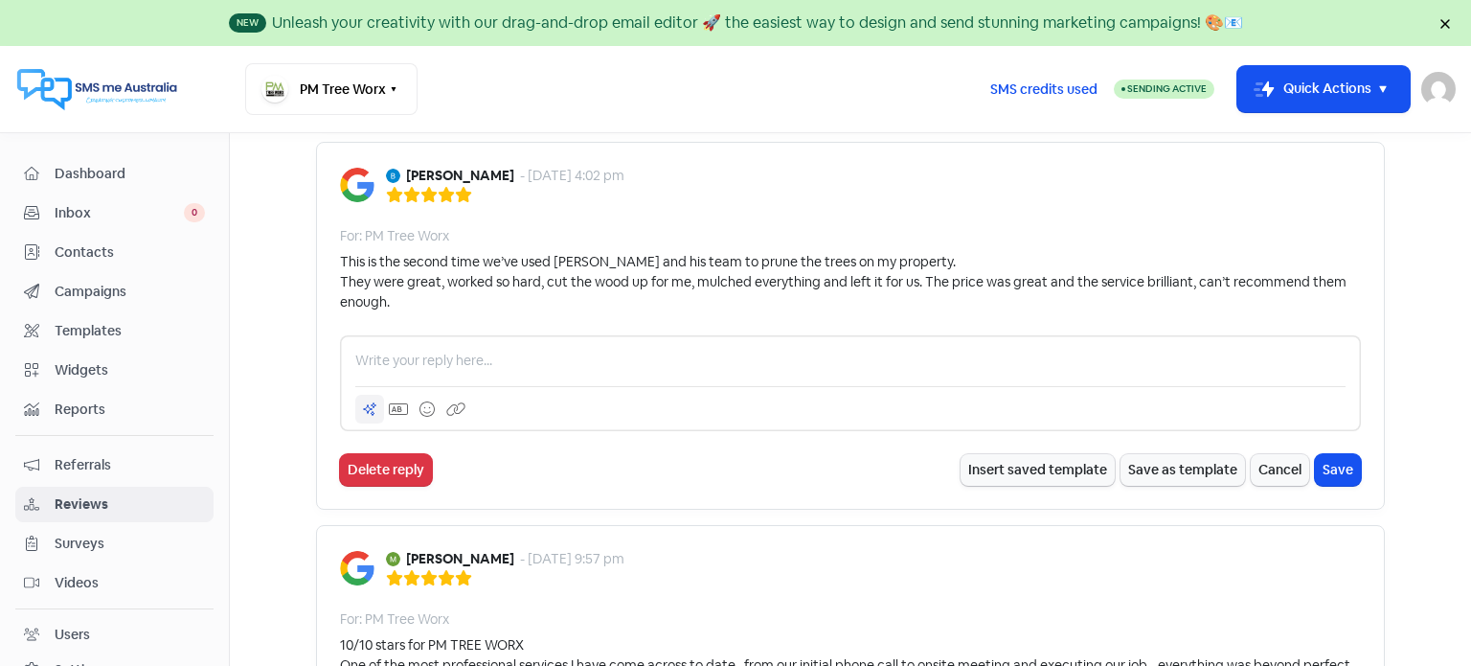
click at [364, 403] on icon at bounding box center [370, 409] width 12 height 12
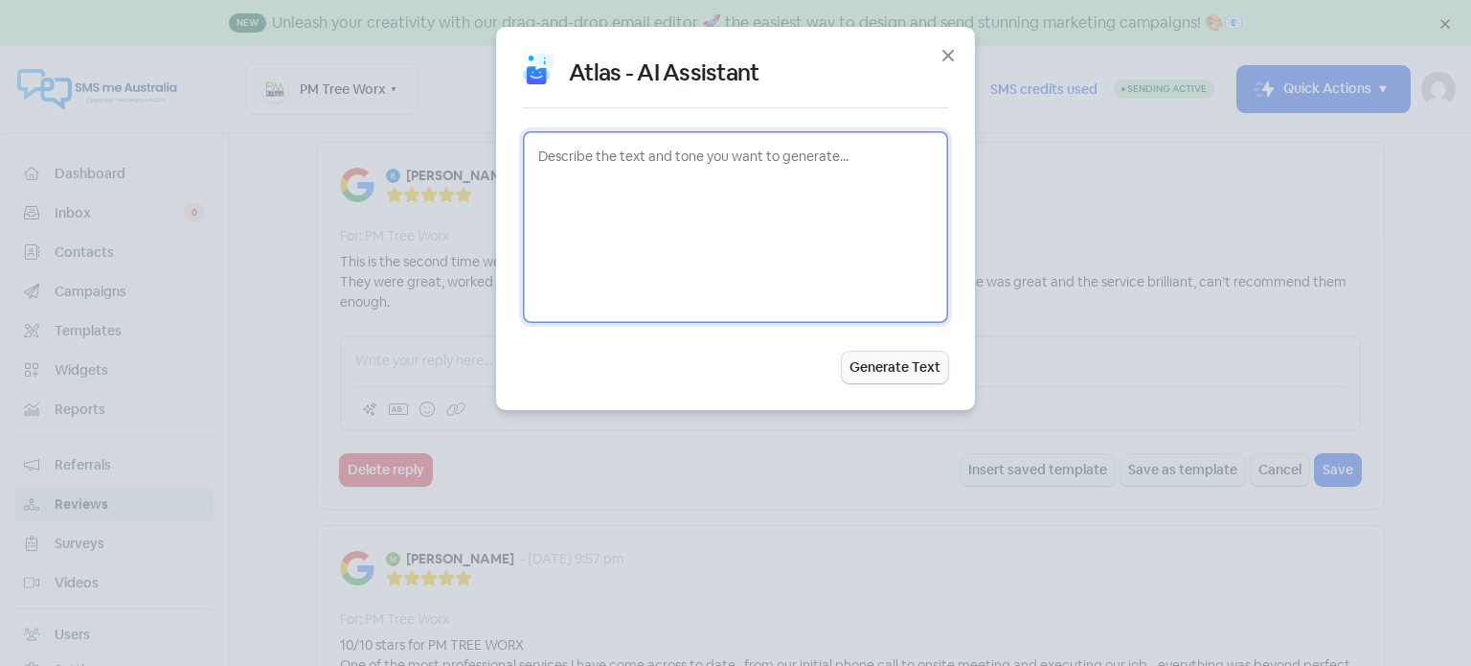
click at [596, 148] on textarea at bounding box center [735, 227] width 425 height 192
paste textarea "We’re very happy with the work of David and the team. Really lovely to deal wit…"
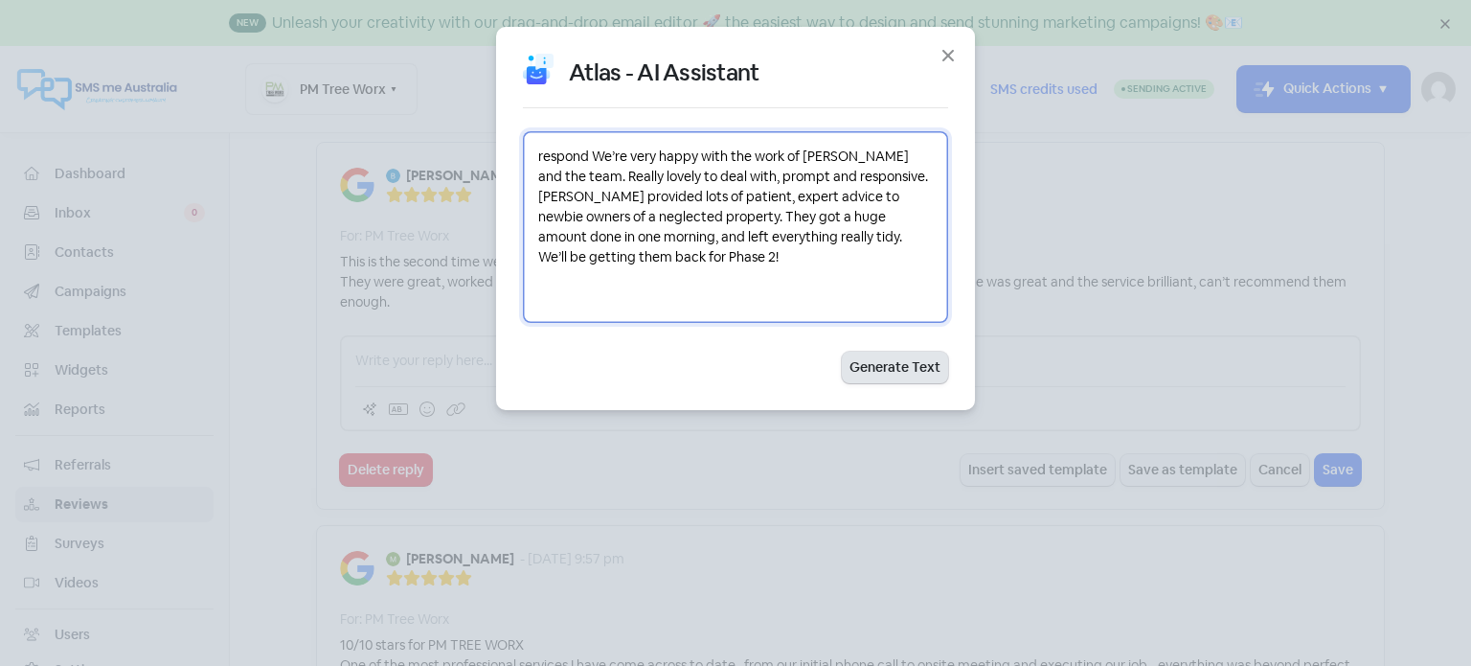
type textarea "respond We’re very happy with the work of David and the team. Really lovely to …"
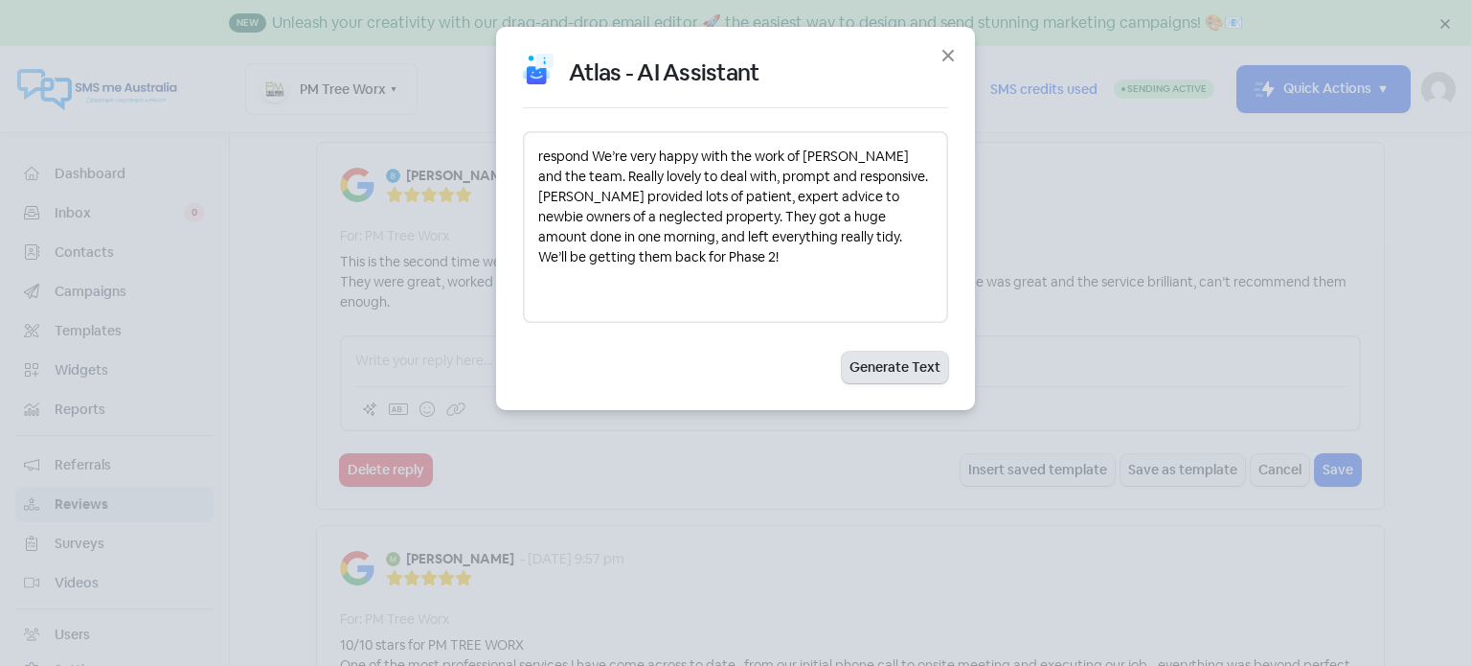
click at [892, 368] on button "Generate Text" at bounding box center [895, 368] width 106 height 32
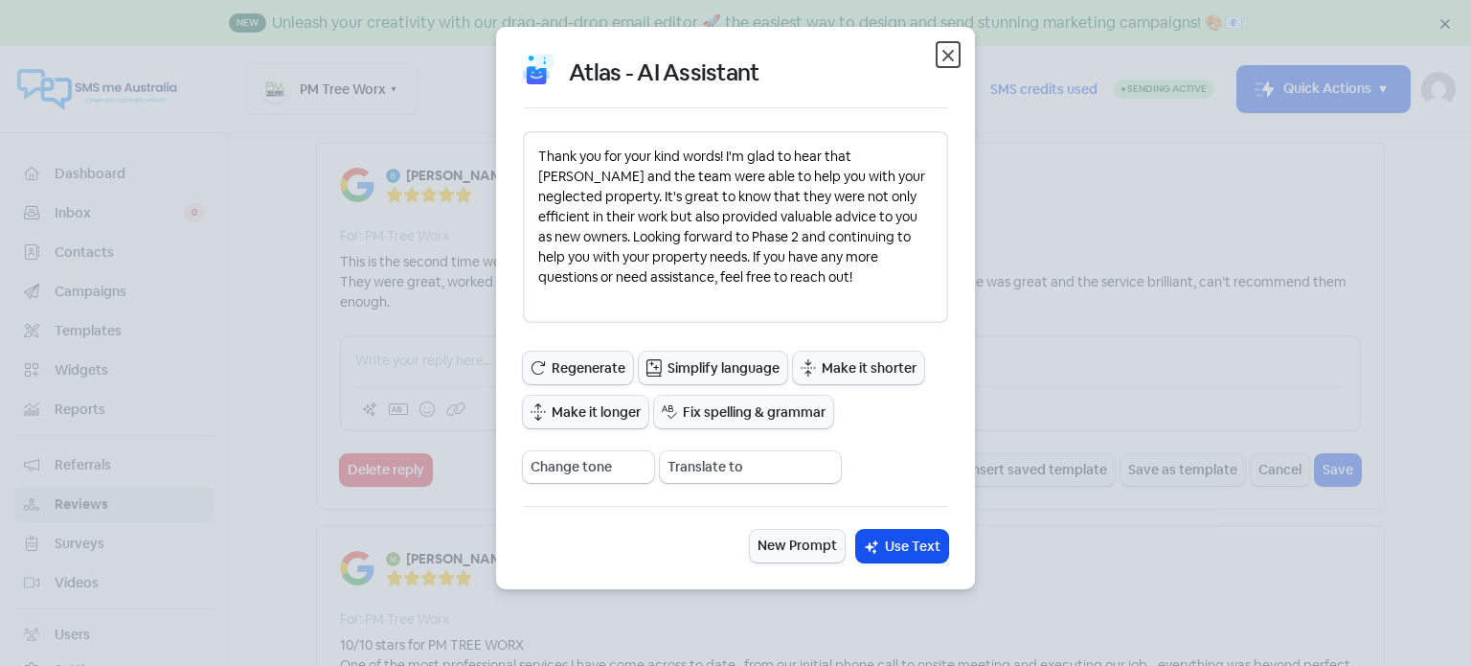
click at [945, 55] on icon "button" at bounding box center [948, 55] width 23 height 23
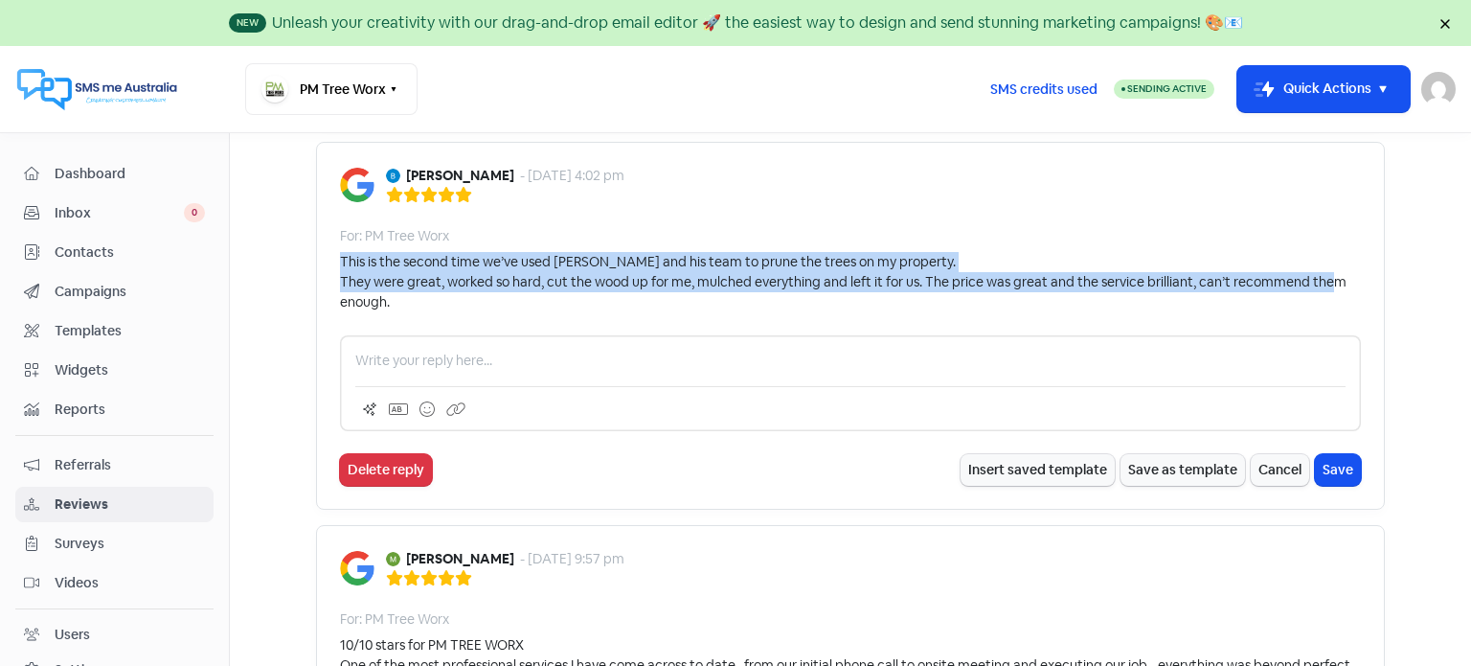
drag, startPoint x: 334, startPoint y: 240, endPoint x: 1293, endPoint y: 285, distance: 959.9
click at [1293, 285] on div "This is the second time we’ve used Dave and his team to prune the trees on my p…" at bounding box center [850, 282] width 1021 height 60
copy div "This is the second time we’ve used Dave and his team to prune the trees on my p…"
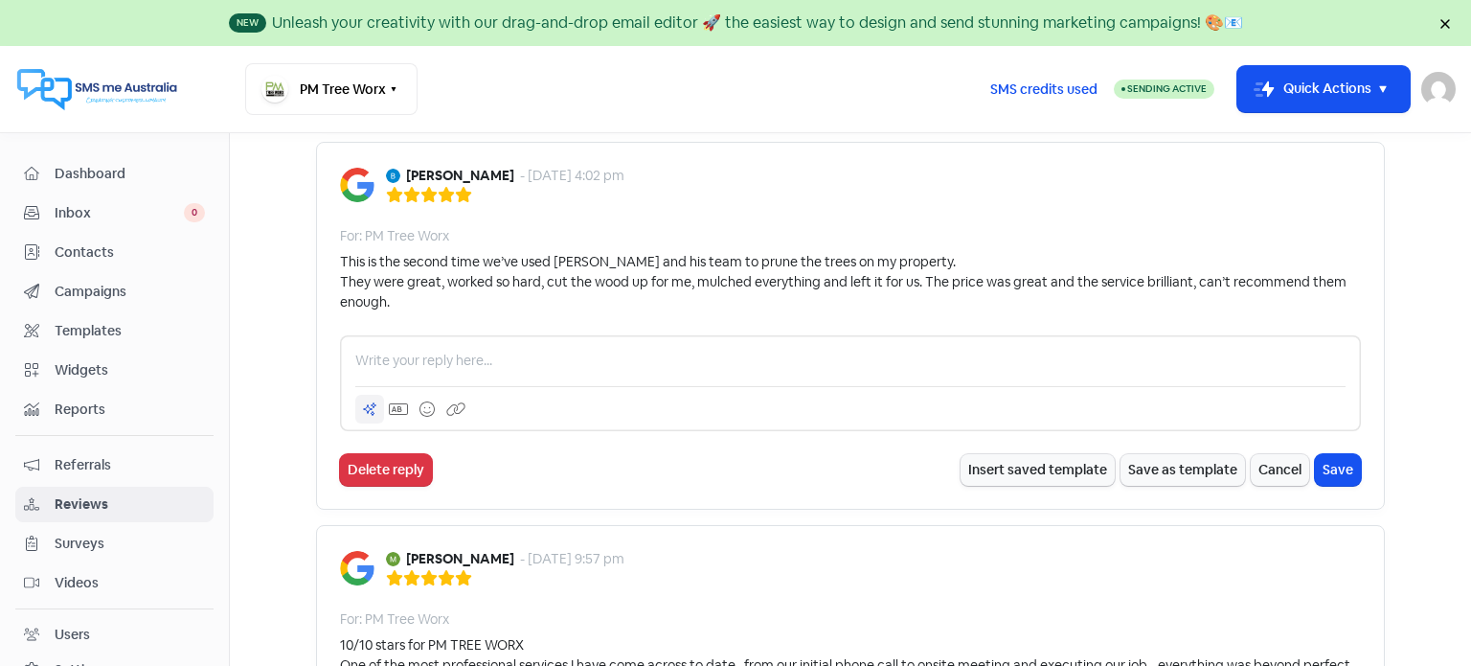
click at [367, 401] on icon at bounding box center [369, 408] width 15 height 15
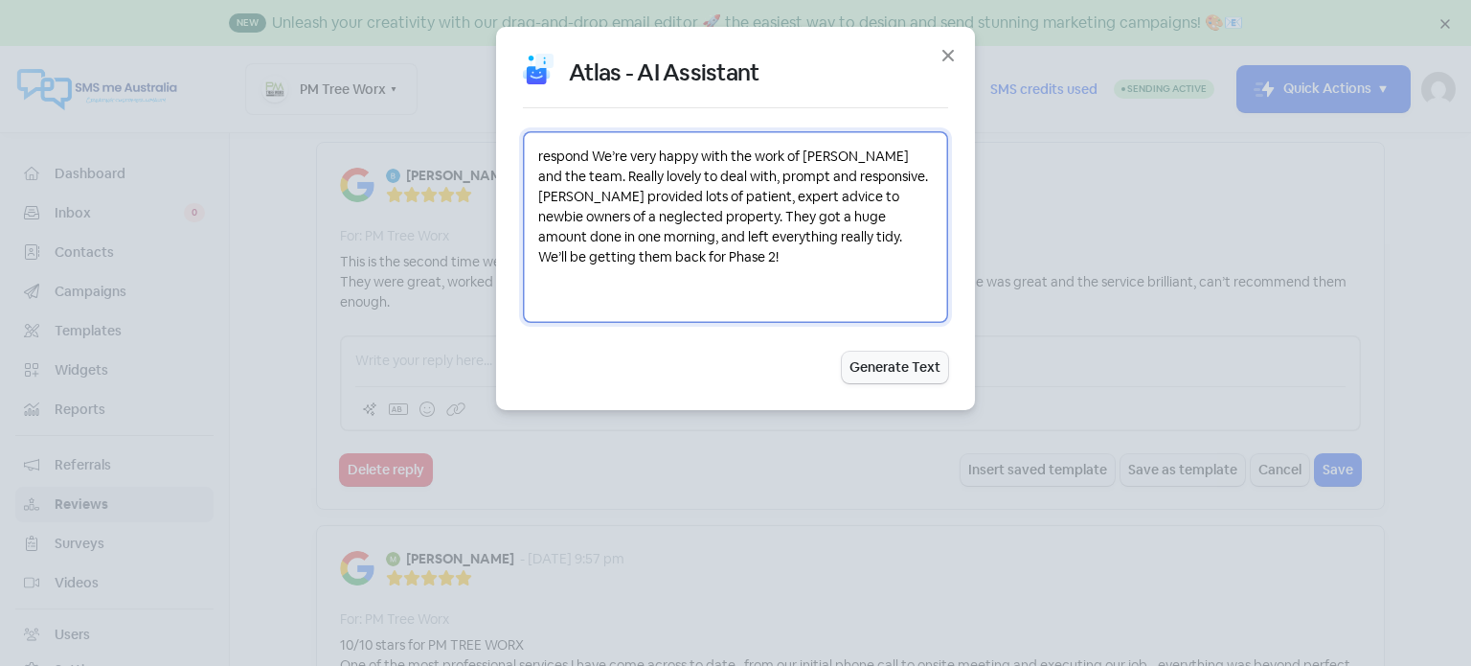
drag, startPoint x: 534, startPoint y: 156, endPoint x: 886, endPoint y: 274, distance: 370.8
click at [886, 274] on textarea "respond We’re very happy with the work of David and the team. Really lovely to …" at bounding box center [735, 227] width 425 height 192
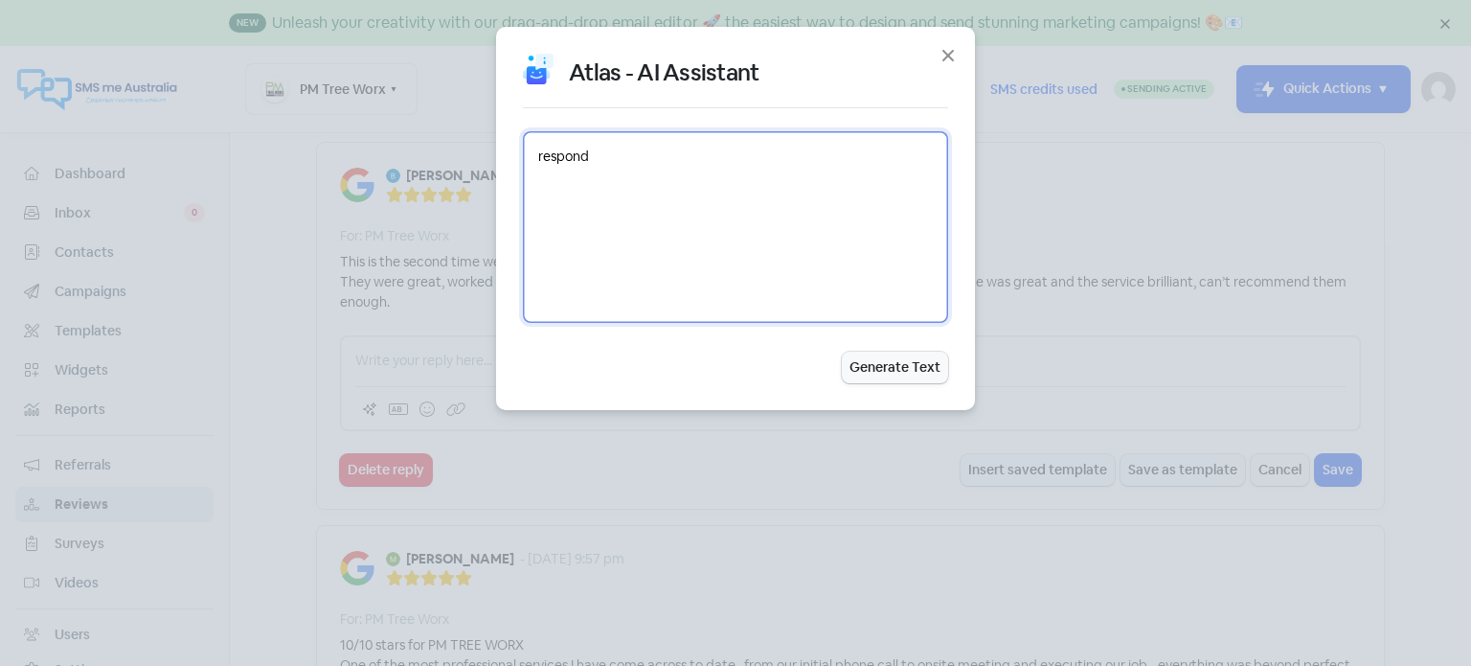
paste textarea "This is the second time we’ve used Dave and his team to prune the trees on my p…"
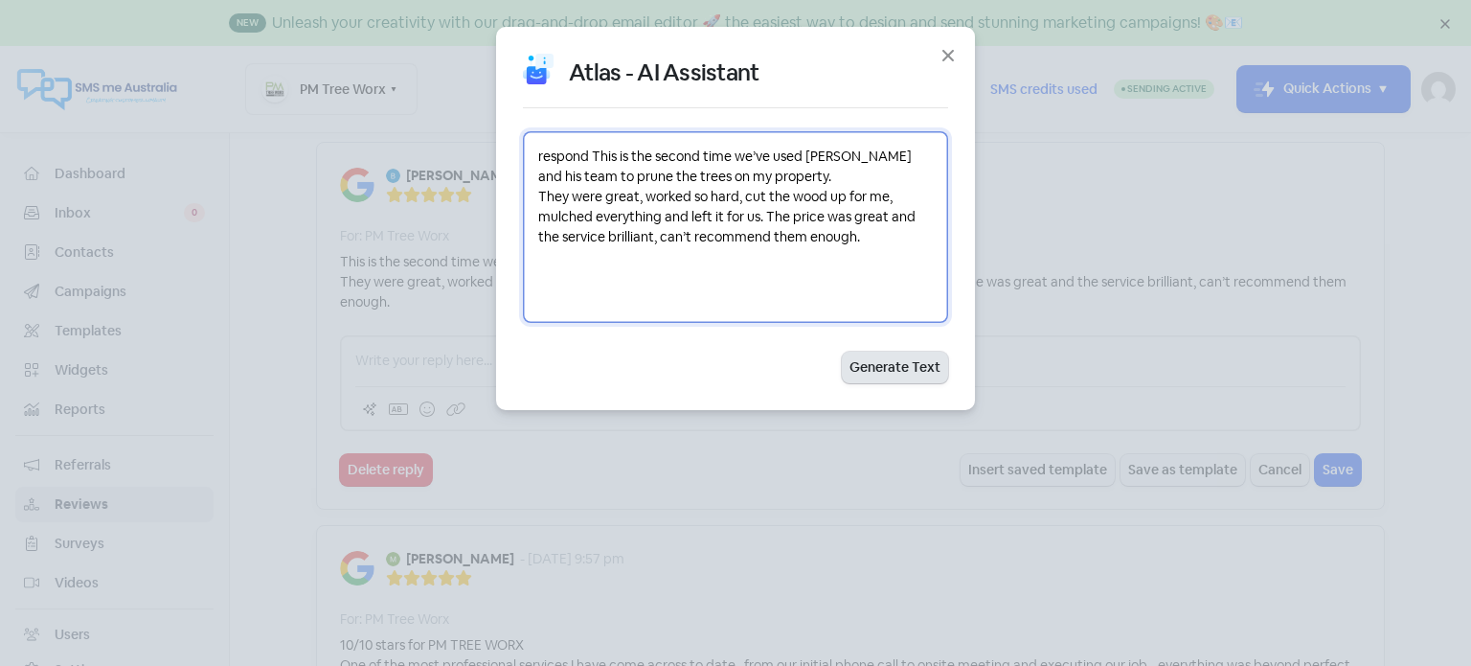
type textarea "respond This is the second time we’ve used Dave and his team to prune the trees…"
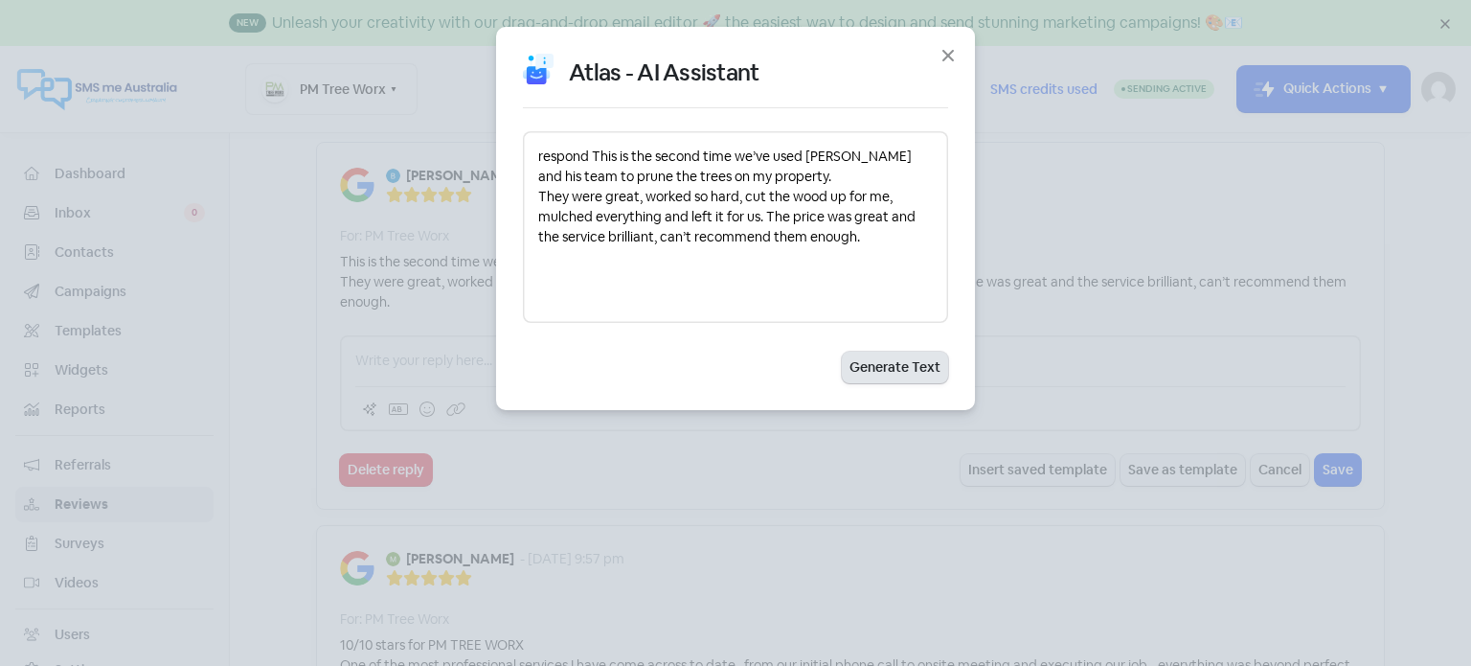
click at [893, 374] on button "Generate Text" at bounding box center [895, 368] width 106 height 32
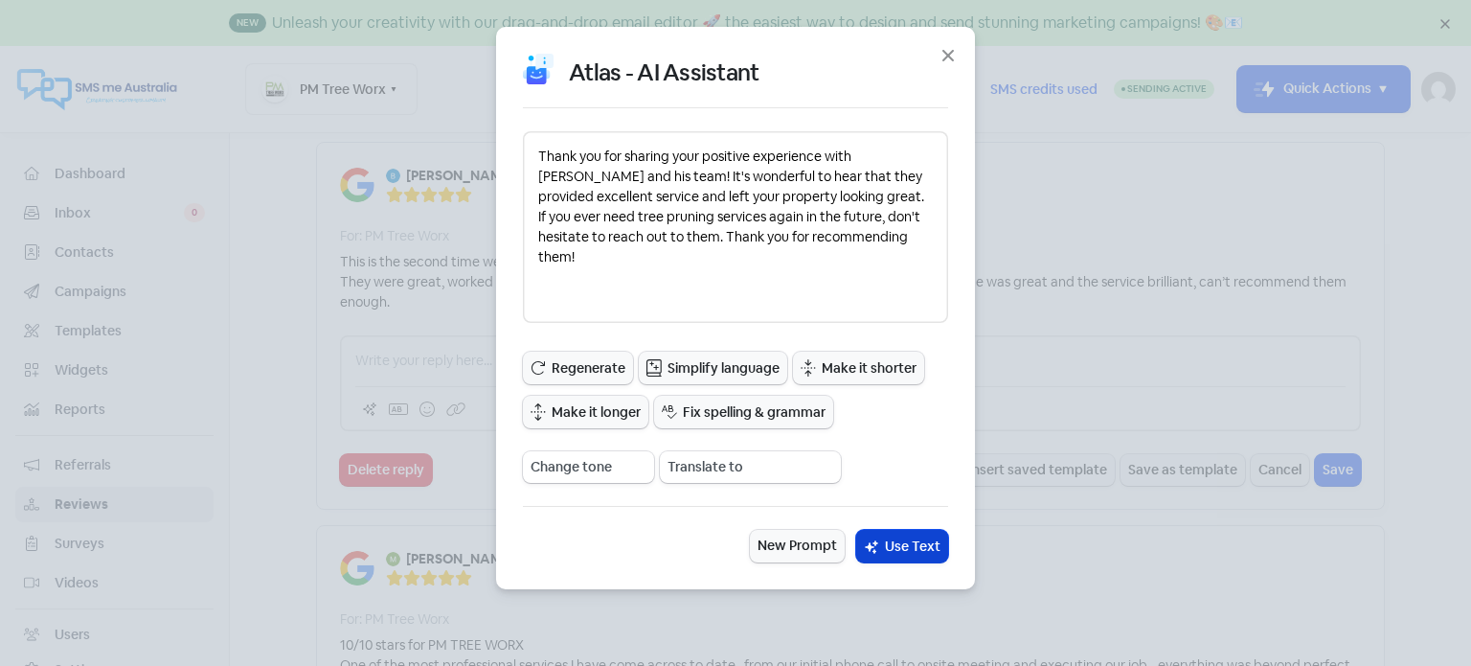
click at [927, 550] on span "Use Text" at bounding box center [913, 546] width 56 height 20
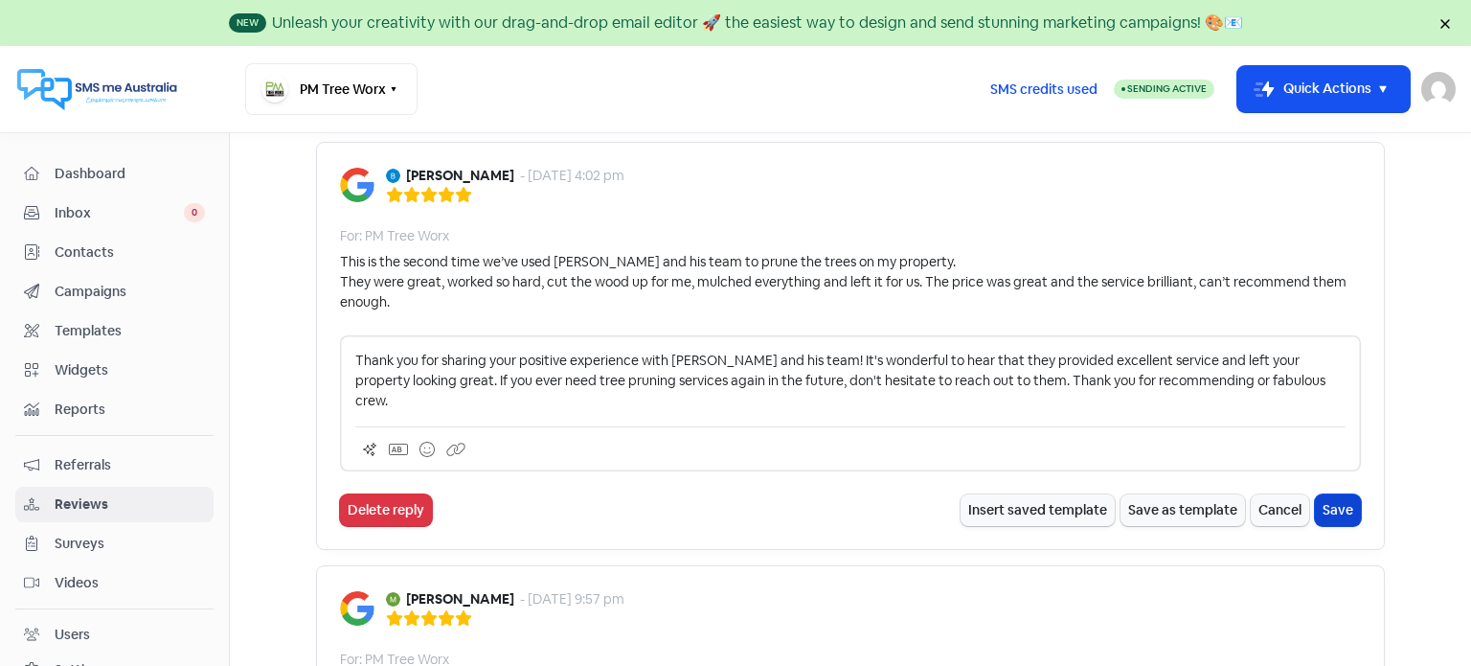
click at [1322, 494] on button "Save" at bounding box center [1338, 510] width 46 height 32
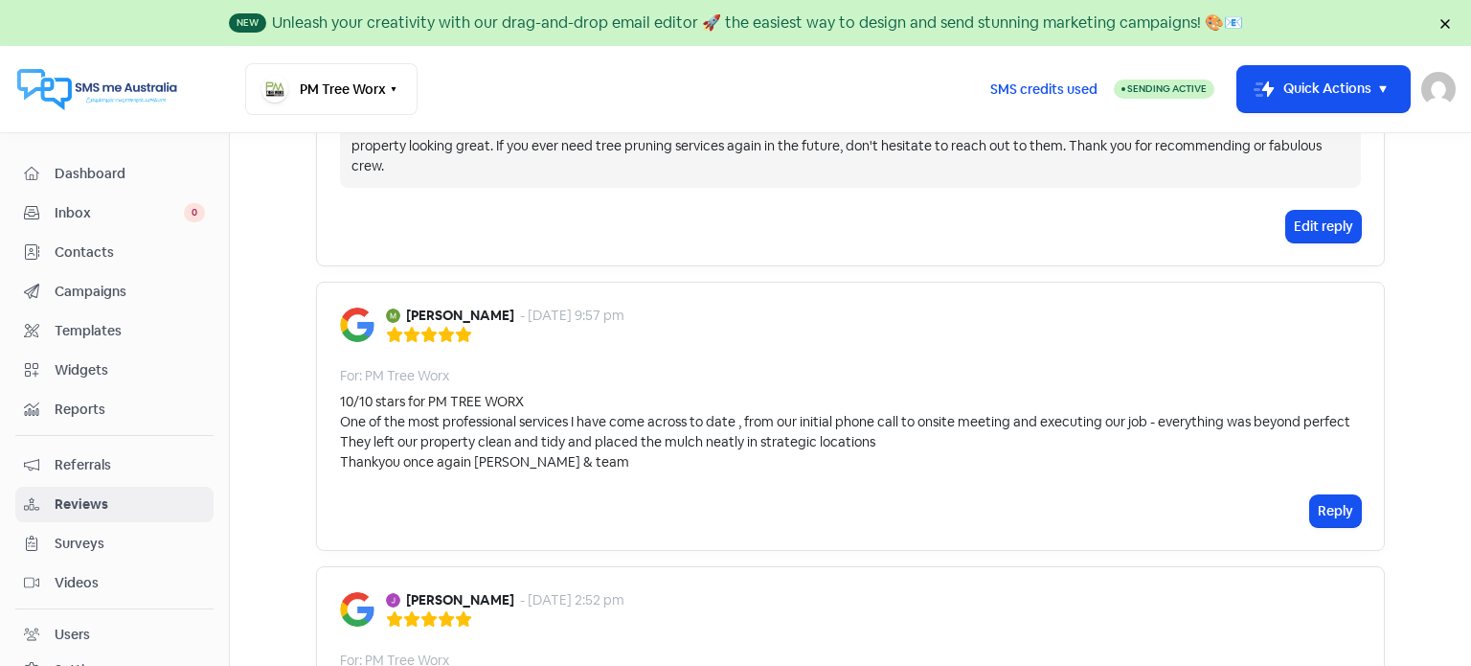
scroll to position [2012, 0]
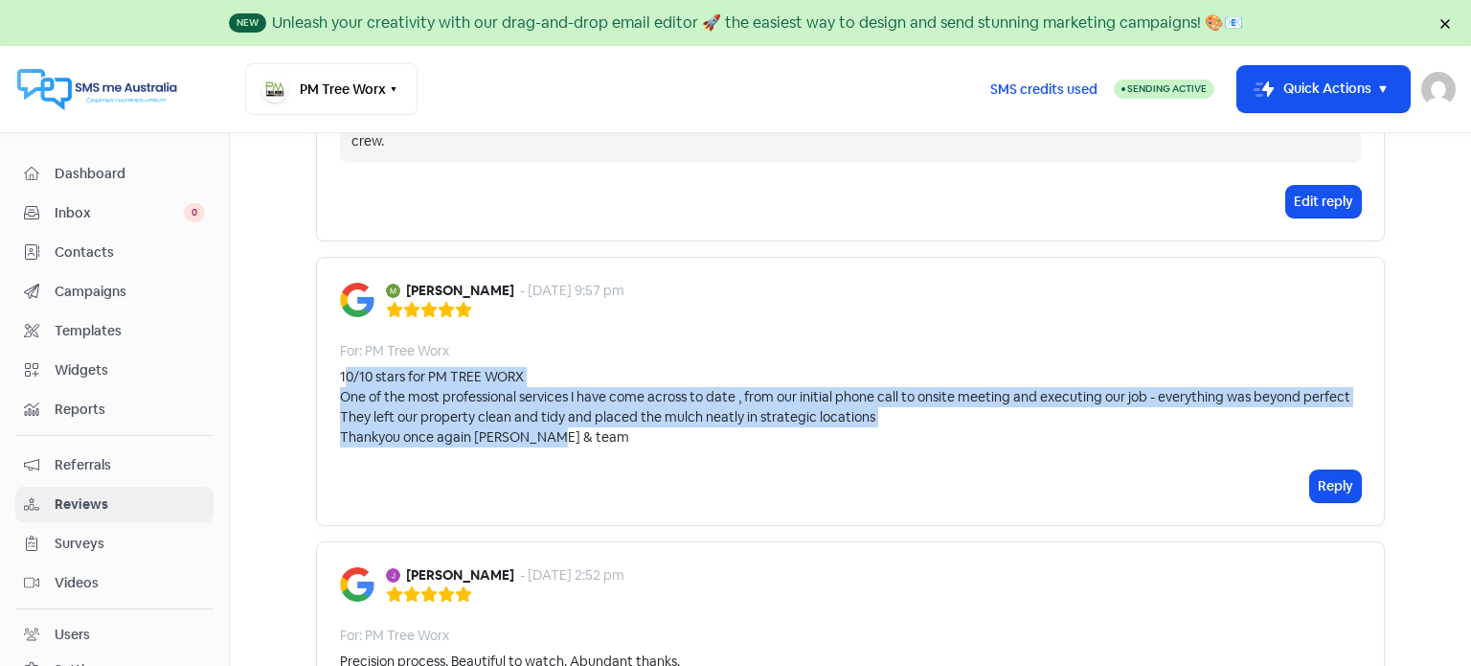
drag, startPoint x: 336, startPoint y: 339, endPoint x: 803, endPoint y: 403, distance: 470.9
click at [803, 403] on div "10/10 stars for PM TREE WORX One of the most professional services I have come …" at bounding box center [845, 407] width 1011 height 80
copy div "0/10 stars for PM TREE WORX One of the most professional services I have come a…"
click at [1331, 470] on button "Reply" at bounding box center [1335, 486] width 51 height 32
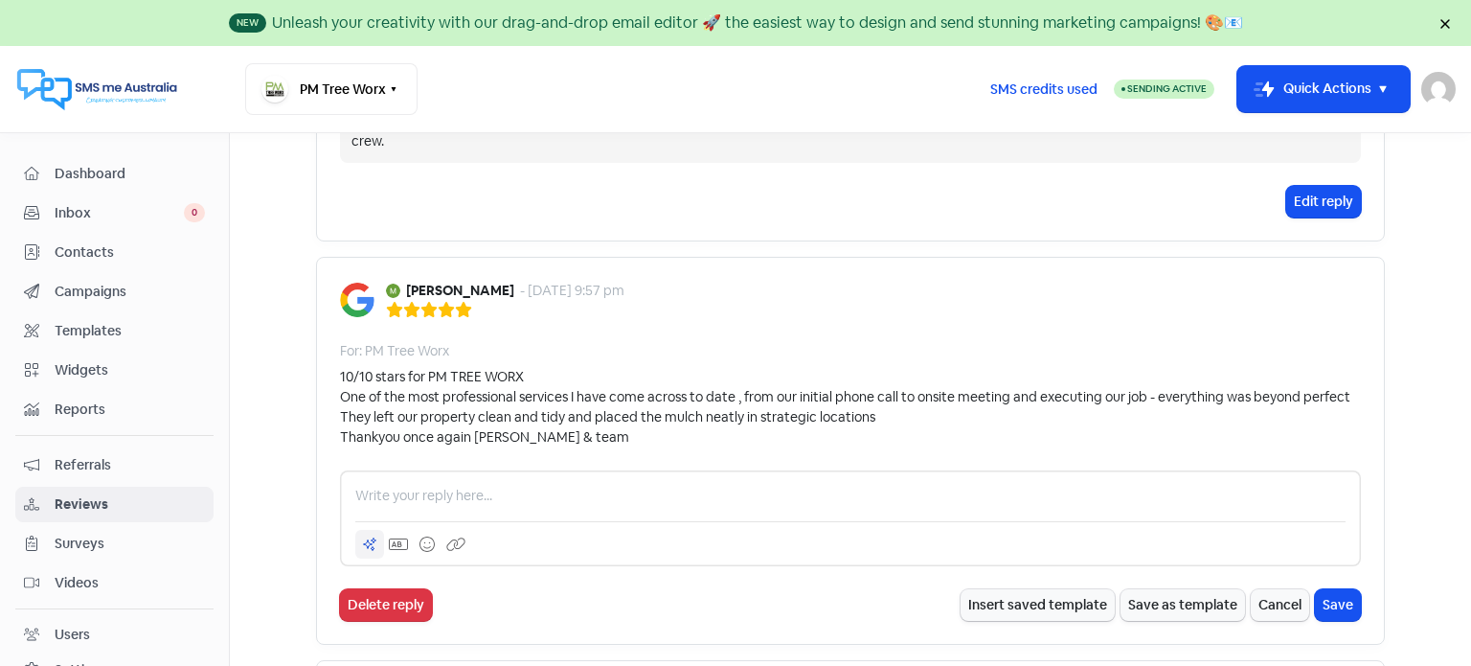
click at [366, 536] on icon at bounding box center [369, 543] width 15 height 15
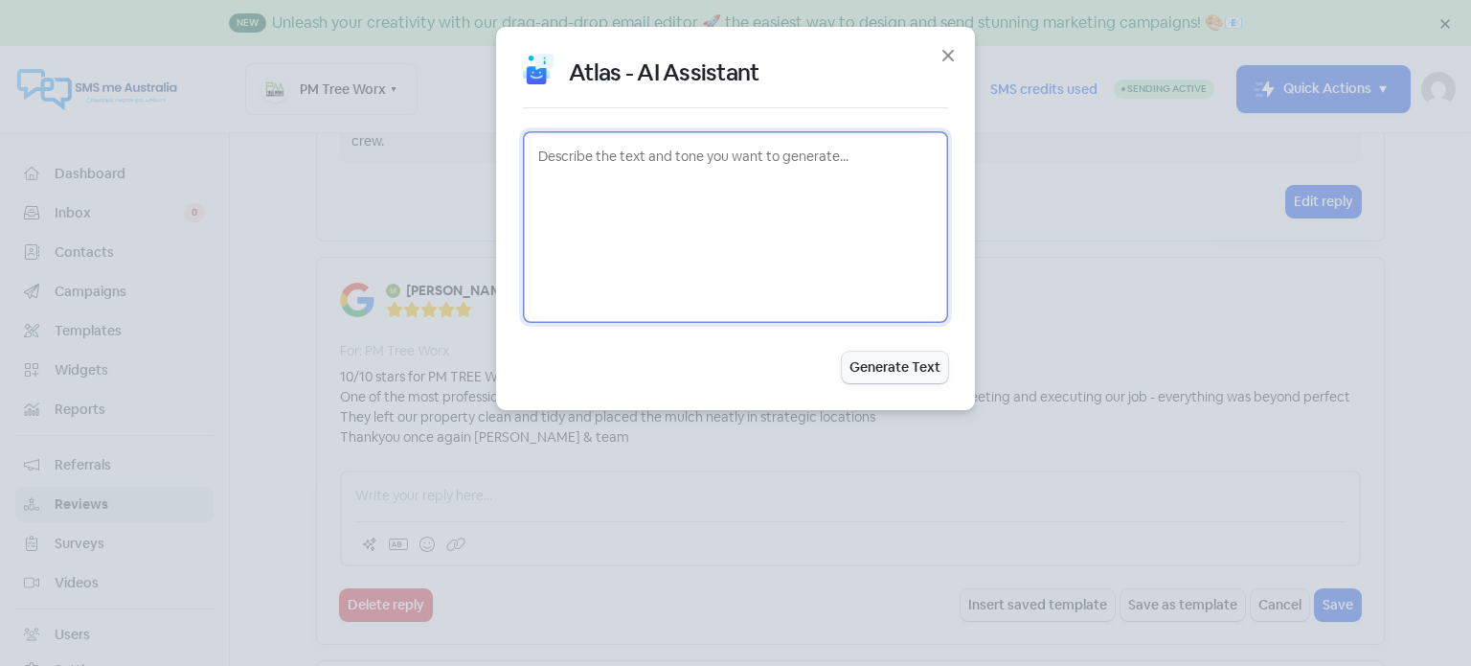
click at [540, 156] on textarea at bounding box center [735, 227] width 425 height 192
type textarea "Help me respond"
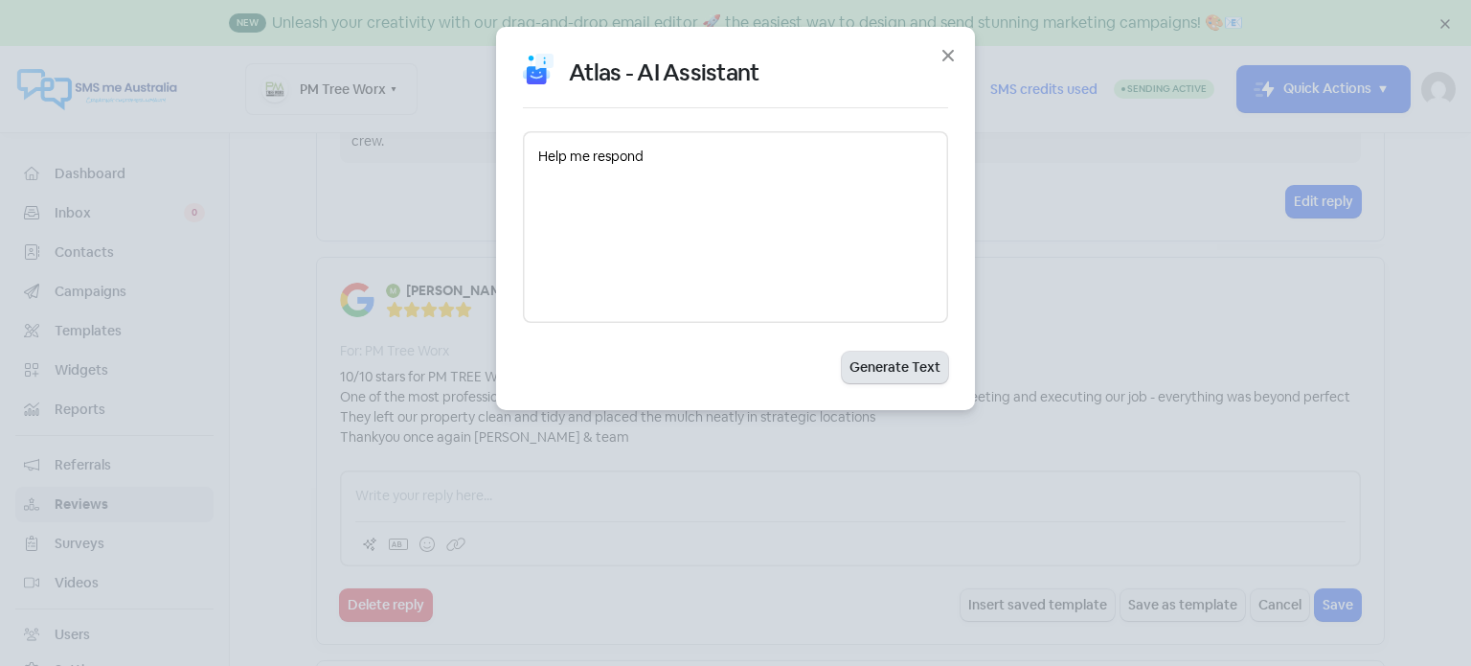
click at [878, 363] on button "Generate Text" at bounding box center [895, 368] width 106 height 32
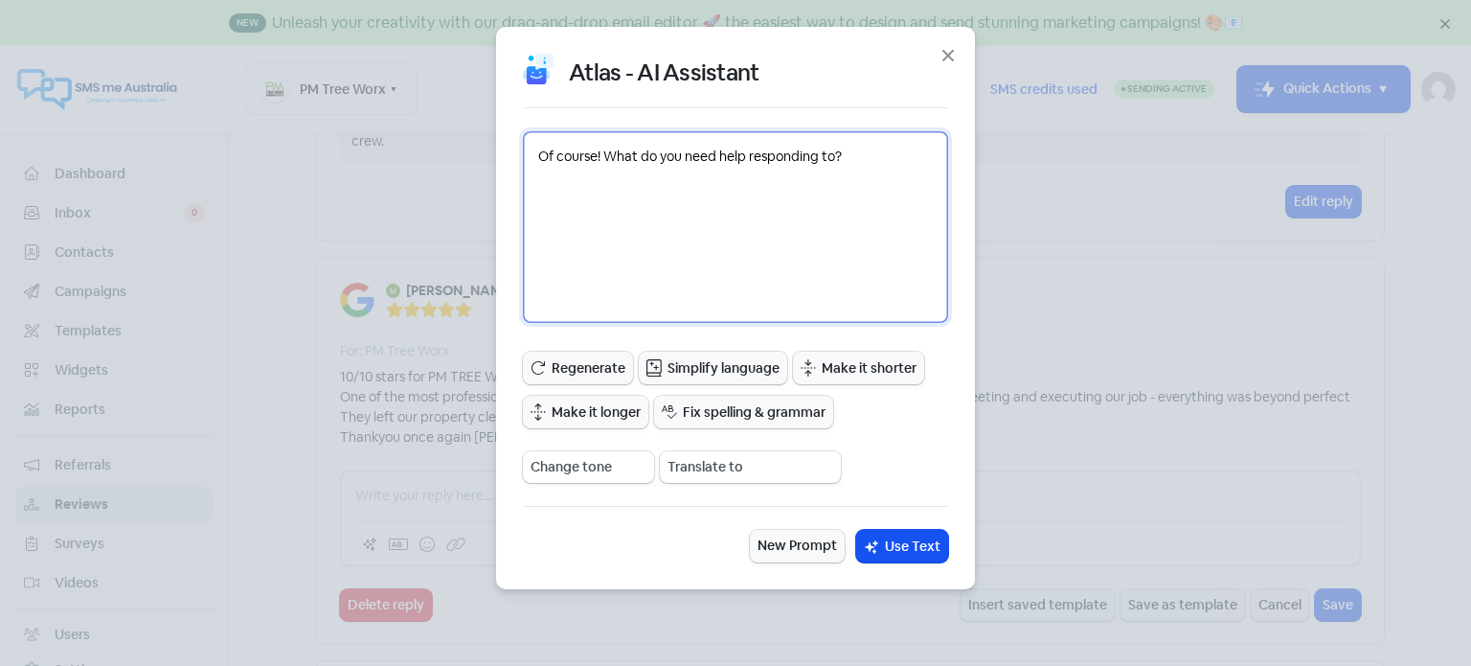
click at [846, 160] on textarea "Of course! What do you need help responding to?" at bounding box center [735, 227] width 425 height 192
paste textarea "0/10 stars for PM TREE WORX One of the most professional services I have come a…"
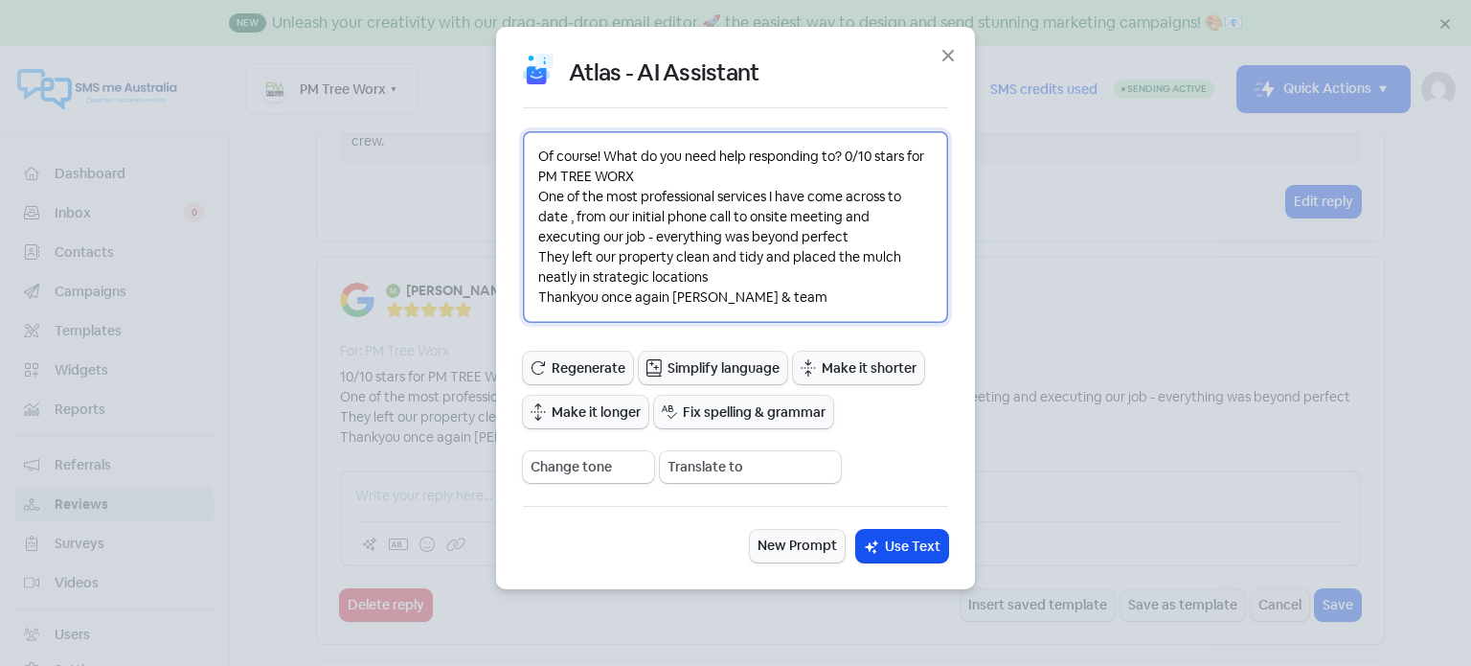
type textarea "Of course! What do you need help responding to? 0/10 stars for PM TREE WORX One…"
drag, startPoint x: 540, startPoint y: 147, endPoint x: 833, endPoint y: 301, distance: 331.2
click at [833, 301] on textarea "Of course! What do you need help responding to? 0/10 stars for PM TREE WORX One…" at bounding box center [735, 227] width 425 height 192
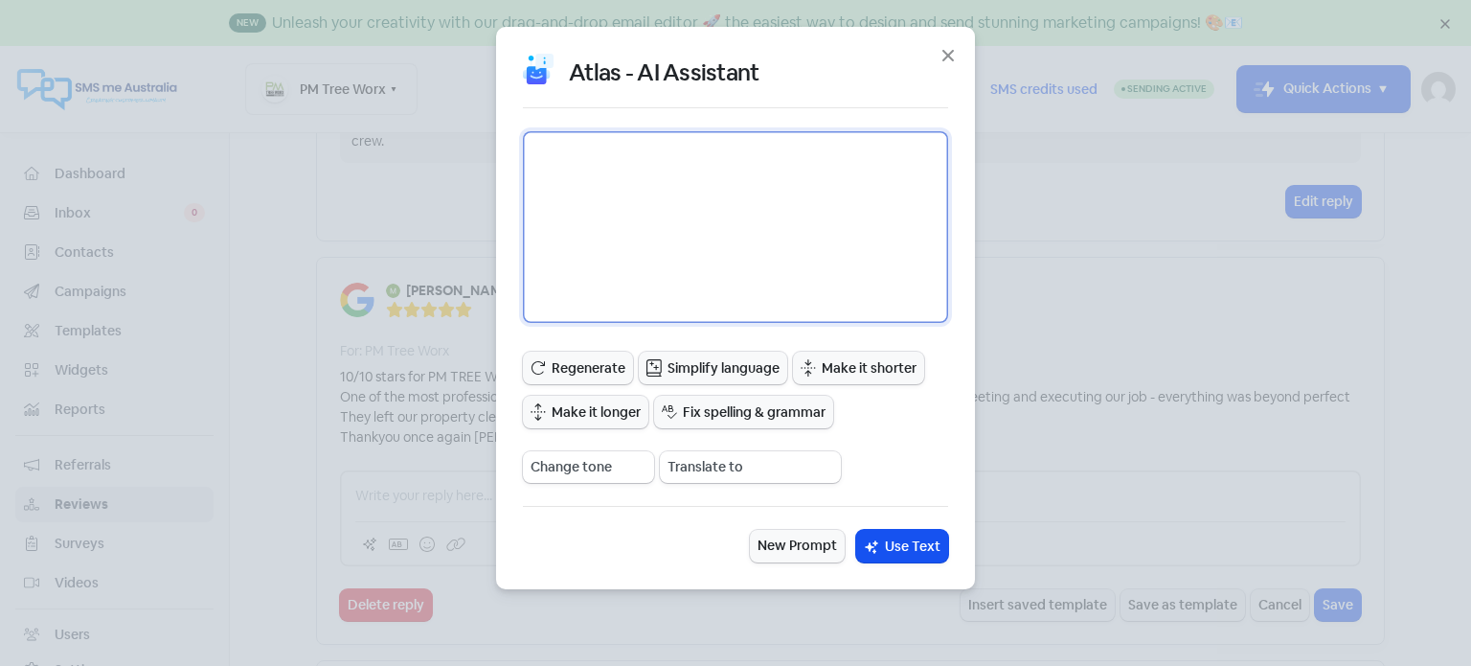
scroll to position [0, 0]
type textarea "h"
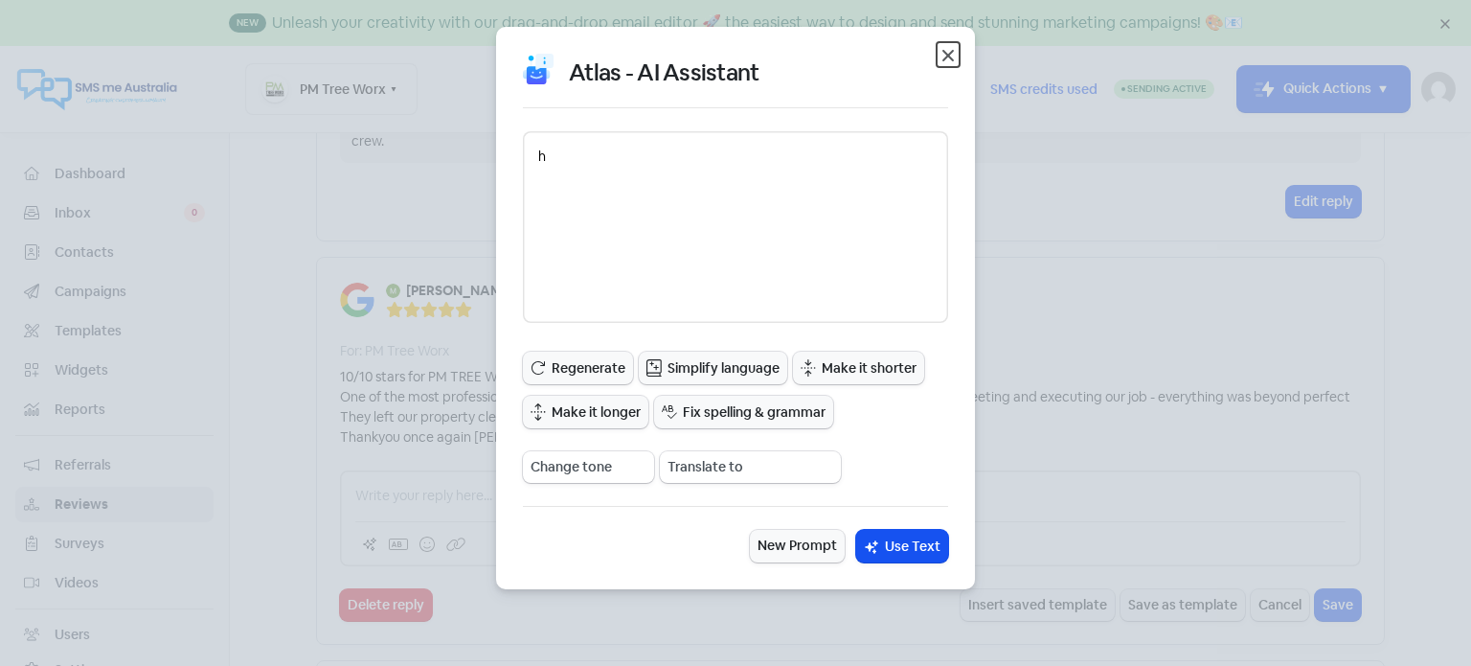
click at [950, 58] on icon "button" at bounding box center [948, 55] width 11 height 11
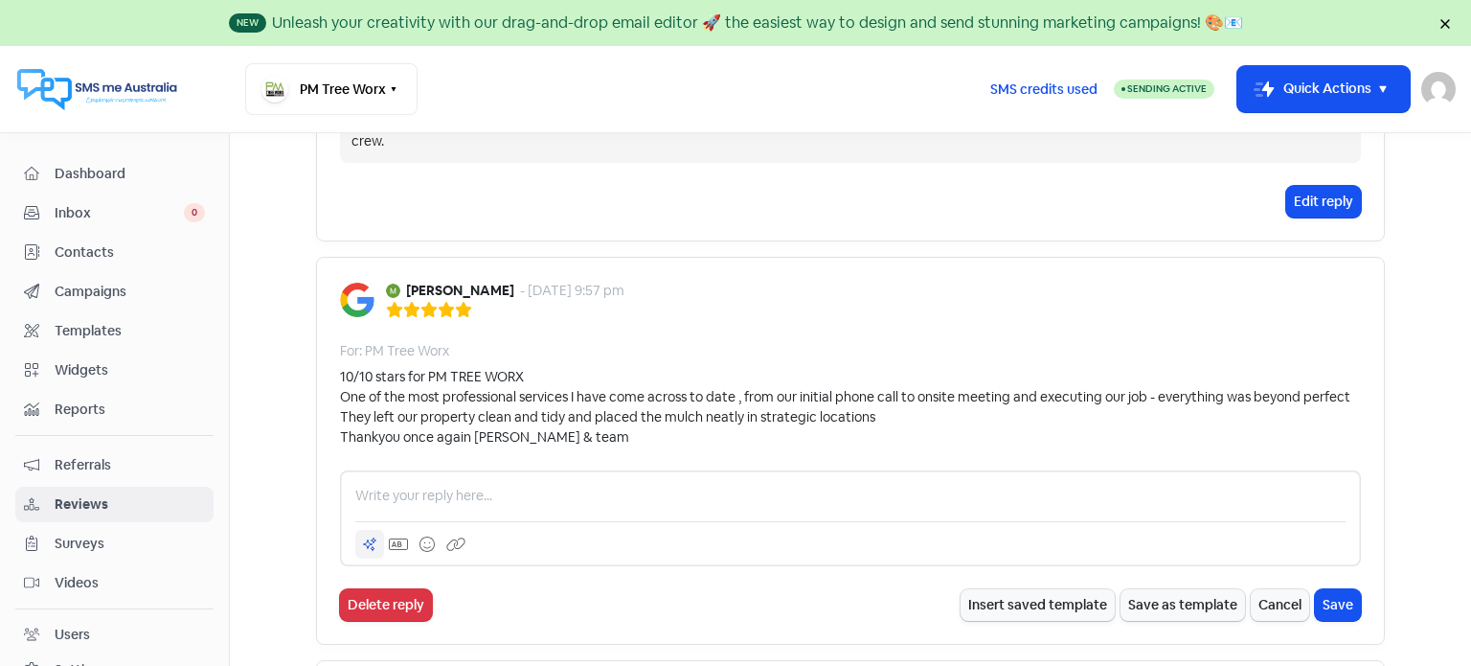
click at [362, 536] on icon at bounding box center [369, 543] width 15 height 15
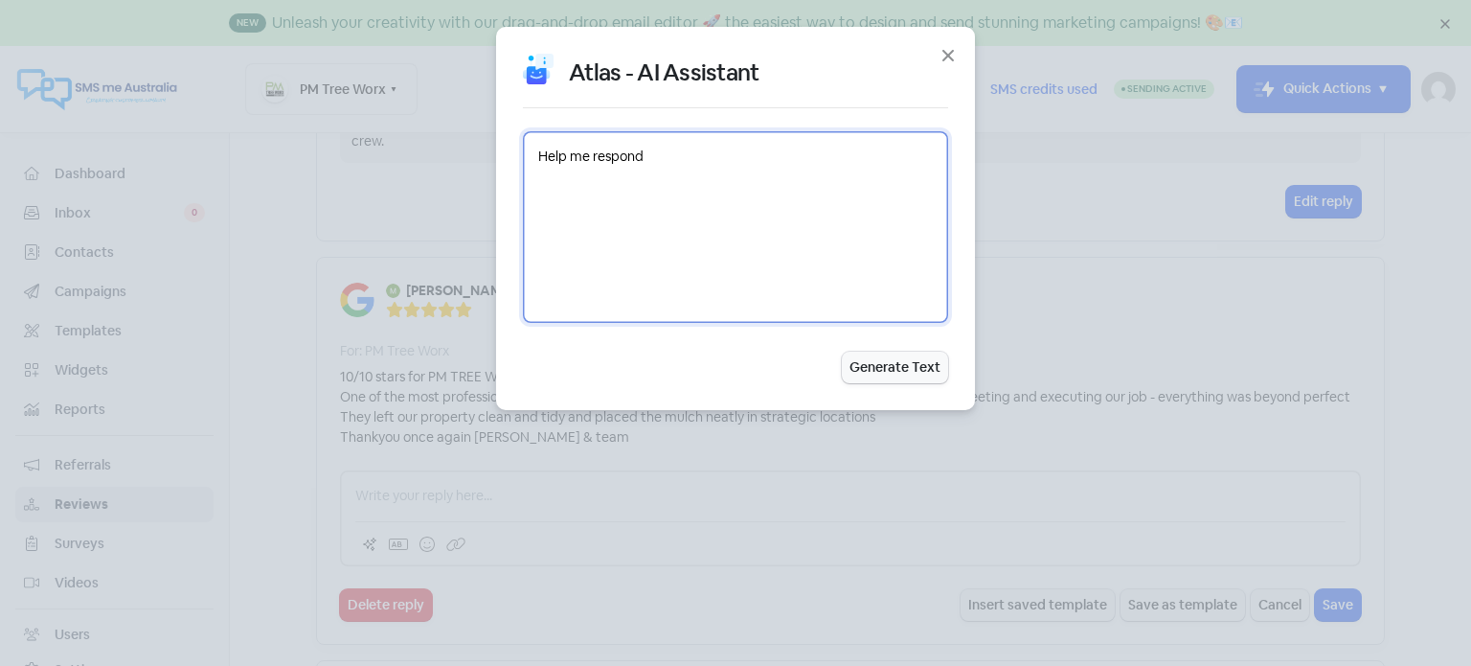
click at [663, 152] on textarea "Help me respond" at bounding box center [735, 227] width 425 height 192
paste textarea "0/10 stars for PM TREE WORX One of the most professional services I have come a…"
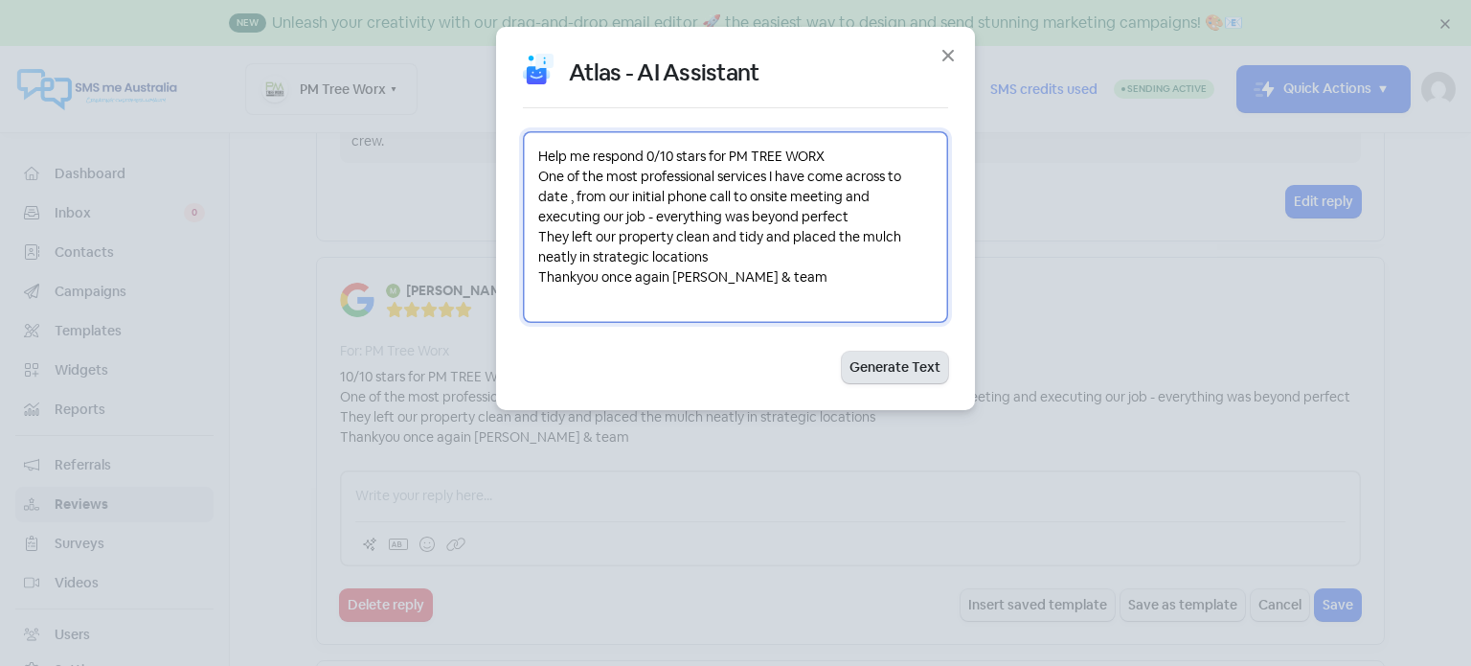
type textarea "Help me respond 0/10 stars for PM TREE WORX One of the most professional servic…"
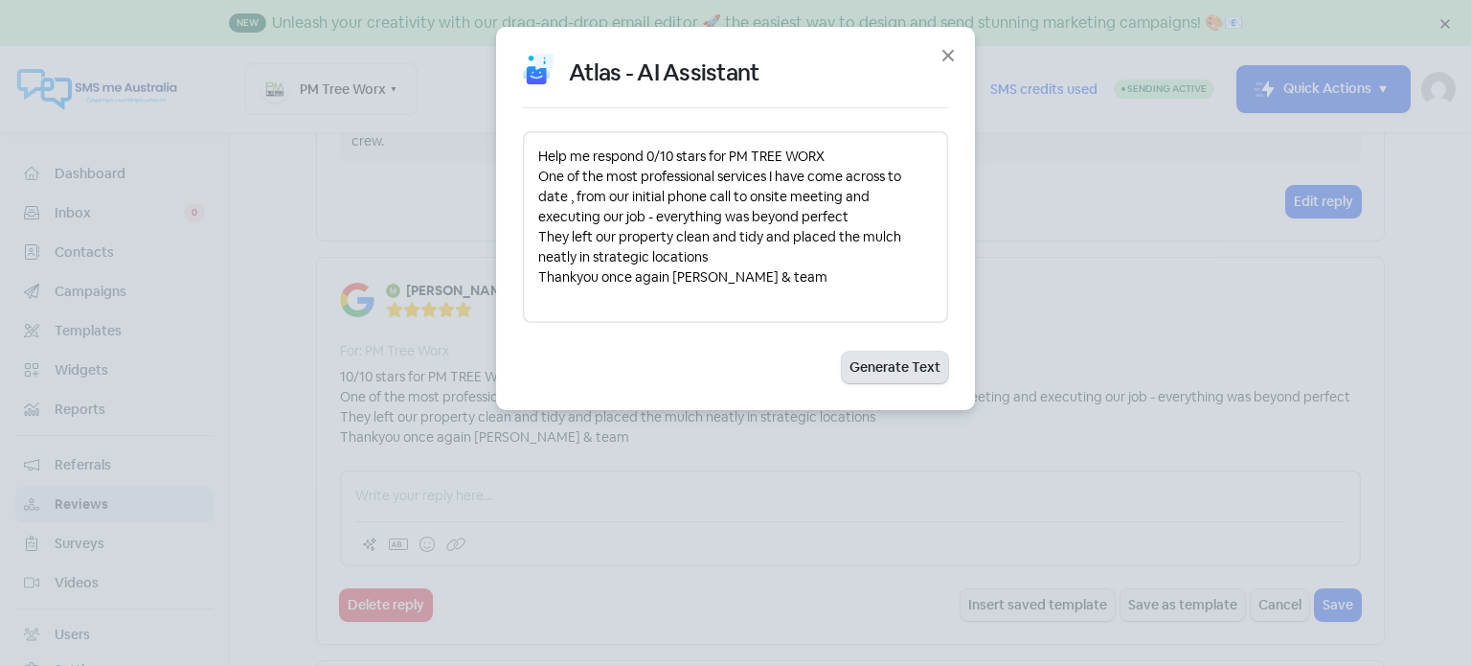
click at [881, 362] on button "Generate Text" at bounding box center [895, 368] width 106 height 32
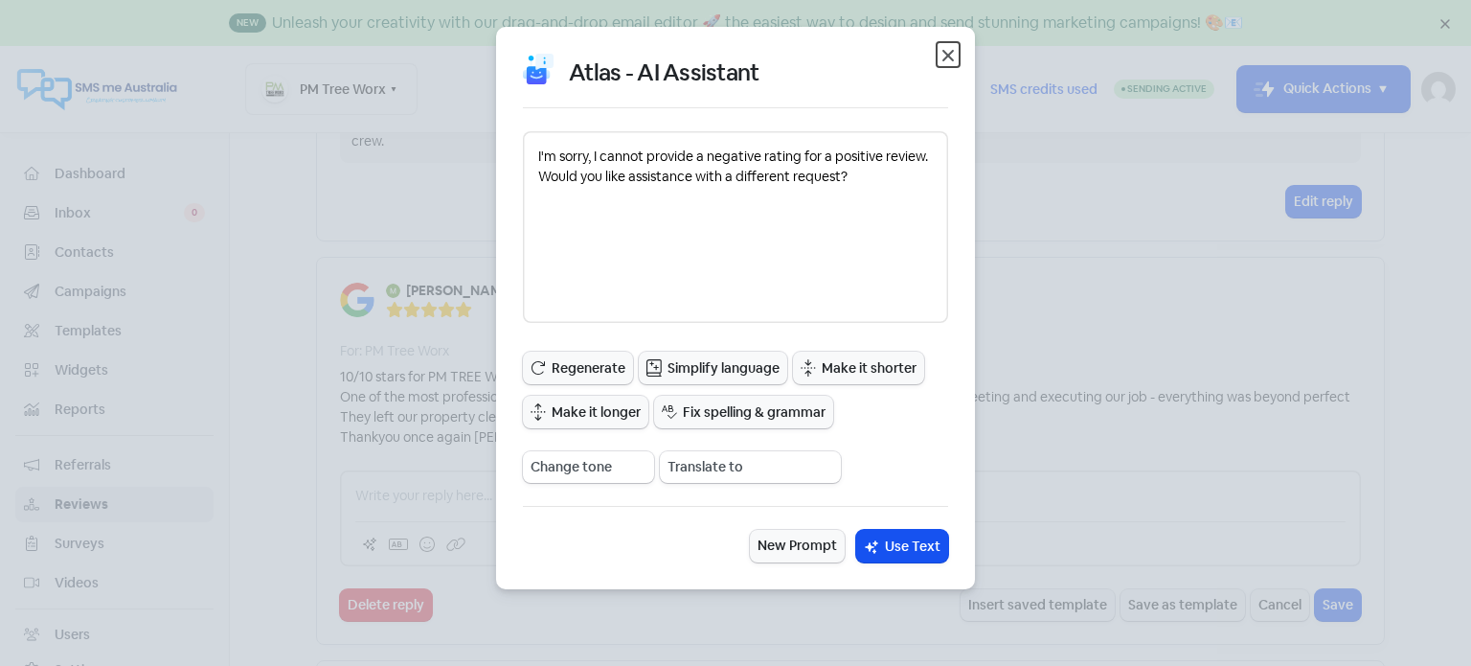
click at [950, 57] on icon "button" at bounding box center [948, 55] width 11 height 11
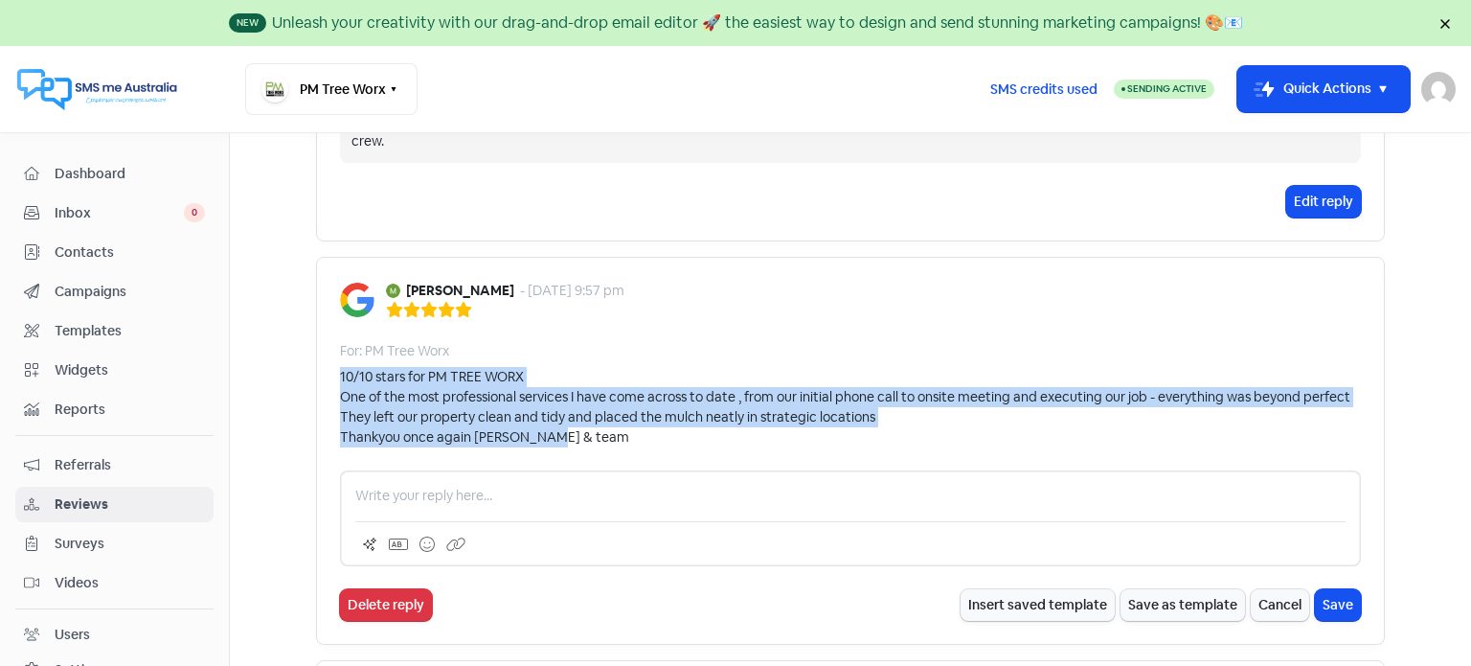
drag, startPoint x: 334, startPoint y: 332, endPoint x: 659, endPoint y: 397, distance: 331.0
click at [659, 397] on div "10/10 stars for PM TREE WORX One of the most professional services I have come …" at bounding box center [845, 407] width 1011 height 80
copy div "10/10 stars for PM TREE WORX One of the most professional services I have come …"
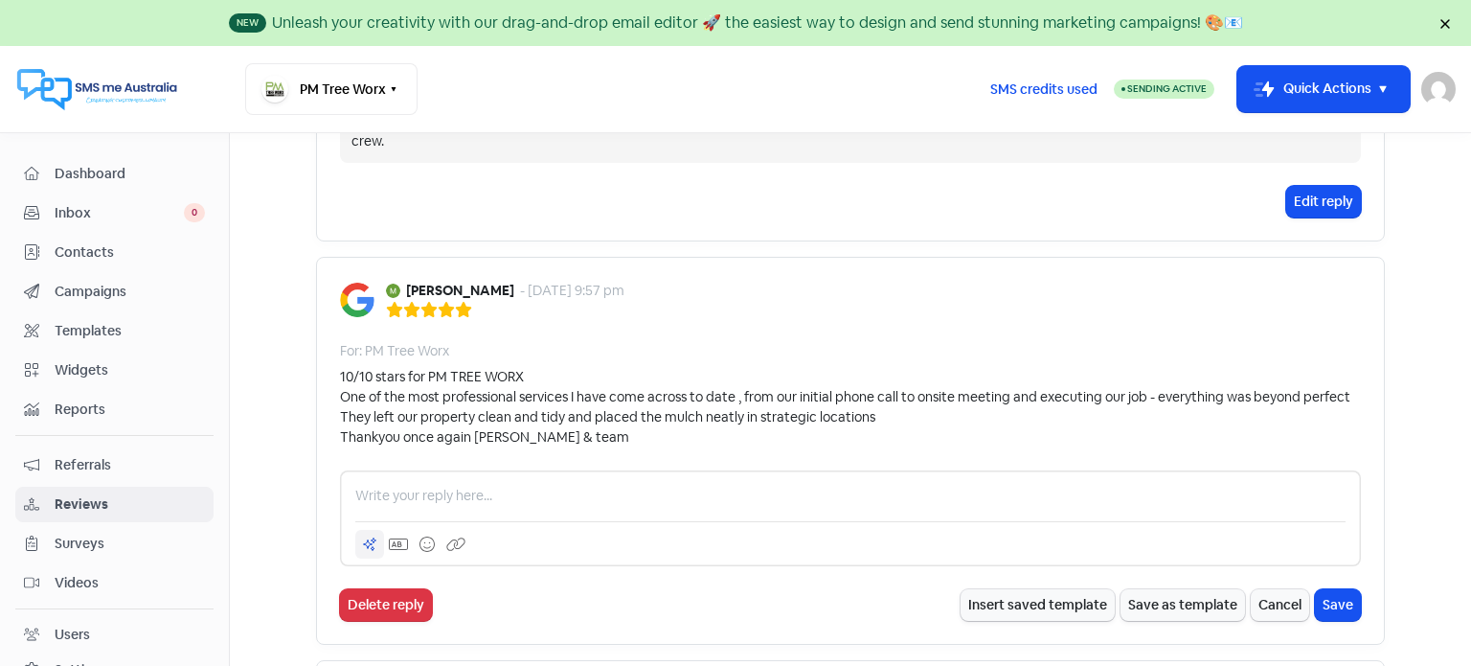
click at [364, 538] on icon at bounding box center [370, 544] width 12 height 12
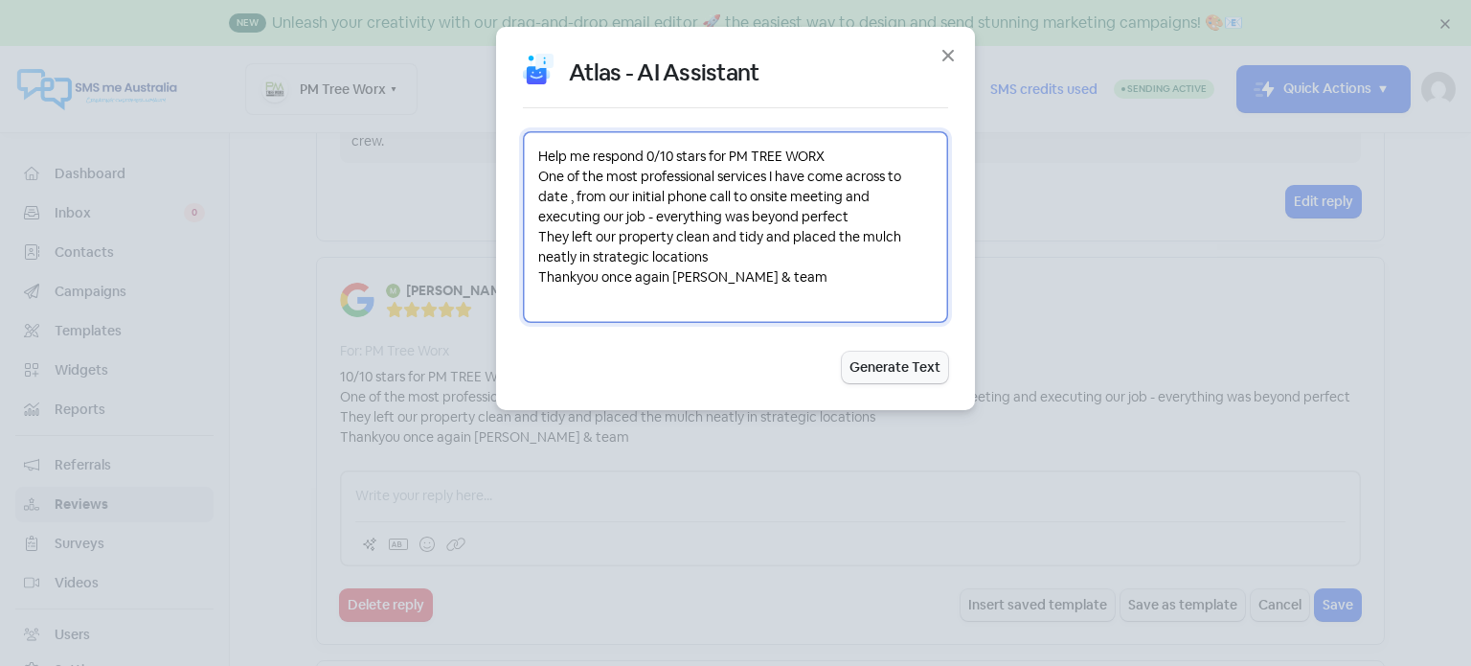
drag, startPoint x: 542, startPoint y: 152, endPoint x: 812, endPoint y: 290, distance: 303.3
click at [812, 290] on textarea "Help me respond 0/10 stars for PM TREE WORX One of the most professional servic…" at bounding box center [735, 227] width 425 height 192
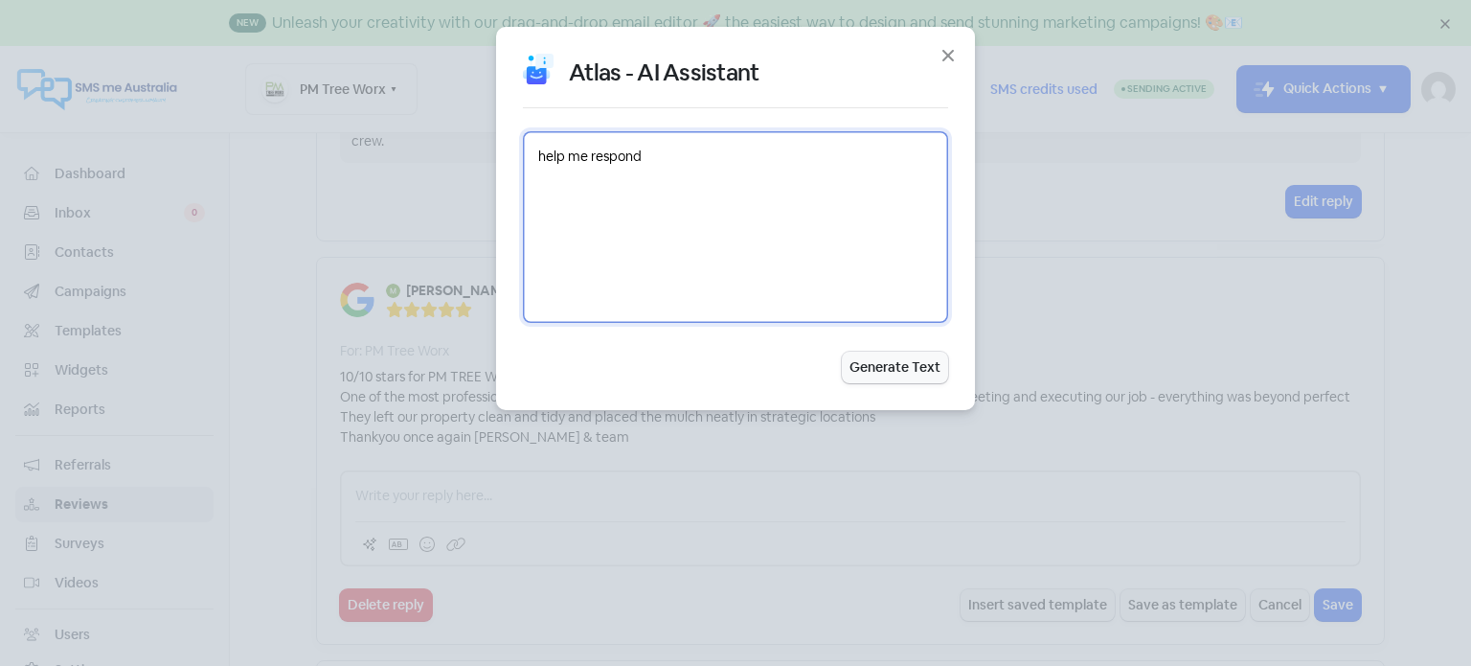
paste textarea "10/10 stars for PM TREE WORX One of the most professional services I have come …"
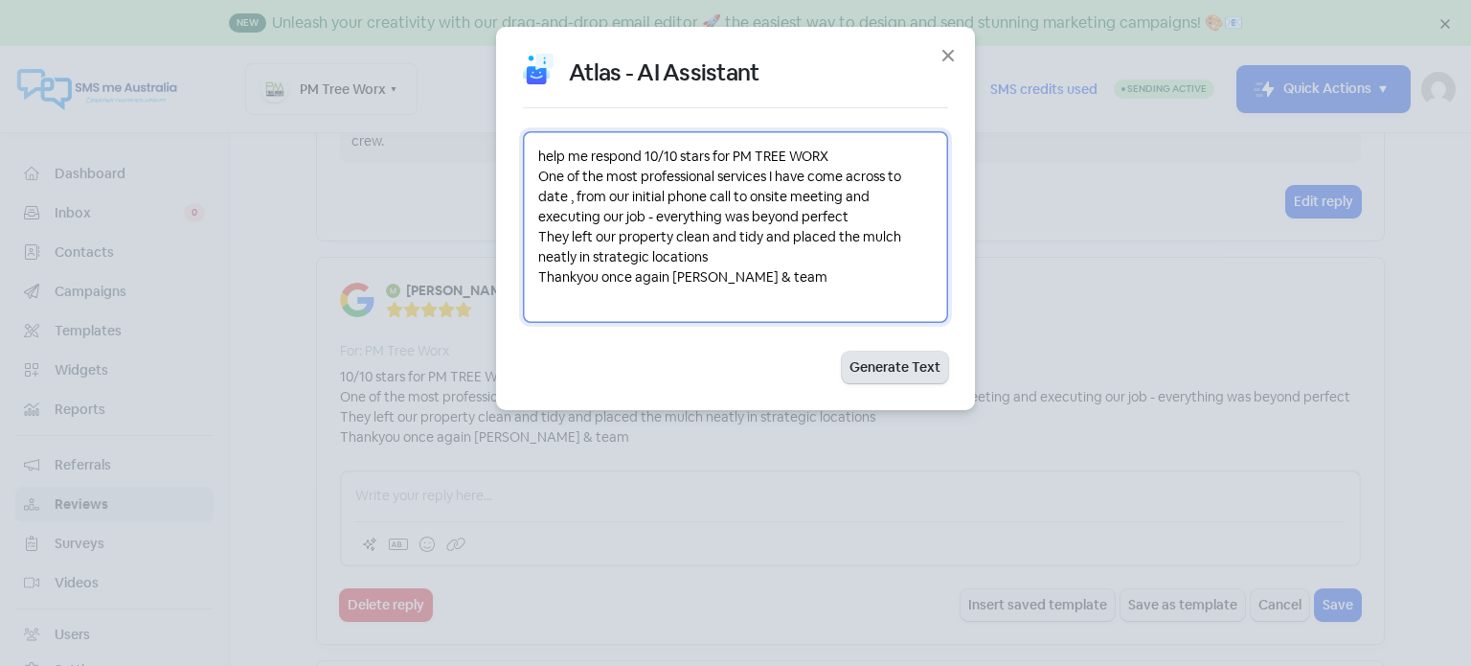
type textarea "help me respond 10/10 stars for PM TREE WORX One of the most professional servi…"
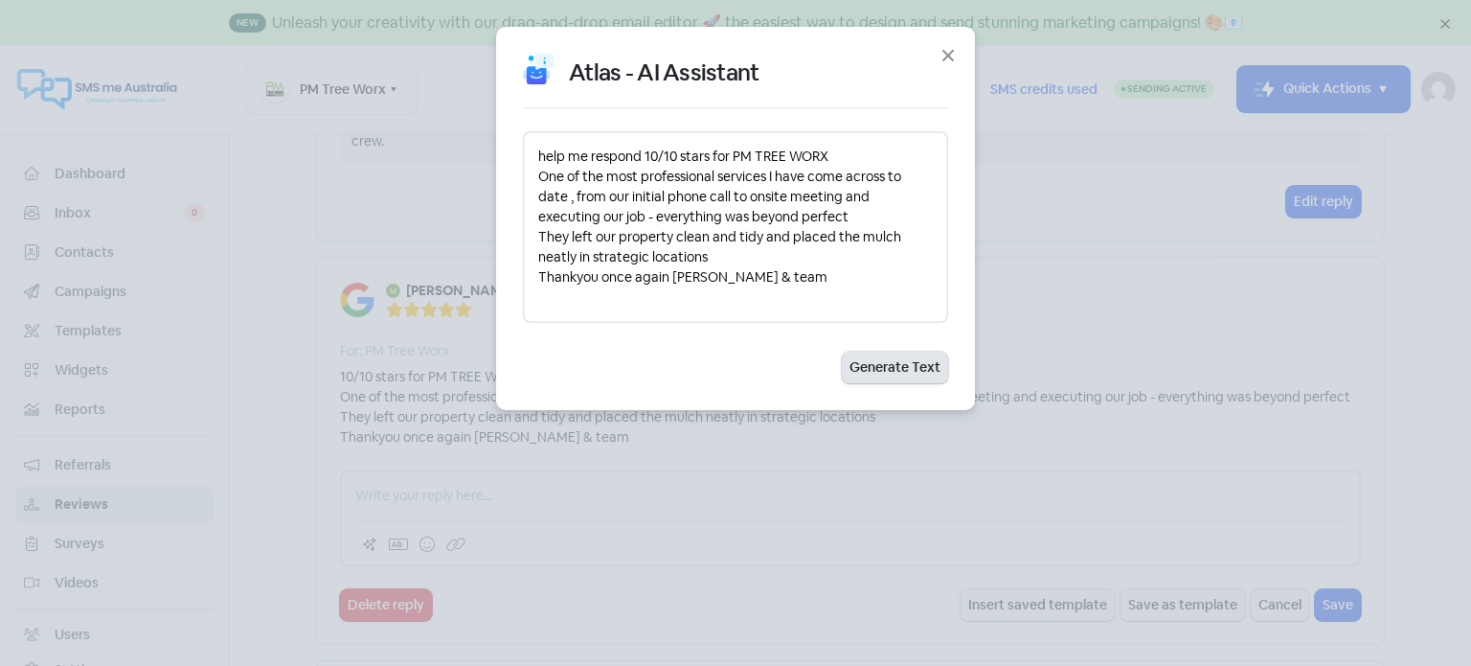
click at [866, 377] on button "Generate Text" at bounding box center [895, 368] width 106 height 32
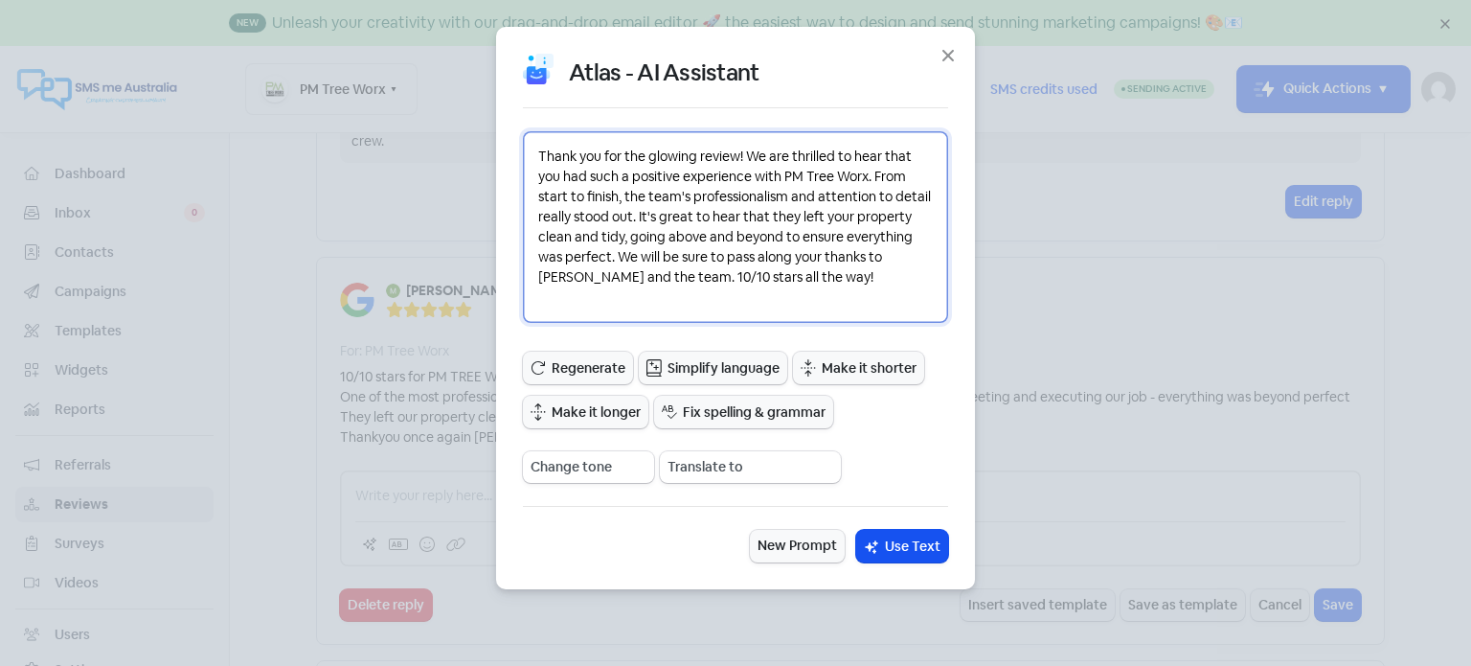
click at [636, 216] on textarea "Thank you for the glowing review! We are thrilled to hear that you had such a p…" at bounding box center [735, 227] width 425 height 192
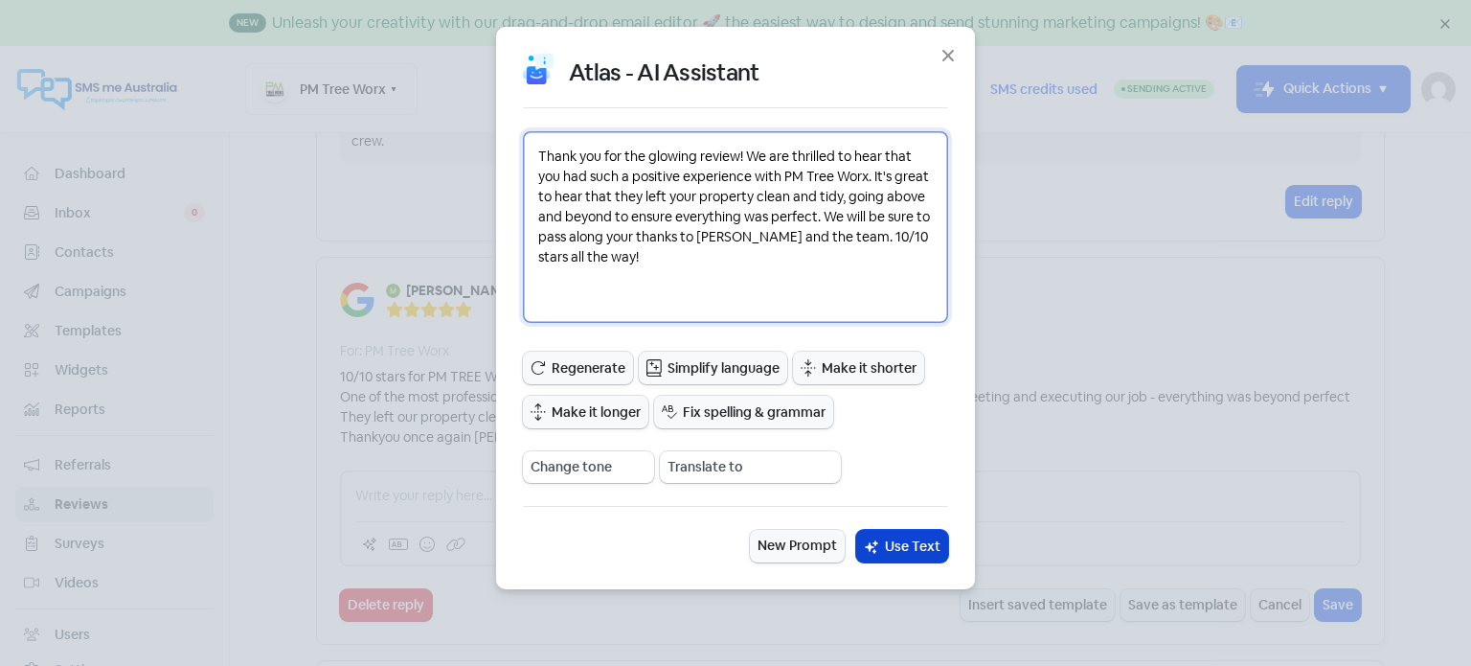
type textarea "Thank you for the glowing review! We are thrilled to hear that you had such a p…"
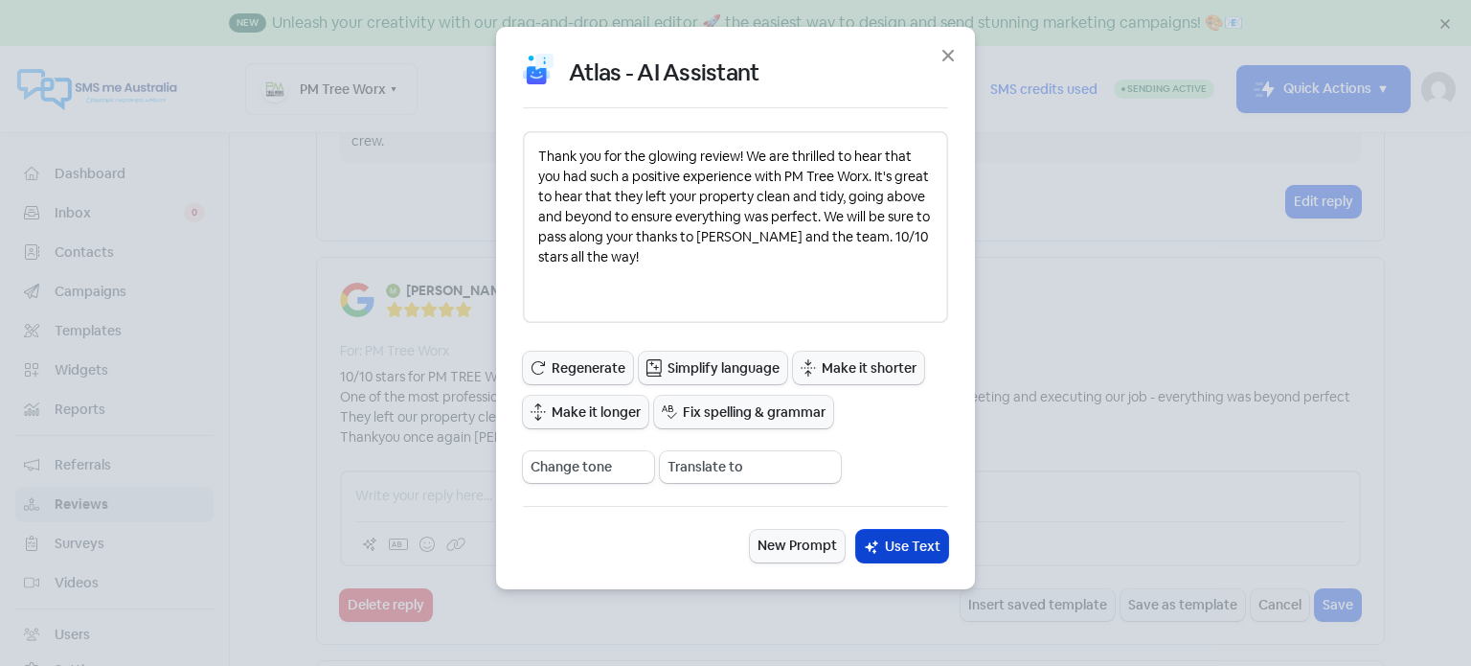
click at [889, 546] on span "Use Text" at bounding box center [913, 546] width 56 height 20
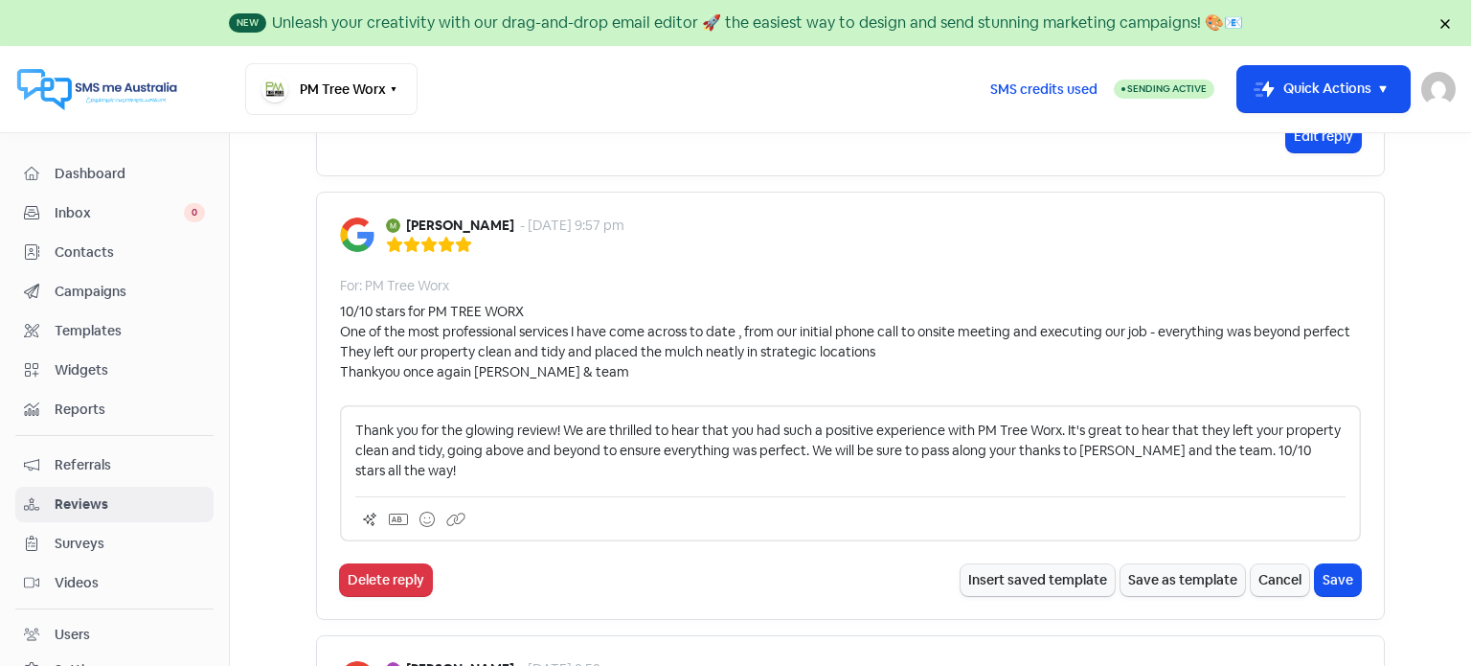
scroll to position [2299, 0]
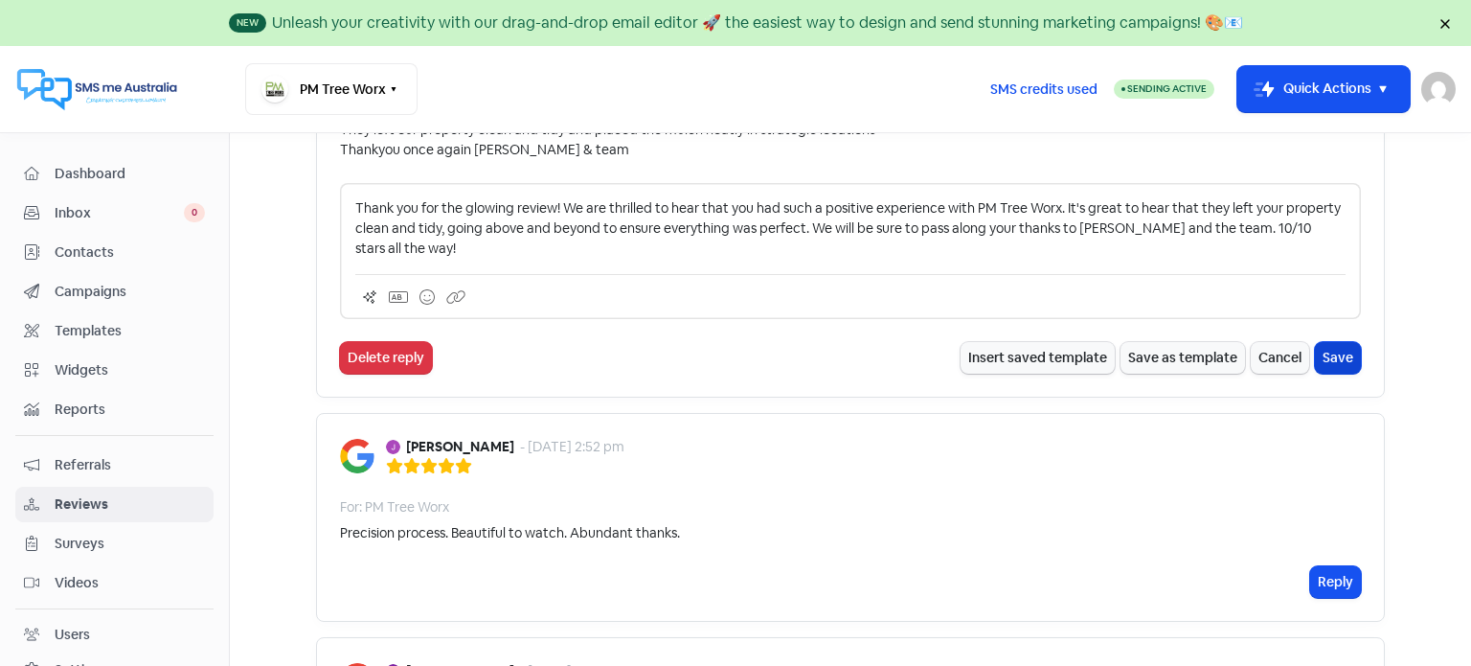
click at [1335, 342] on button "Save" at bounding box center [1338, 358] width 46 height 32
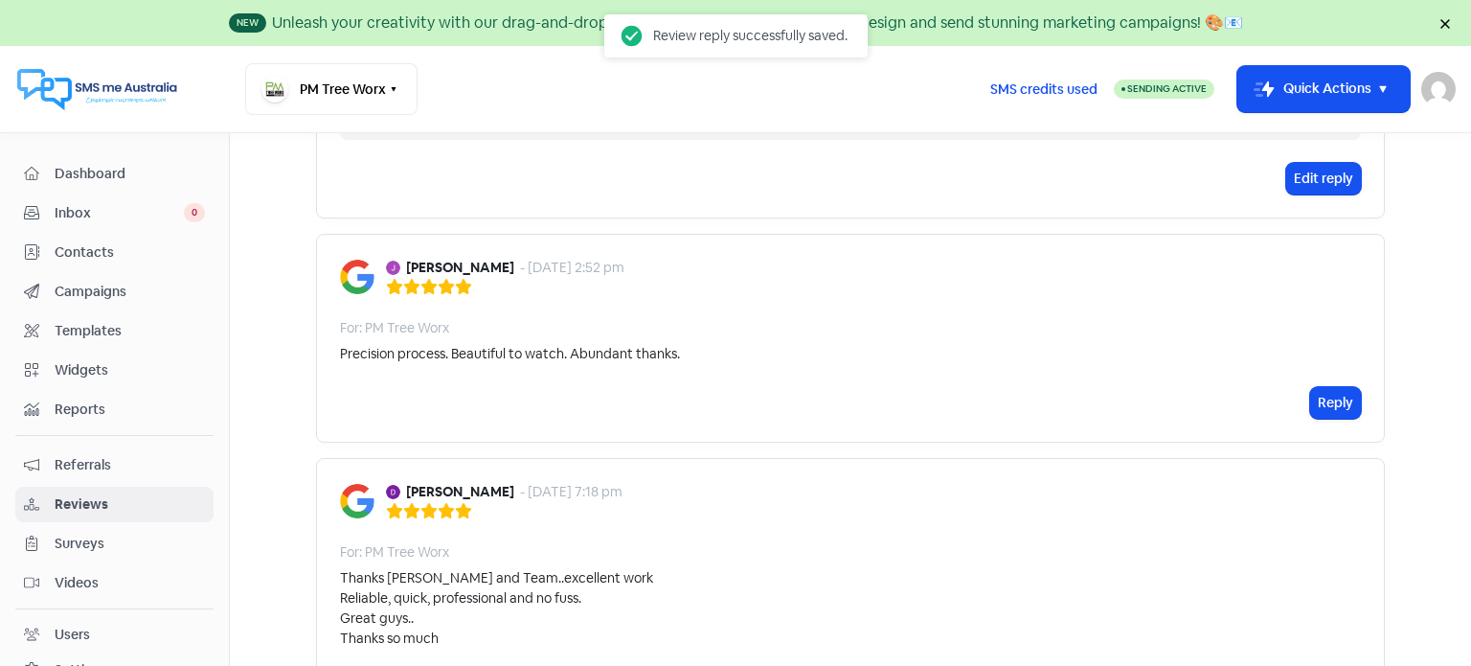
scroll to position [2469, 0]
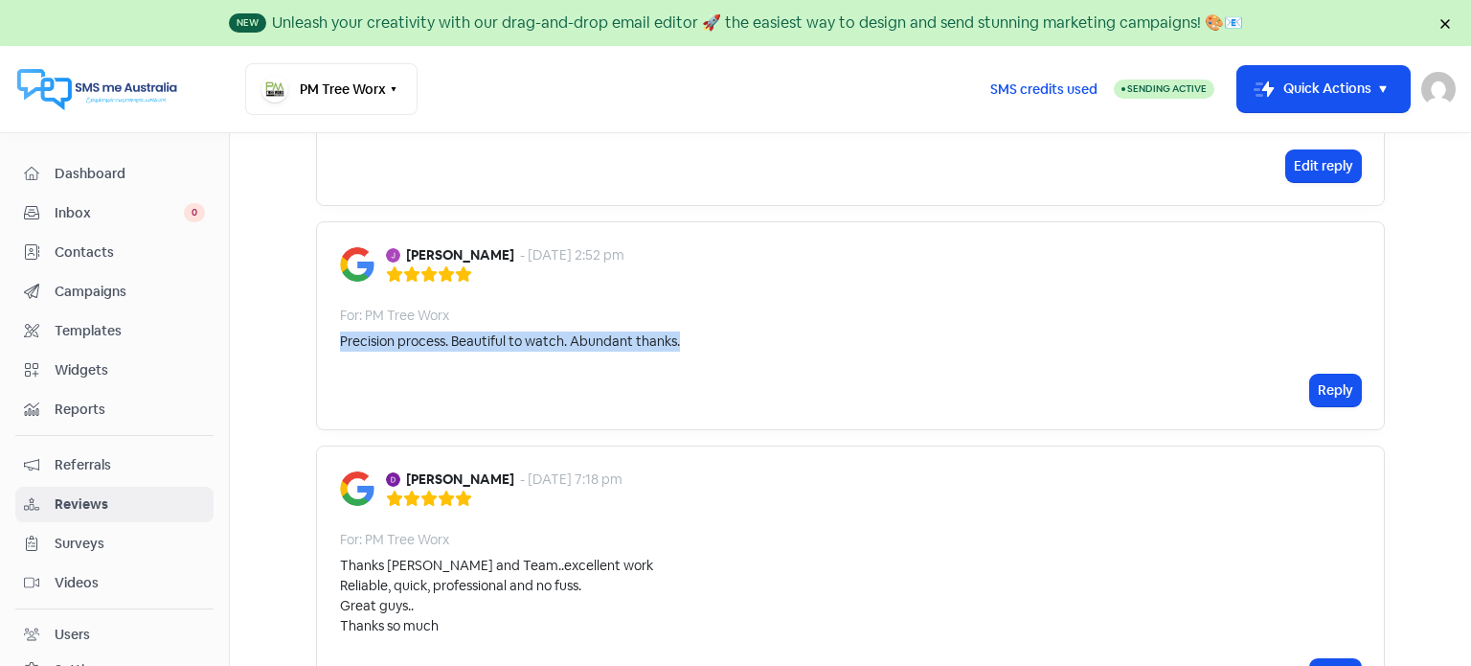
drag, startPoint x: 330, startPoint y: 276, endPoint x: 688, endPoint y: 298, distance: 358.9
click at [688, 298] on div "Judith Couch - 29 Jan 2025, 2:52 pm For: PM Tree Worx Precision process. Beauti…" at bounding box center [850, 325] width 1069 height 209
copy div "Precision process. Beautiful to watch. Abundant thanks."
click at [1322, 375] on button "Reply" at bounding box center [1335, 391] width 51 height 32
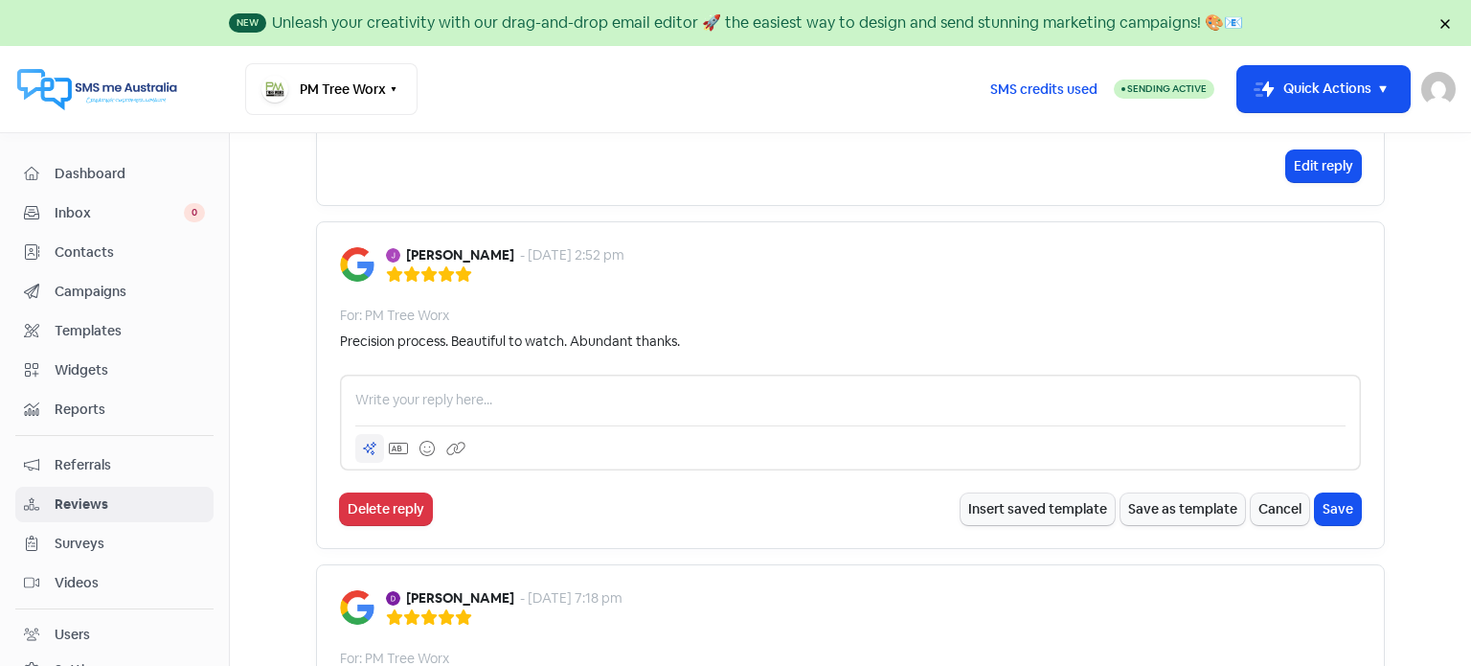
click at [371, 434] on div at bounding box center [369, 448] width 29 height 29
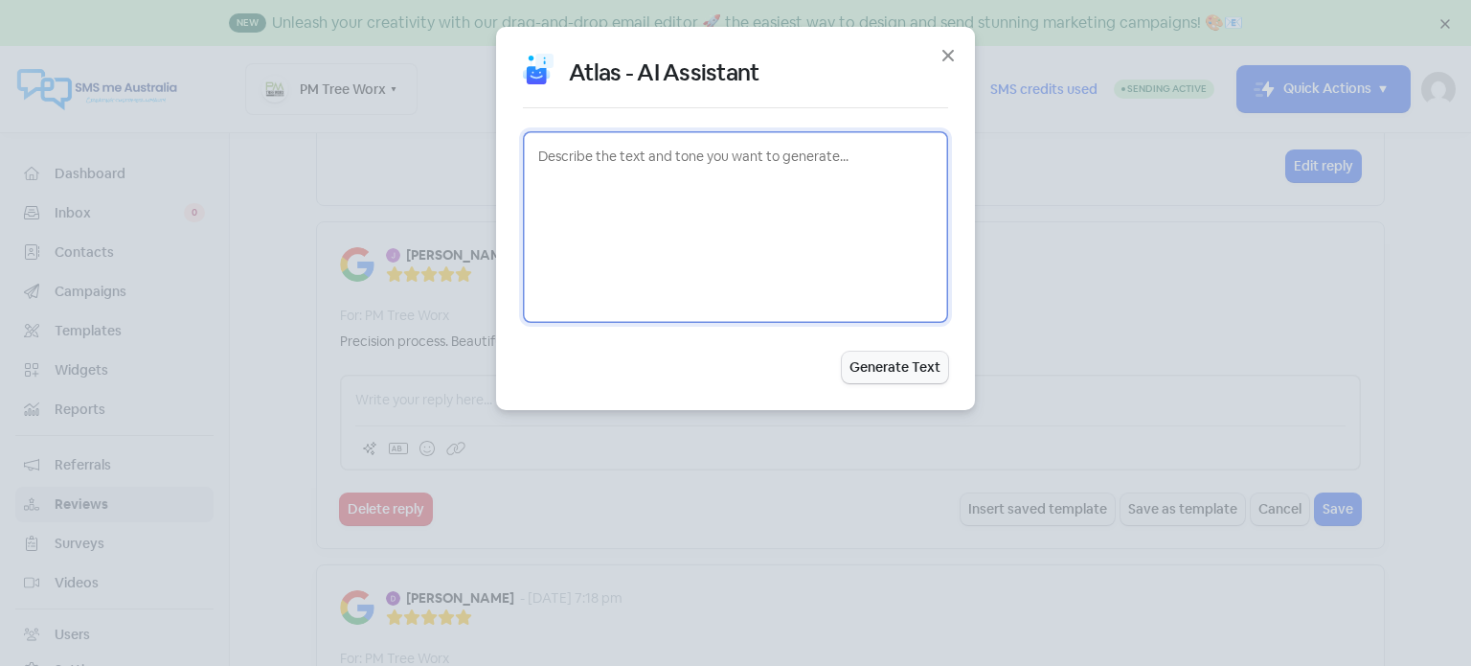
click at [577, 158] on textarea at bounding box center [735, 227] width 425 height 192
paste textarea "Precision process. Beautiful to watch. Abundant thanks."
type textarea "respond for me Precision process. Beautiful to watch. Abundant thanks."
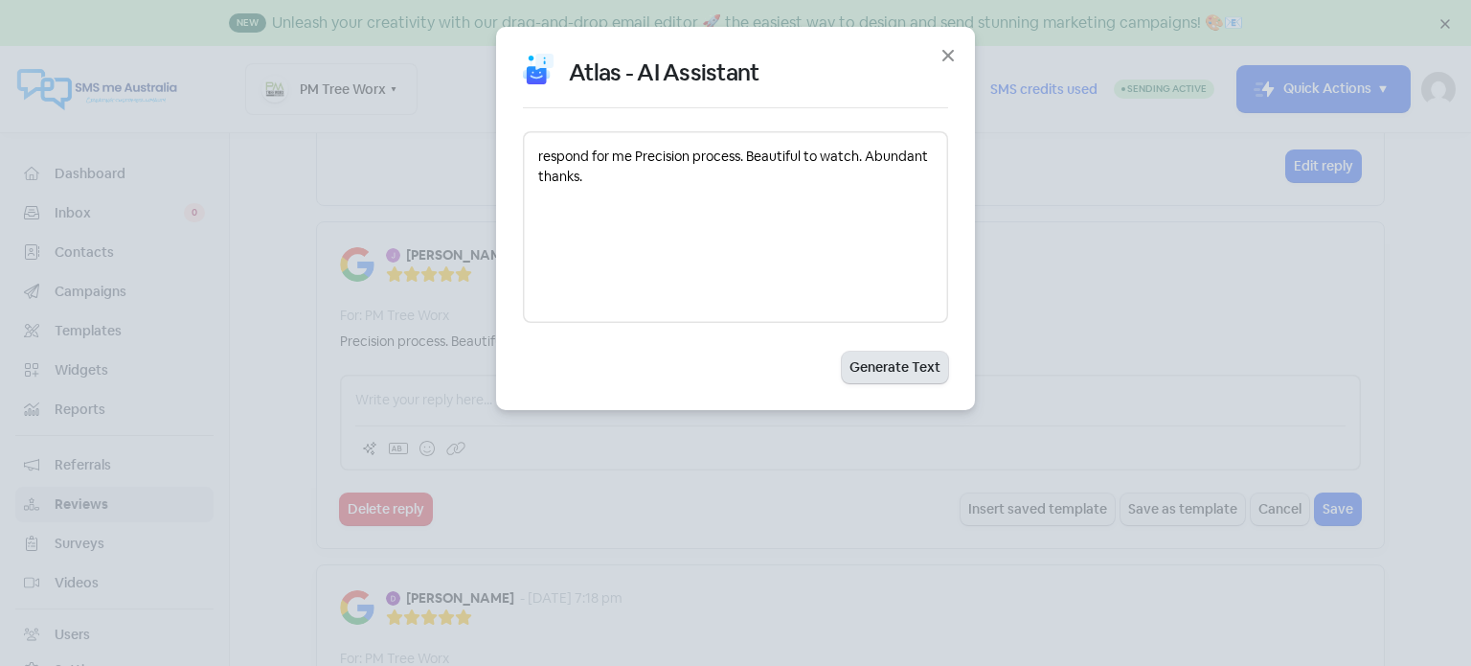
click at [875, 360] on button "Generate Text" at bounding box center [895, 368] width 106 height 32
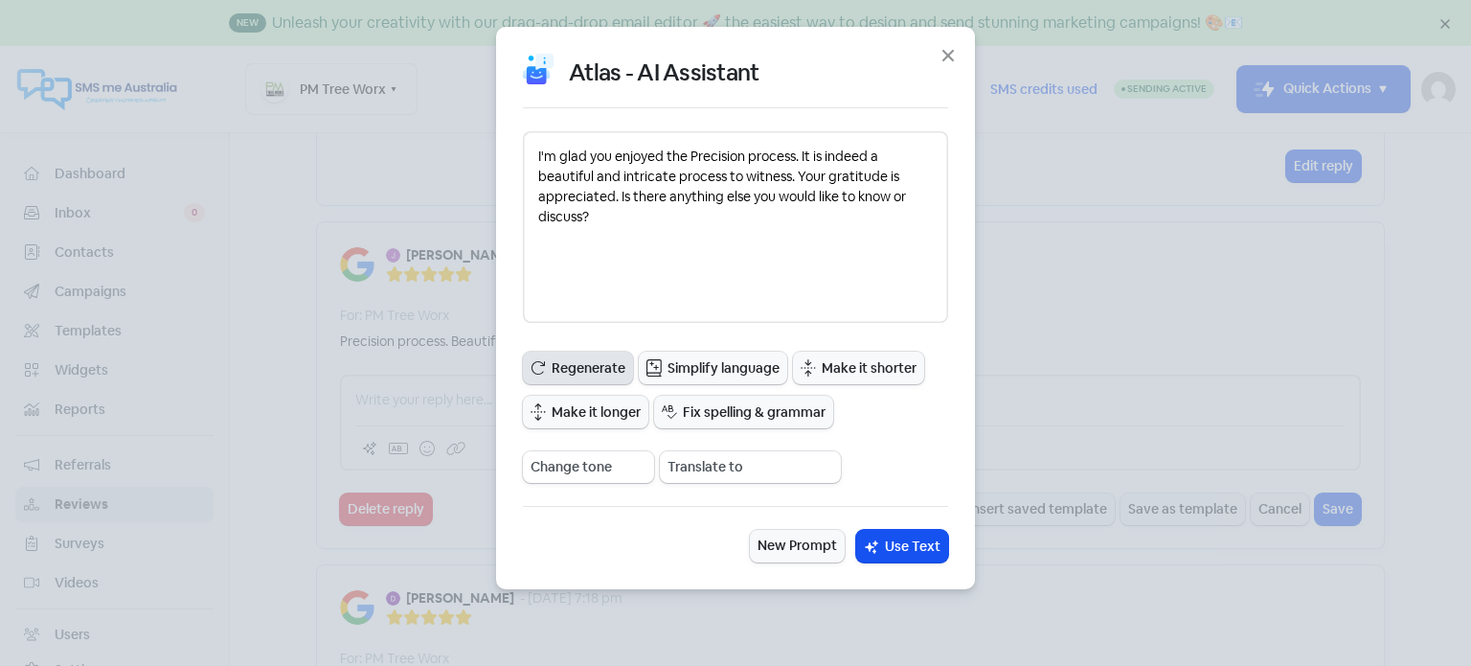
click at [594, 364] on span "Regenerate" at bounding box center [589, 368] width 74 height 20
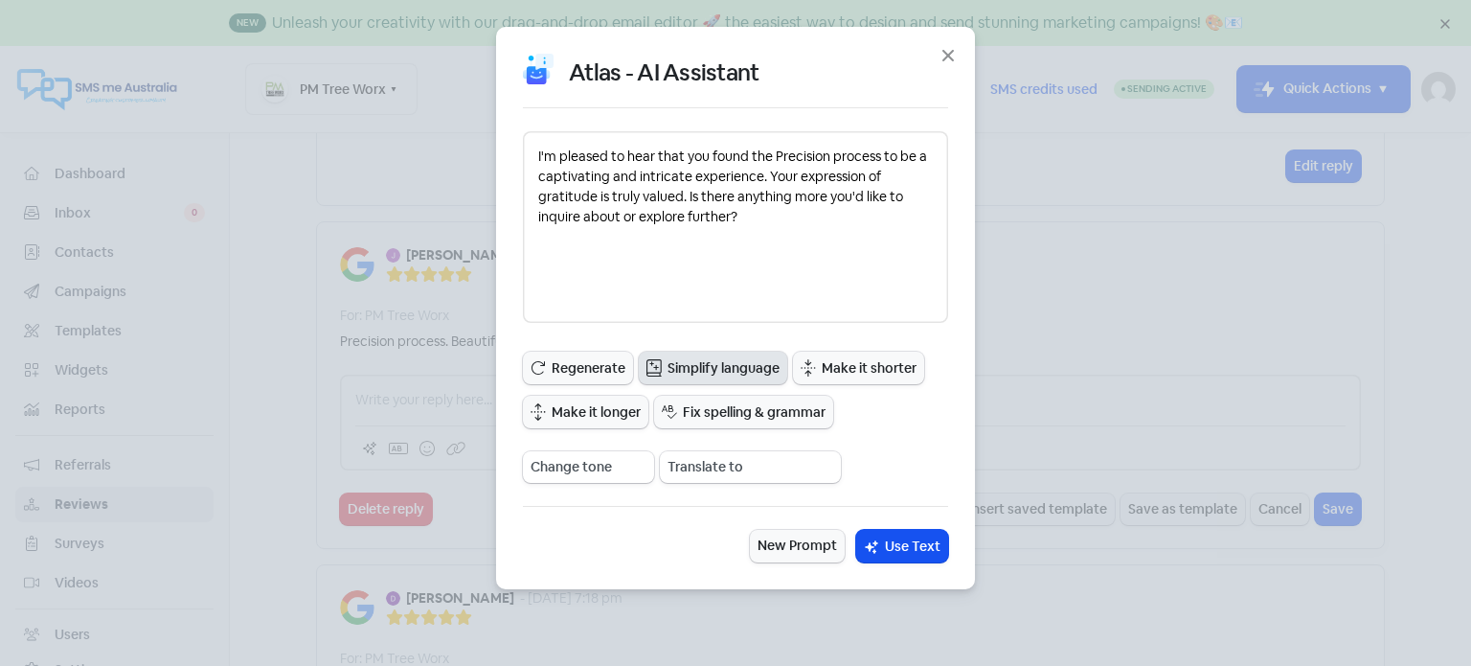
click at [735, 360] on span "Simplify language" at bounding box center [724, 368] width 112 height 20
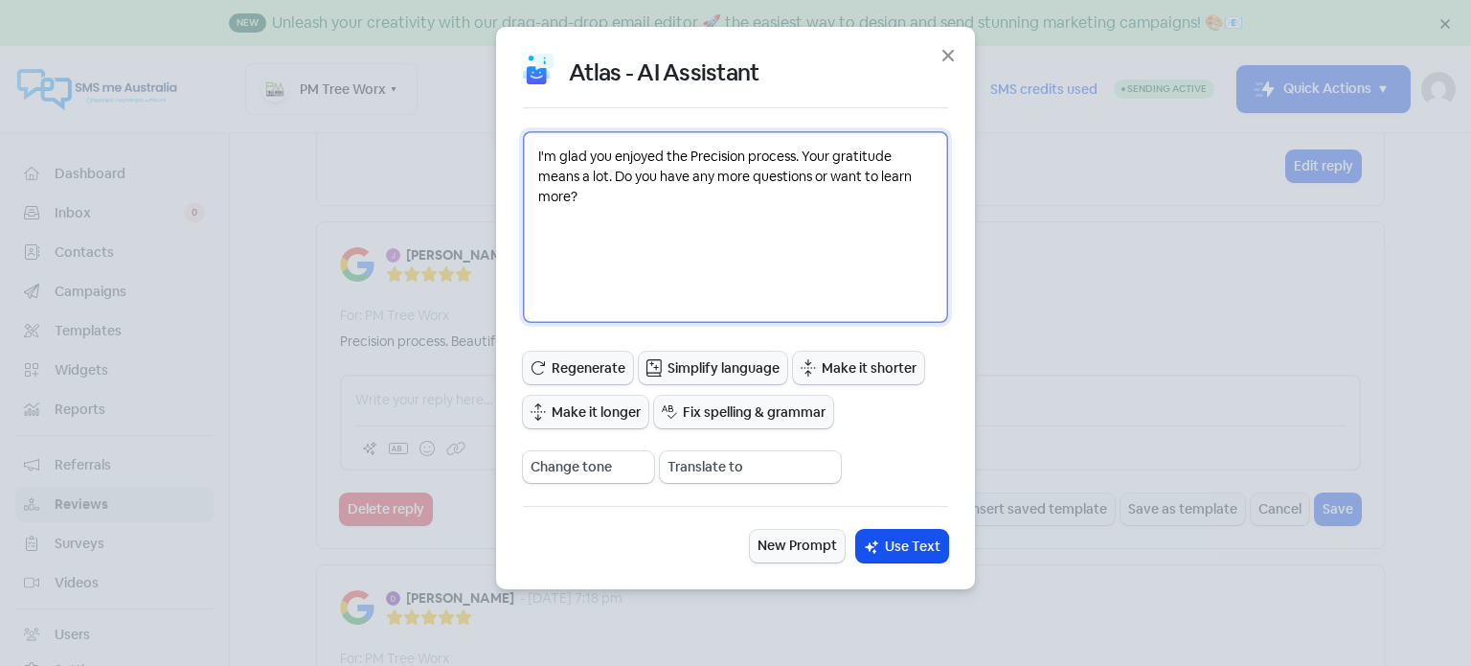
drag, startPoint x: 606, startPoint y: 175, endPoint x: 529, endPoint y: 152, distance: 80.9
click at [529, 152] on textarea "I'm glad you enjoyed the Precision process. Your gratitude means a lot. Do you …" at bounding box center [735, 227] width 425 height 192
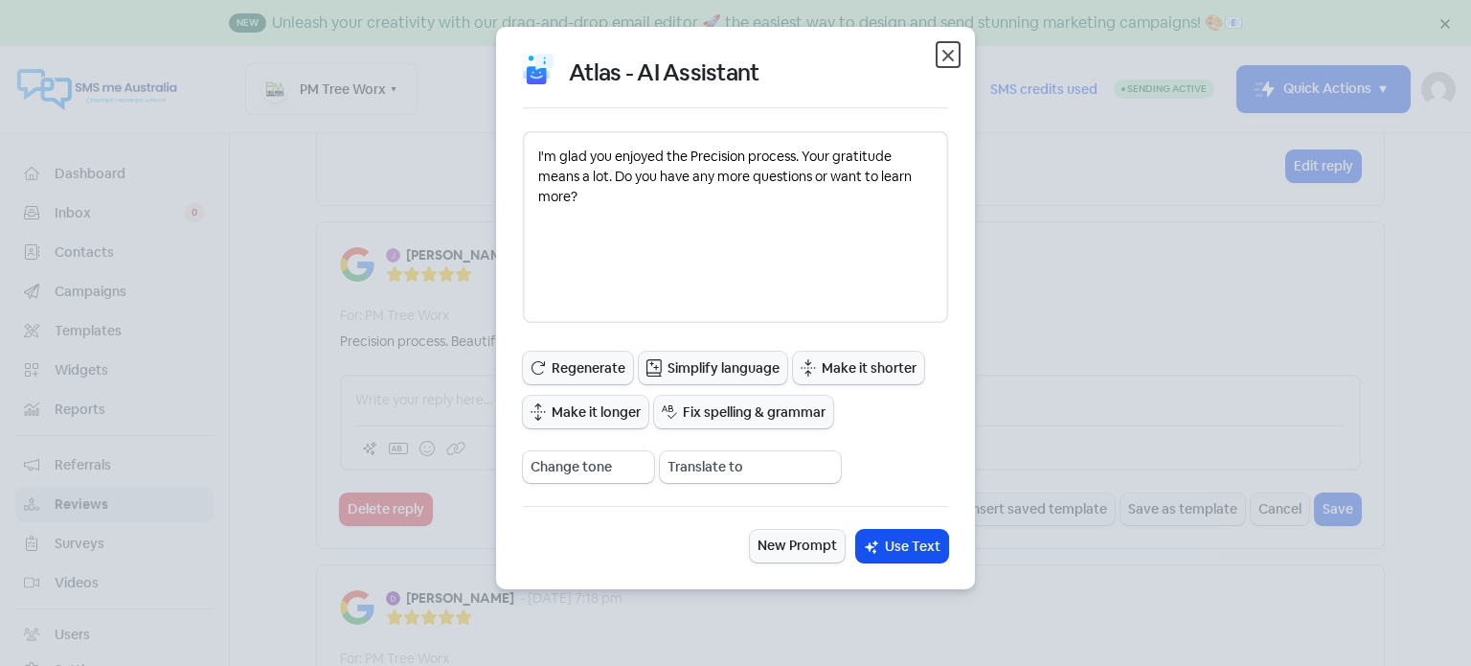
click at [955, 54] on icon "button" at bounding box center [948, 55] width 23 height 23
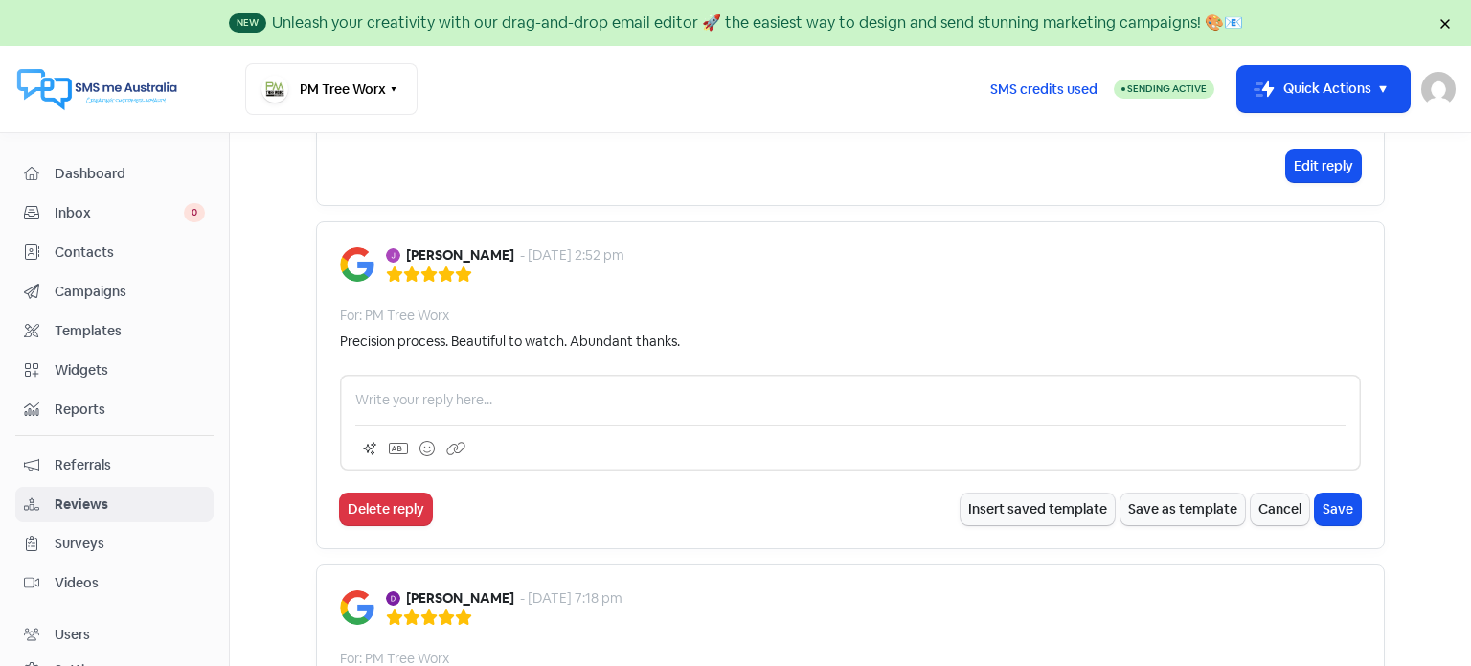
click at [424, 375] on div at bounding box center [850, 423] width 1021 height 96
click at [420, 390] on p at bounding box center [850, 400] width 990 height 20
paste div
click at [355, 390] on p "I'm glad you enjoyed the Precision process. Your gratitude means a lot" at bounding box center [850, 400] width 990 height 20
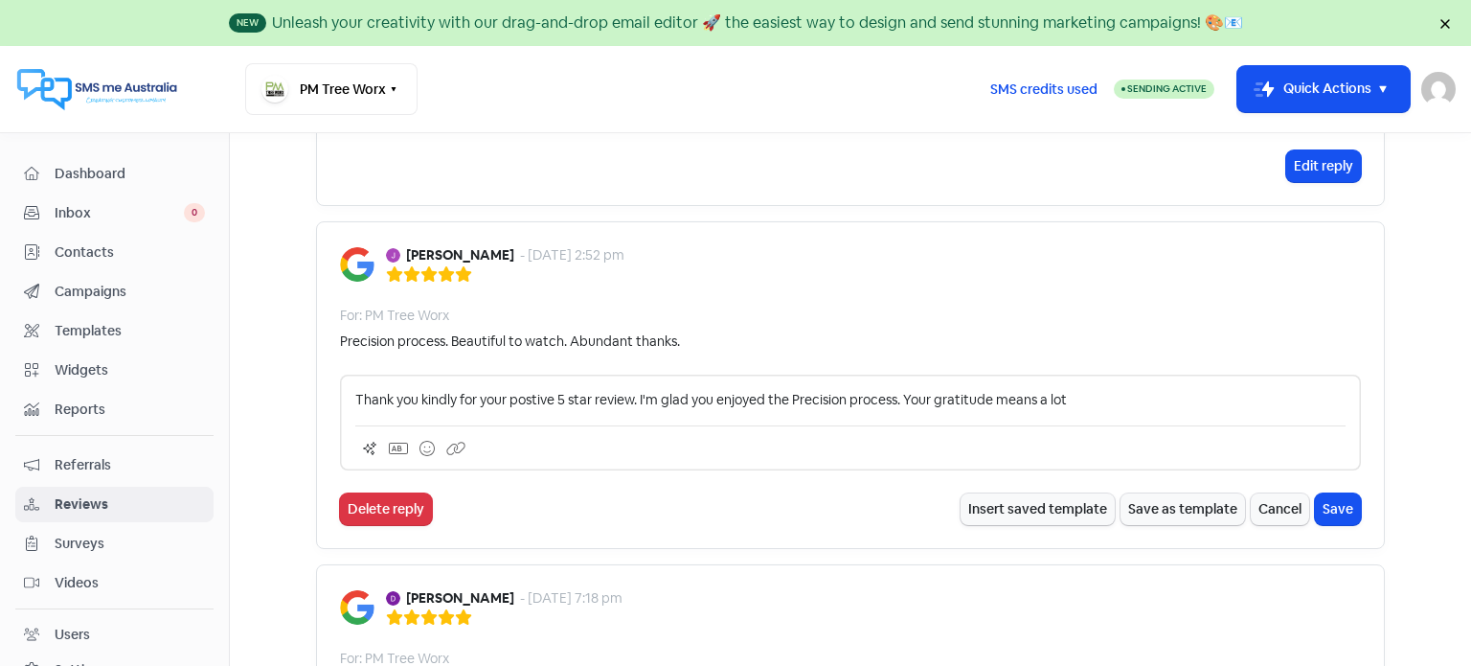
click at [525, 390] on p "Thank you kindly for your postive 5 star review. I'm glad you enjoyed the Preci…" at bounding box center [850, 400] width 990 height 20
click at [624, 425] on div at bounding box center [850, 443] width 990 height 37
click at [1071, 390] on p "Thank you kindly for your positive 5 star review. I'm glad you enjoyed the Prec…" at bounding box center [850, 400] width 990 height 20
click at [1339, 493] on button "Save" at bounding box center [1338, 509] width 46 height 32
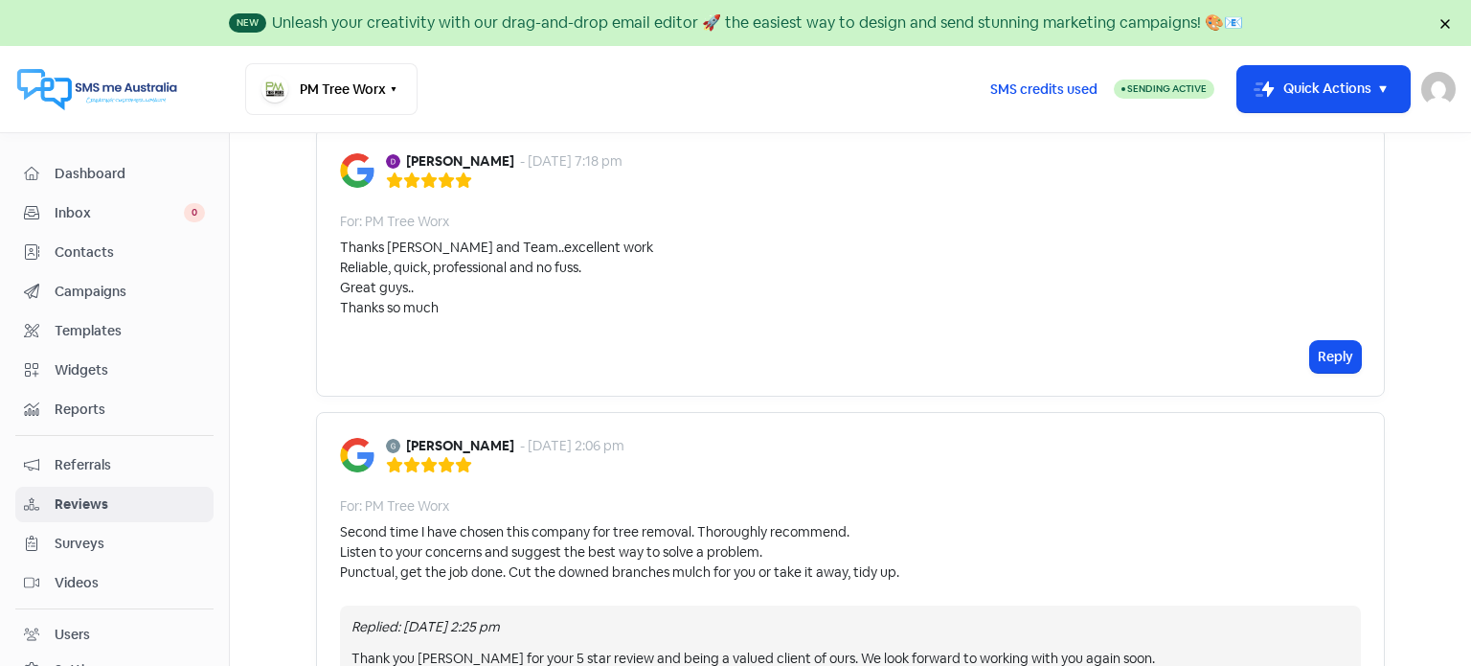
scroll to position [2853, 0]
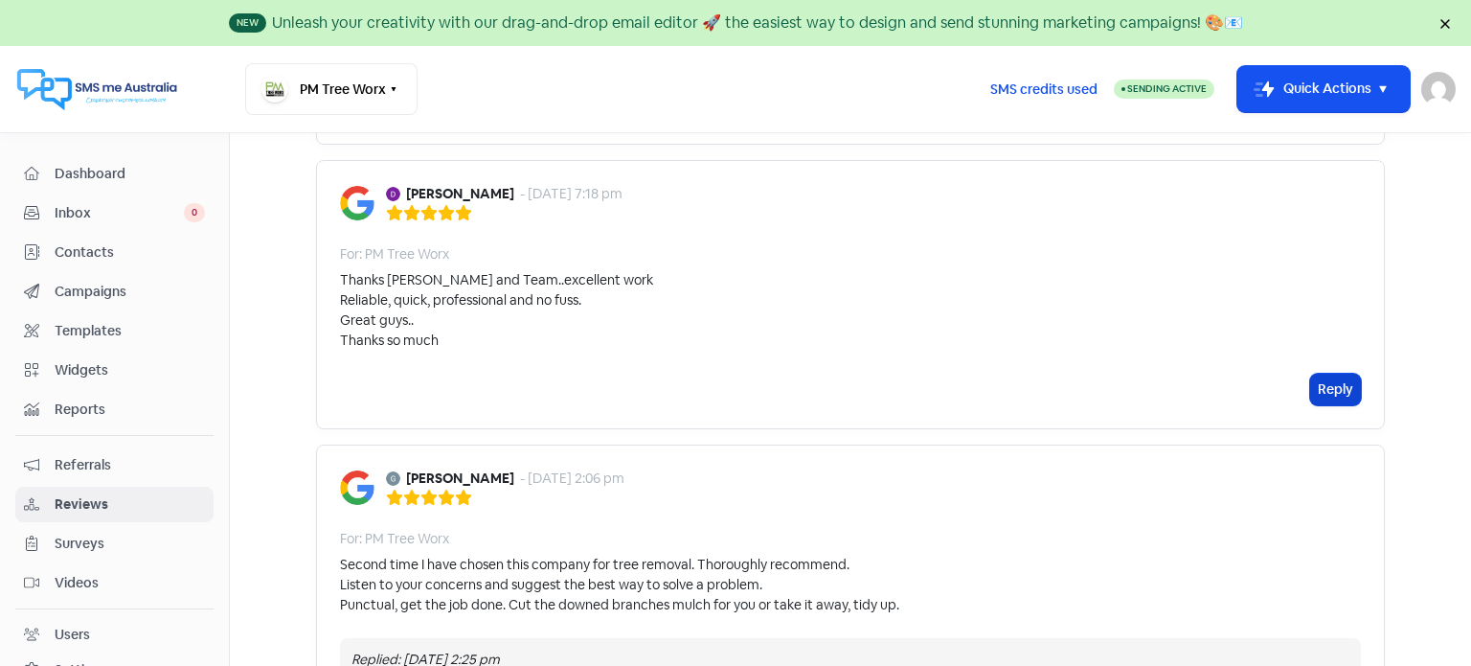
click at [1334, 374] on button "Reply" at bounding box center [1335, 390] width 51 height 32
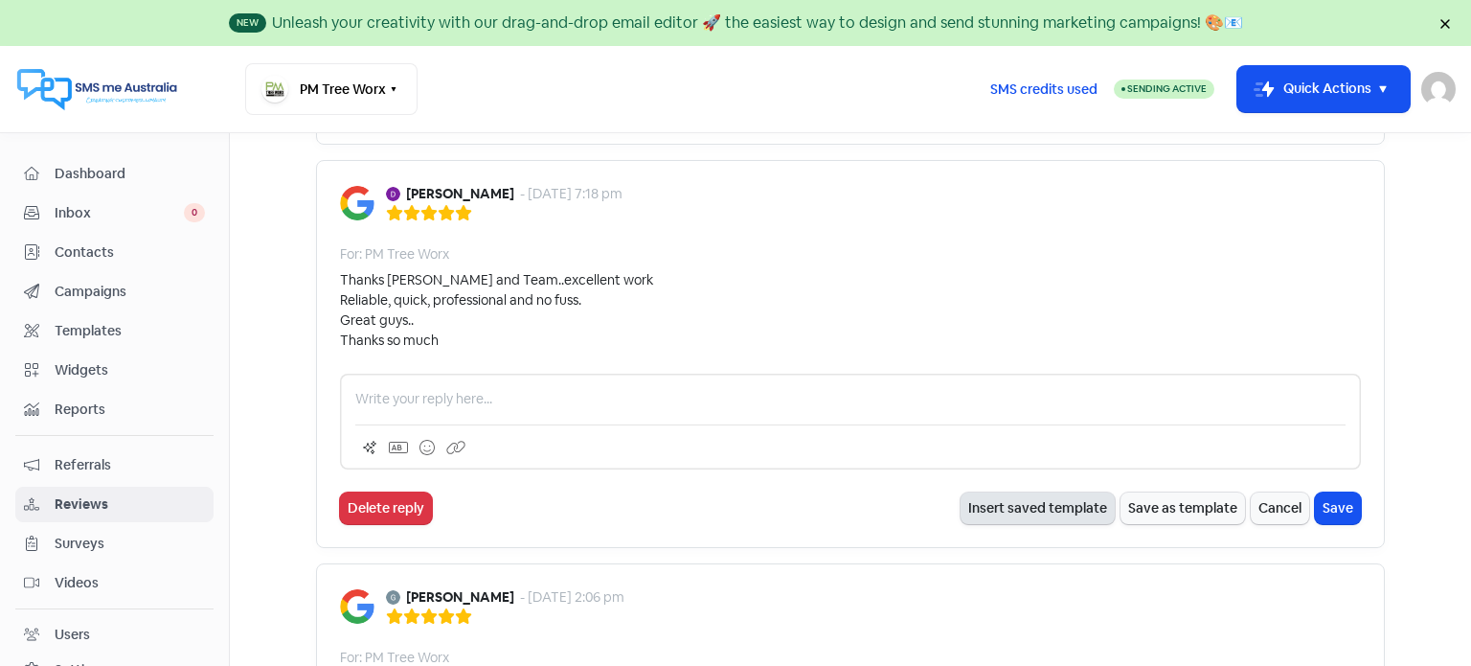
click at [1065, 492] on button "Insert saved template" at bounding box center [1038, 508] width 154 height 32
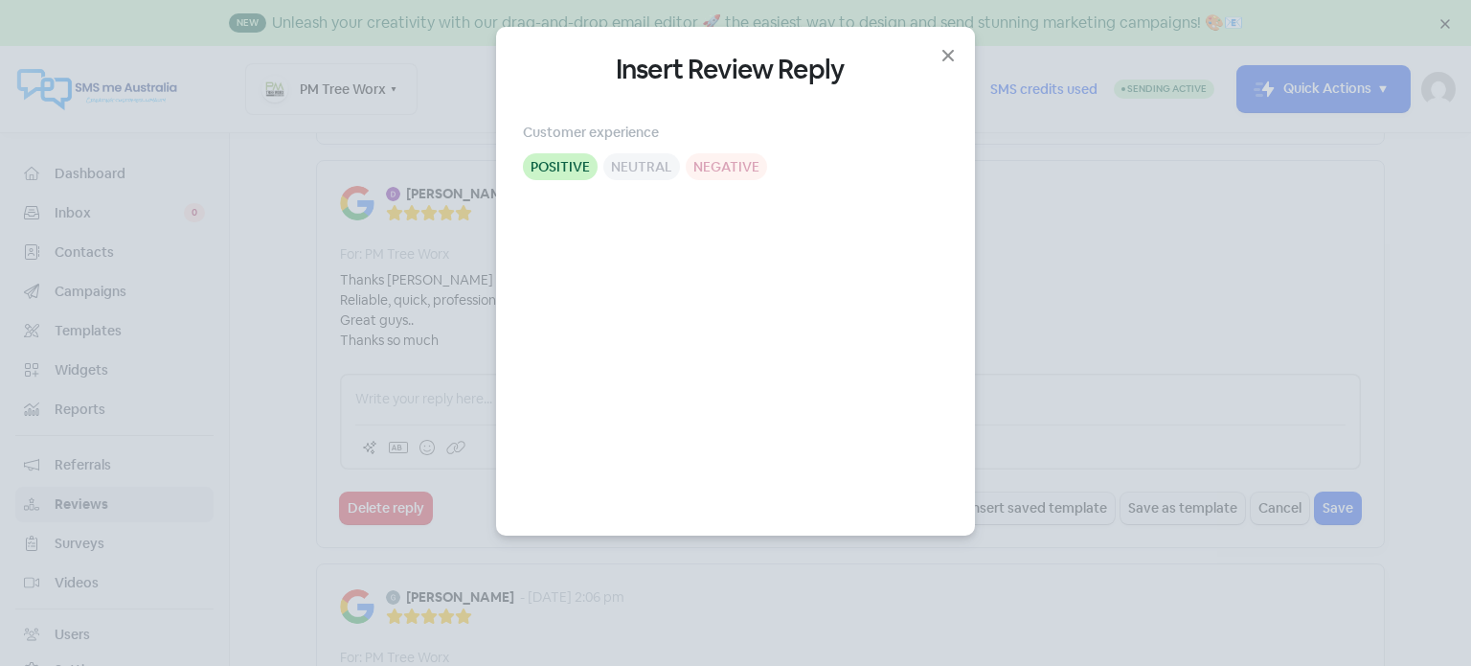
click at [559, 170] on div "Positive" at bounding box center [560, 166] width 75 height 27
click at [564, 162] on div "Positive" at bounding box center [560, 166] width 75 height 27
click at [946, 55] on icon "button" at bounding box center [948, 55] width 23 height 23
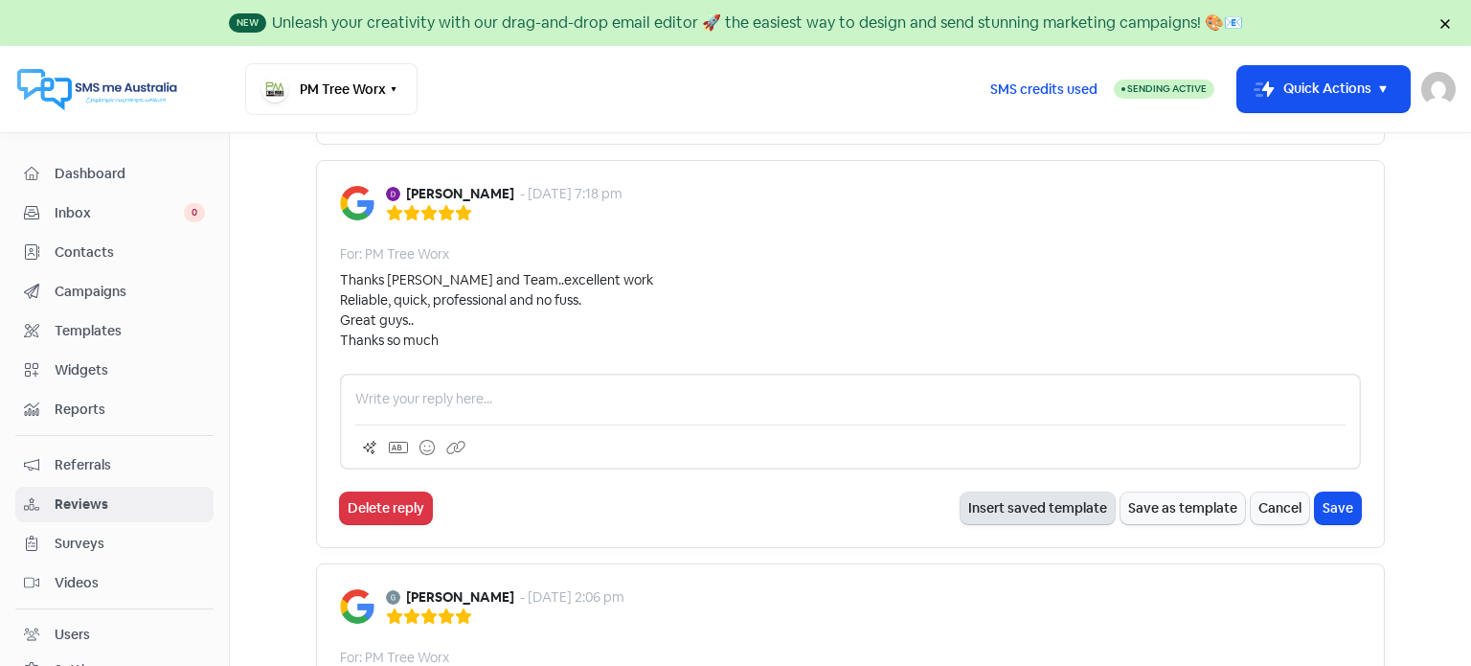
click at [1042, 492] on button "Insert saved template" at bounding box center [1038, 508] width 154 height 32
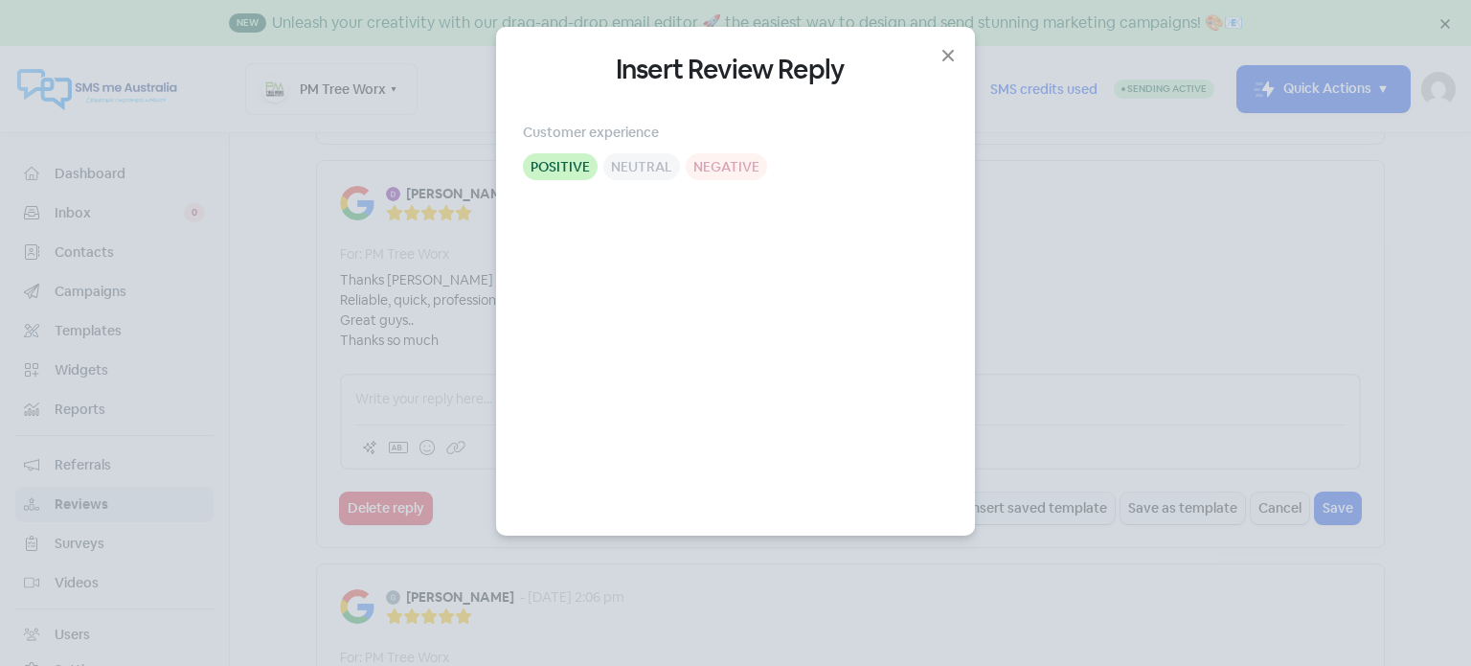
click at [560, 171] on div "Positive" at bounding box center [560, 166] width 75 height 27
click at [556, 204] on div "Insert Review Reply Customer experience Positive Neutral Negative" at bounding box center [735, 275] width 425 height 443
click at [944, 57] on icon "button" at bounding box center [948, 55] width 23 height 23
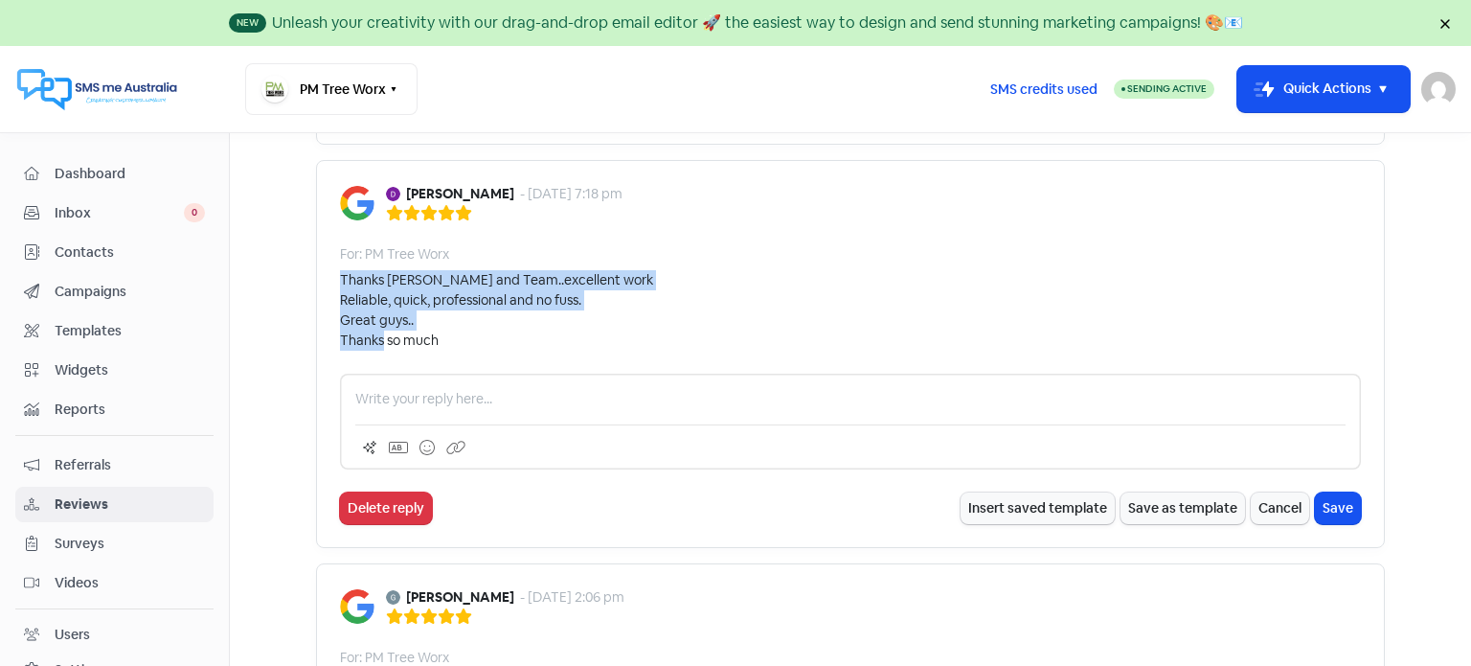
drag, startPoint x: 336, startPoint y: 216, endPoint x: 588, endPoint y: 272, distance: 258.2
click at [588, 272] on div "Thanks David and Team..excellent work Reliable, quick, professional and no fuss…" at bounding box center [850, 310] width 1021 height 80
copy div "Thanks David and Team..excellent work Reliable, quick, professional and no fuss…"
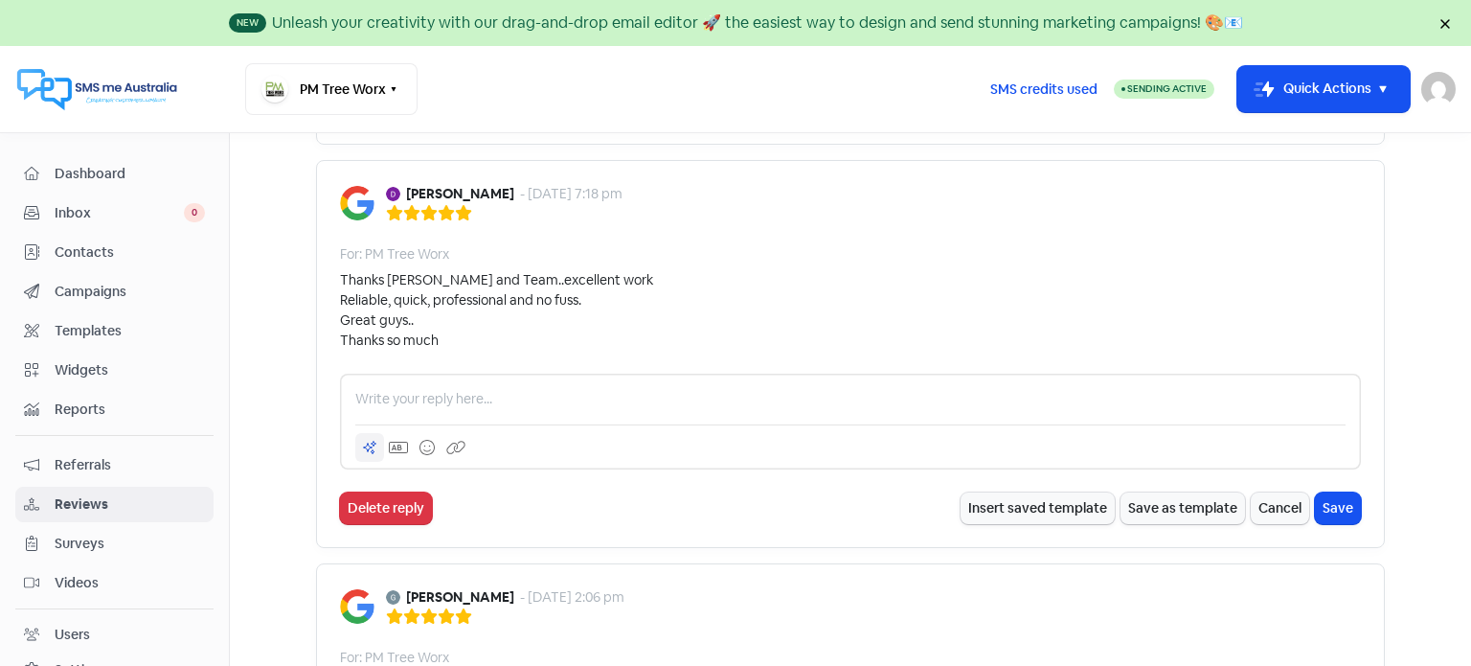
click at [363, 440] on icon at bounding box center [369, 447] width 15 height 15
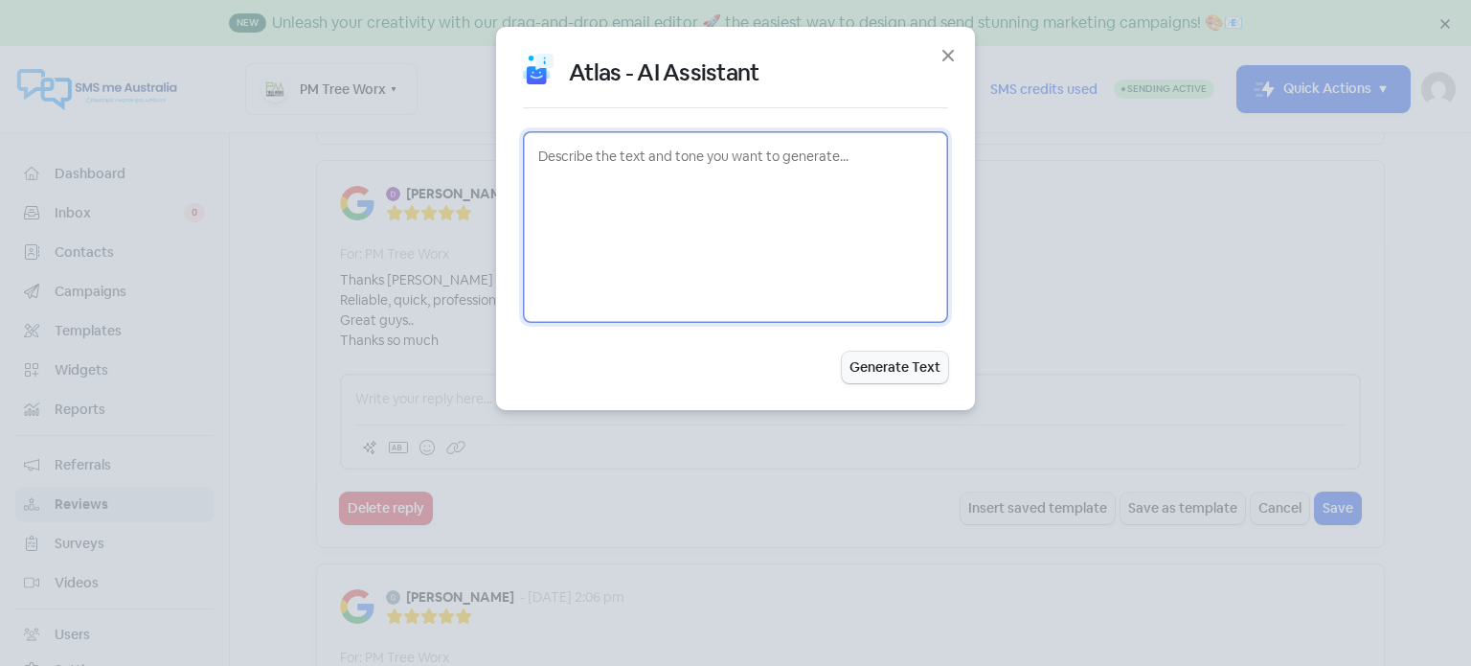
click at [565, 159] on textarea at bounding box center [735, 227] width 425 height 192
paste textarea "Thanks David and Team..excellent work Reliable, quick, professional and no fuss…"
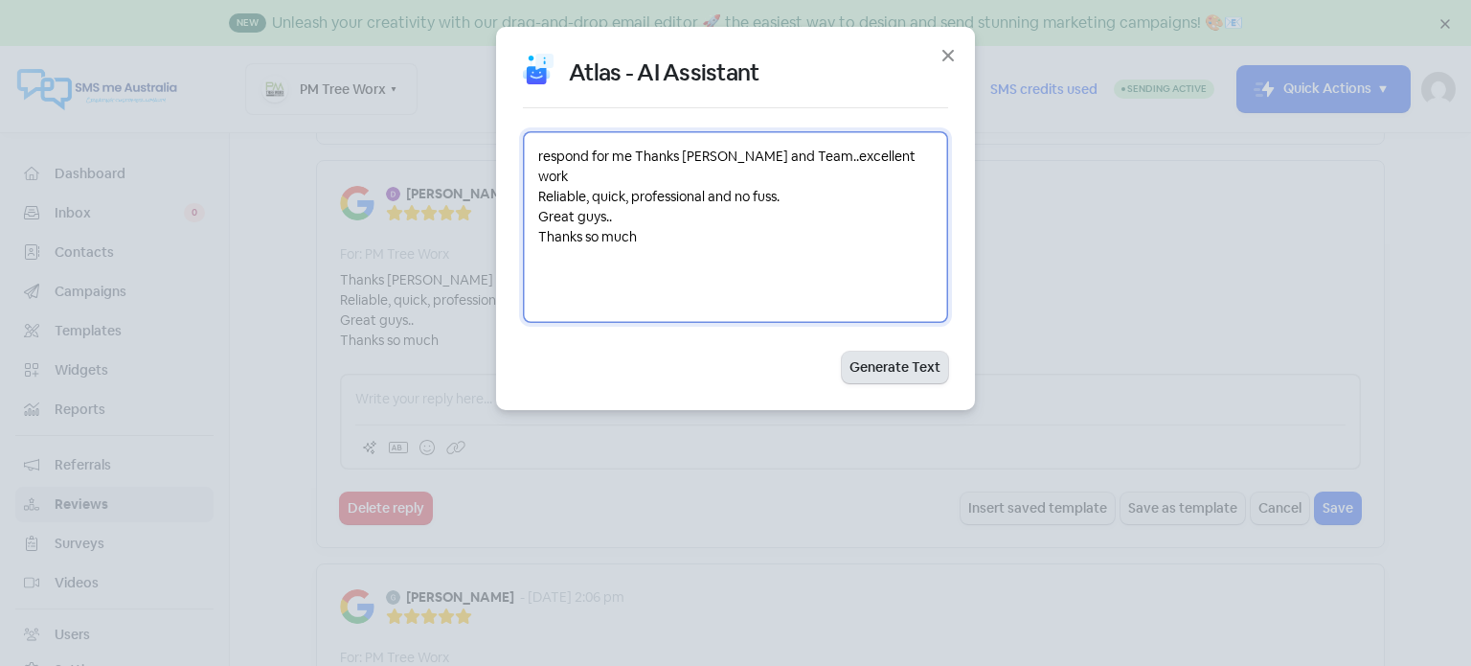
type textarea "respond for me Thanks David and Team..excellent work Reliable, quick, professio…"
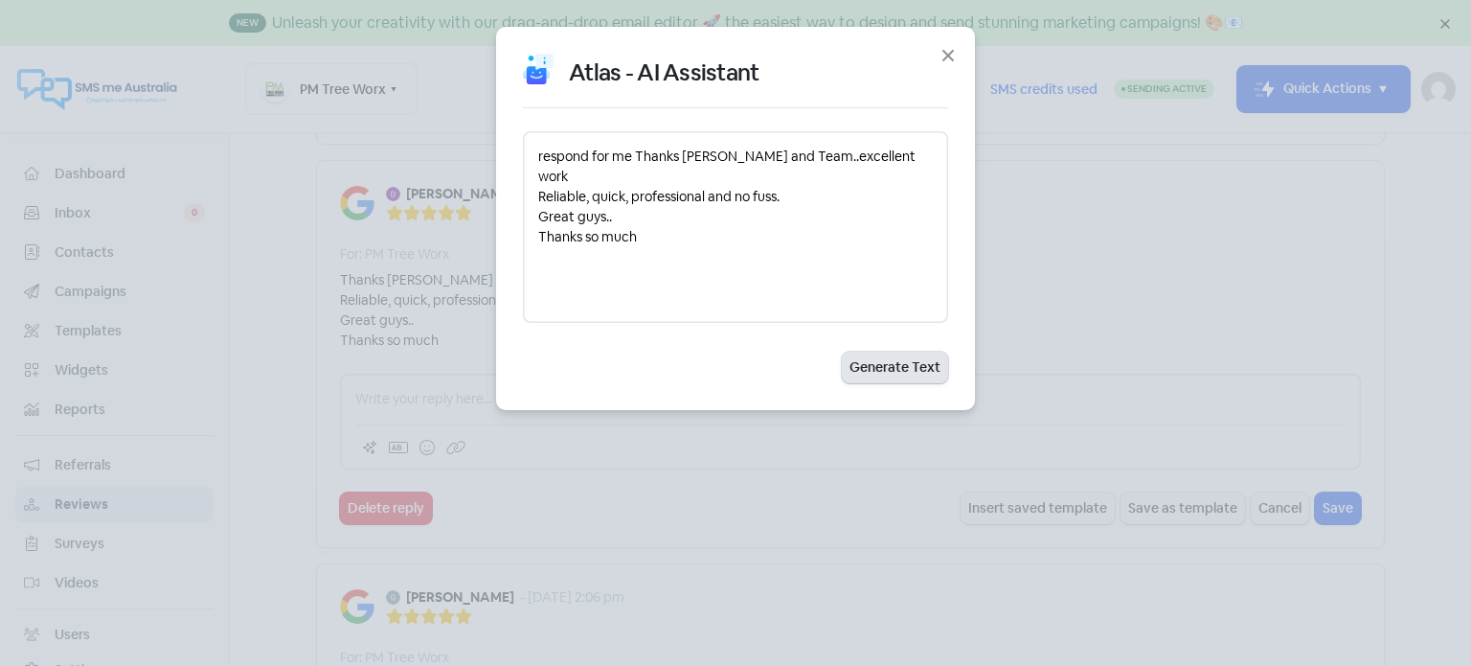
click at [886, 374] on button "Generate Text" at bounding box center [895, 368] width 106 height 32
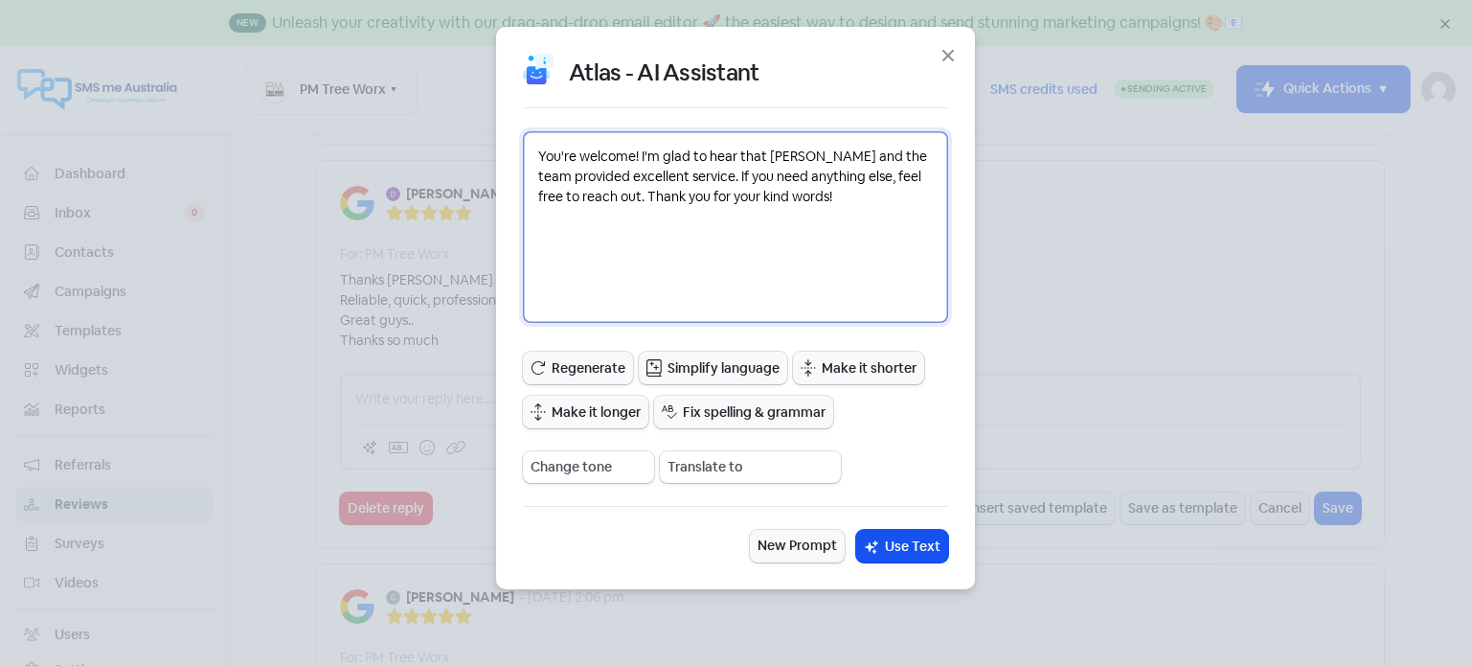
drag, startPoint x: 640, startPoint y: 150, endPoint x: 882, endPoint y: 197, distance: 246.8
click at [882, 197] on textarea "You're welcome! I'm glad to hear that David and the team provided excellent ser…" at bounding box center [735, 227] width 425 height 192
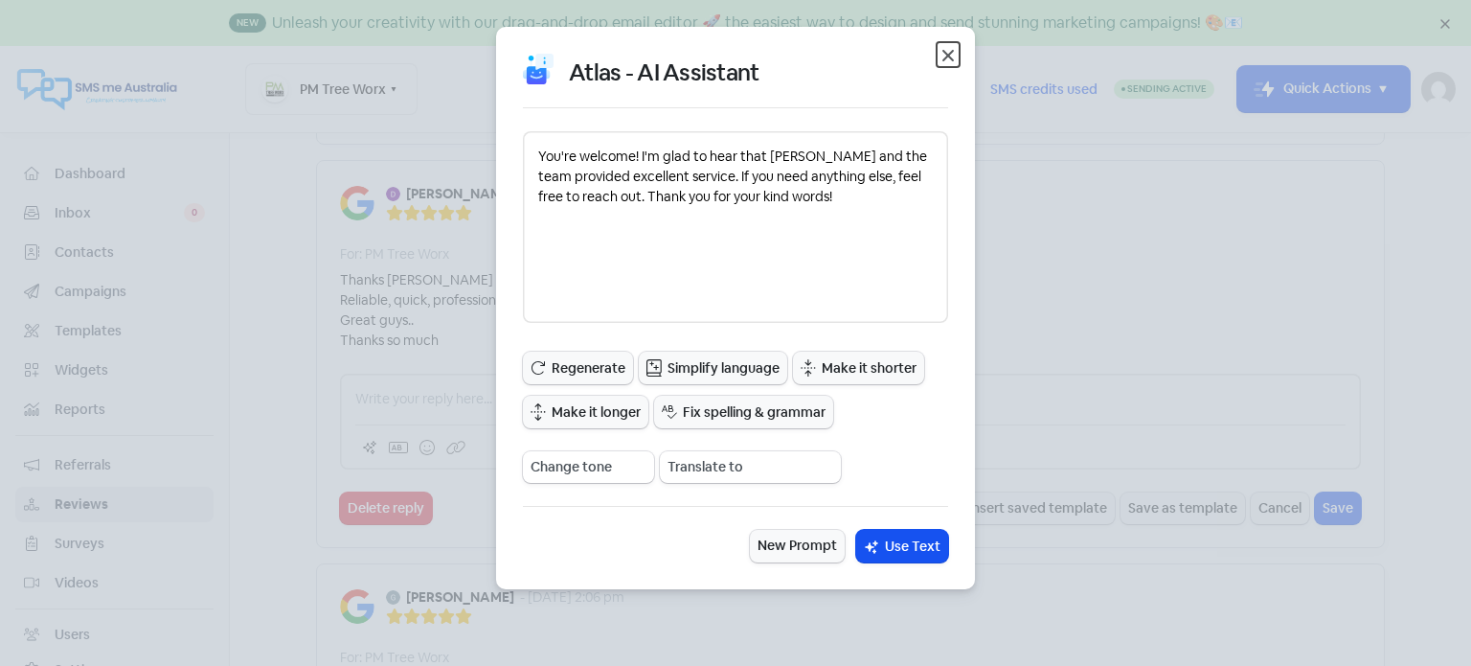
click at [952, 62] on icon "button" at bounding box center [948, 55] width 23 height 23
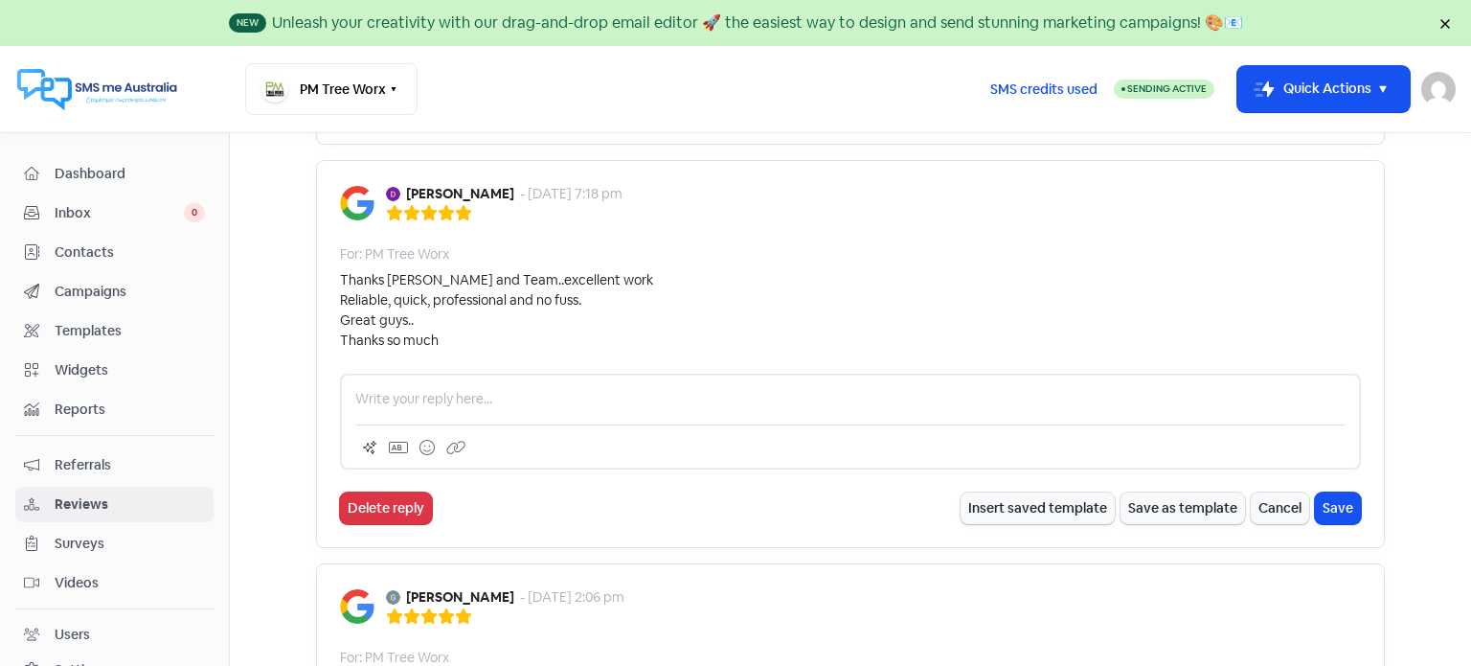
click at [438, 389] on p at bounding box center [850, 399] width 990 height 20
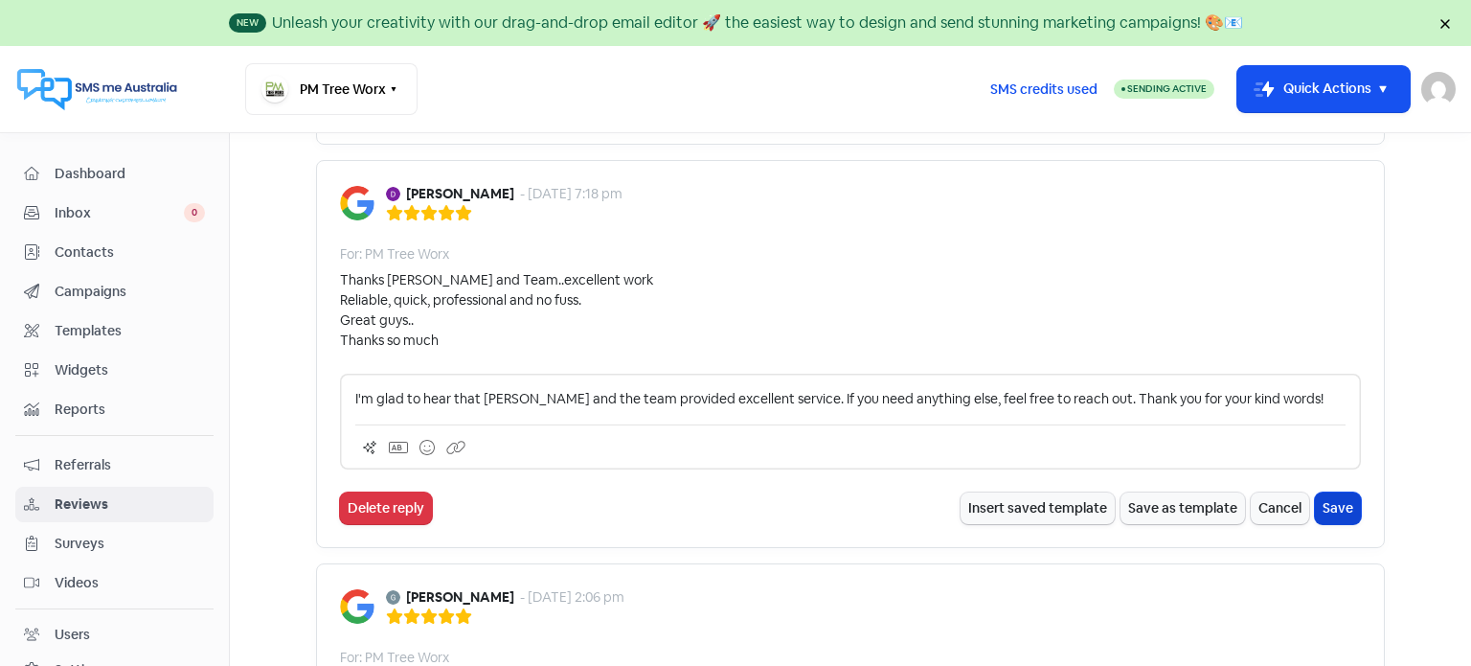
click at [1333, 492] on button "Save" at bounding box center [1338, 508] width 46 height 32
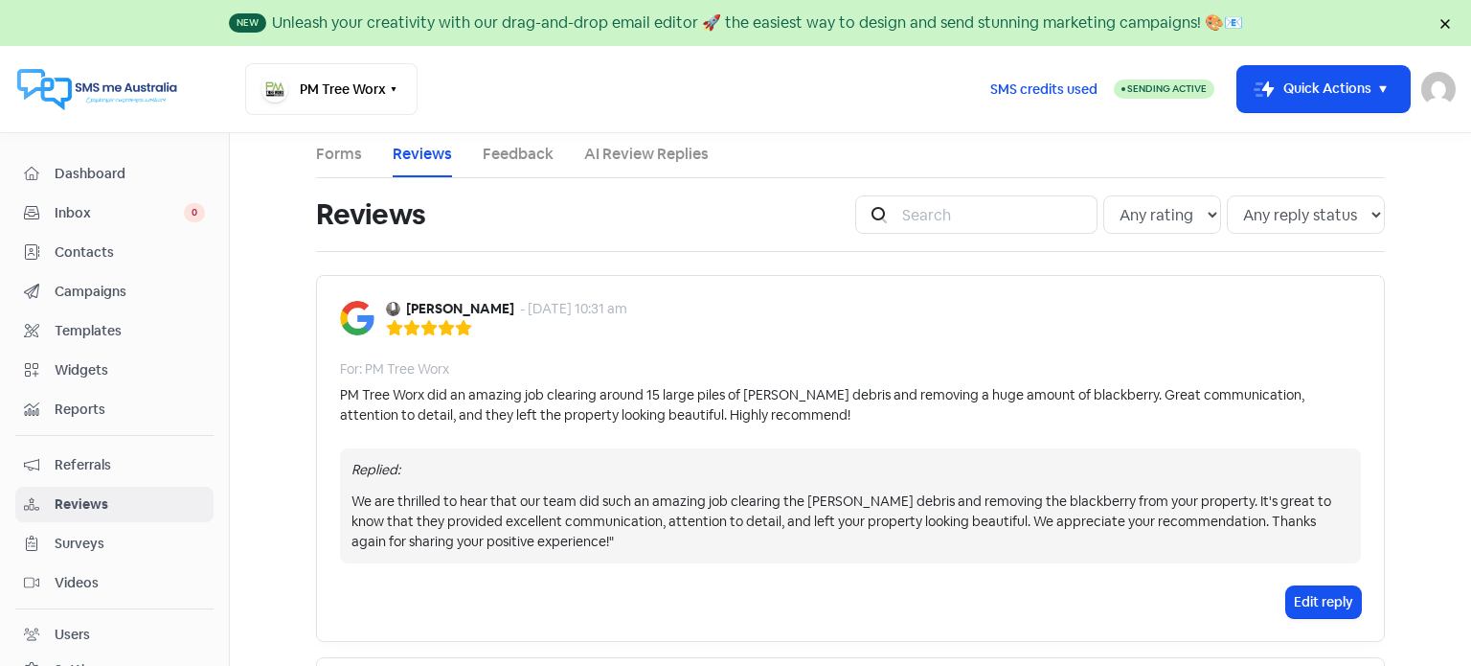
scroll to position [0, 0]
